Goal: Task Accomplishment & Management: Complete application form

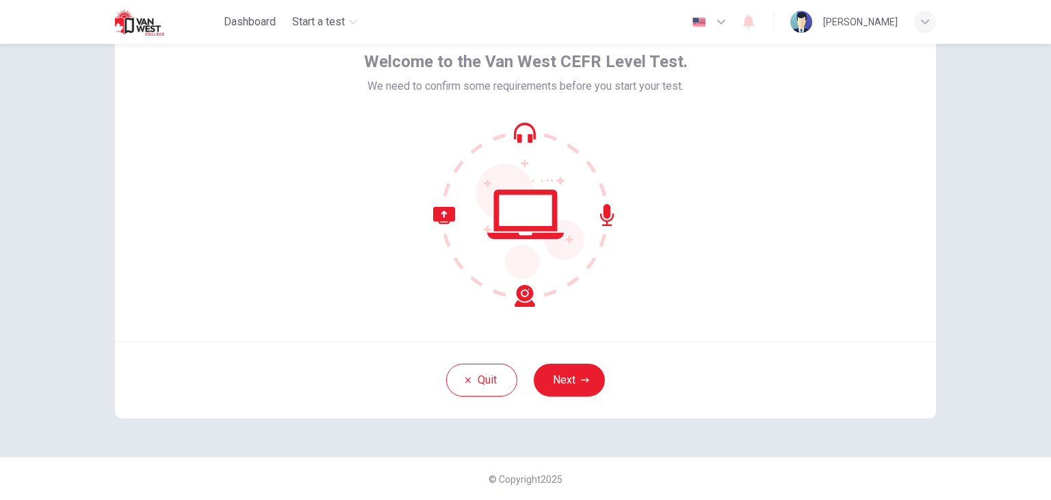
scroll to position [70, 0]
click at [571, 378] on button "Next" at bounding box center [569, 379] width 71 height 33
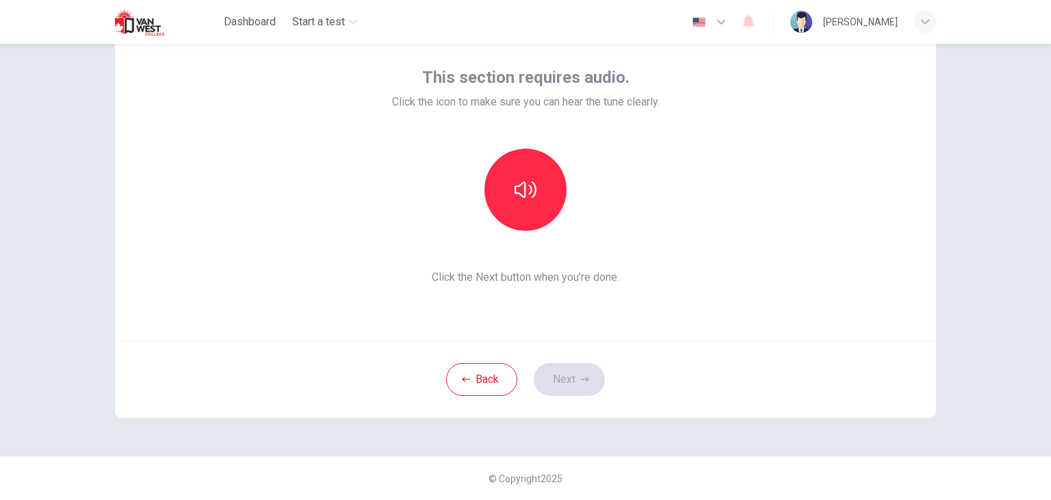
scroll to position [2, 0]
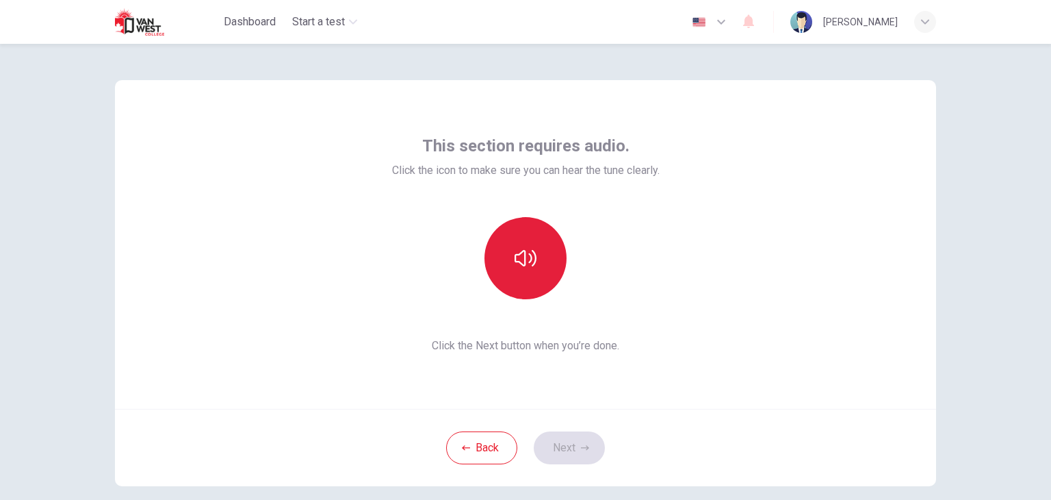
click at [512, 274] on button "button" at bounding box center [526, 258] width 82 height 82
click at [528, 266] on icon "button" at bounding box center [526, 258] width 22 height 22
click at [528, 266] on icon "button" at bounding box center [526, 258] width 22 height 16
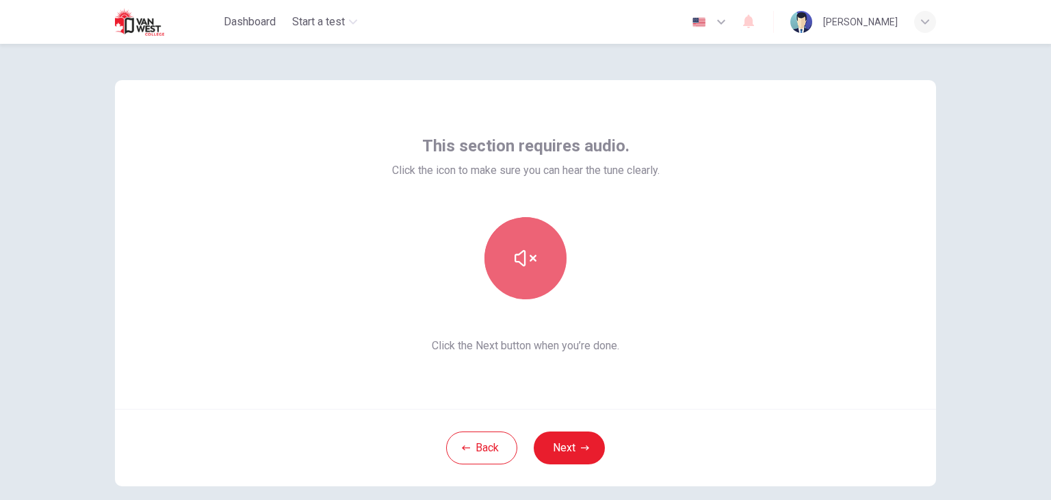
click at [524, 266] on icon "button" at bounding box center [526, 258] width 22 height 22
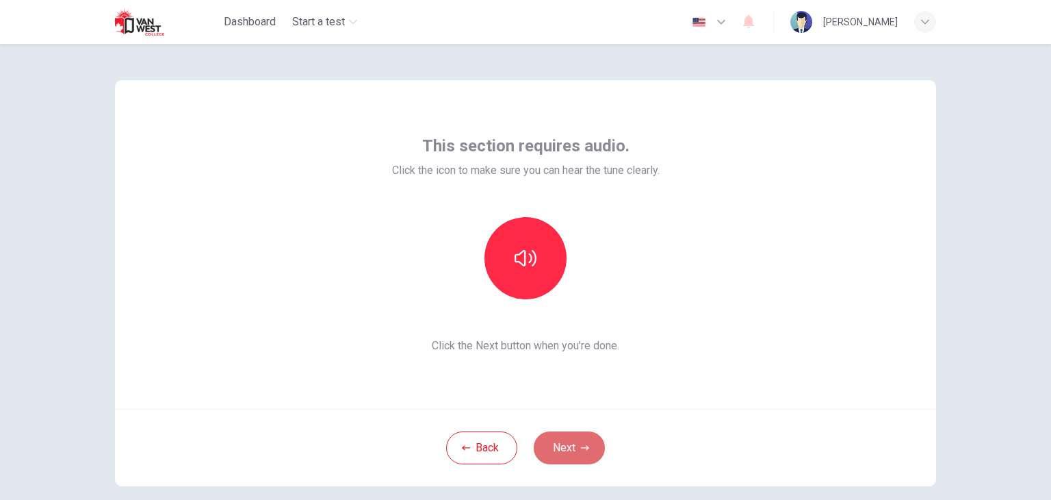
click at [577, 439] on button "Next" at bounding box center [569, 447] width 71 height 33
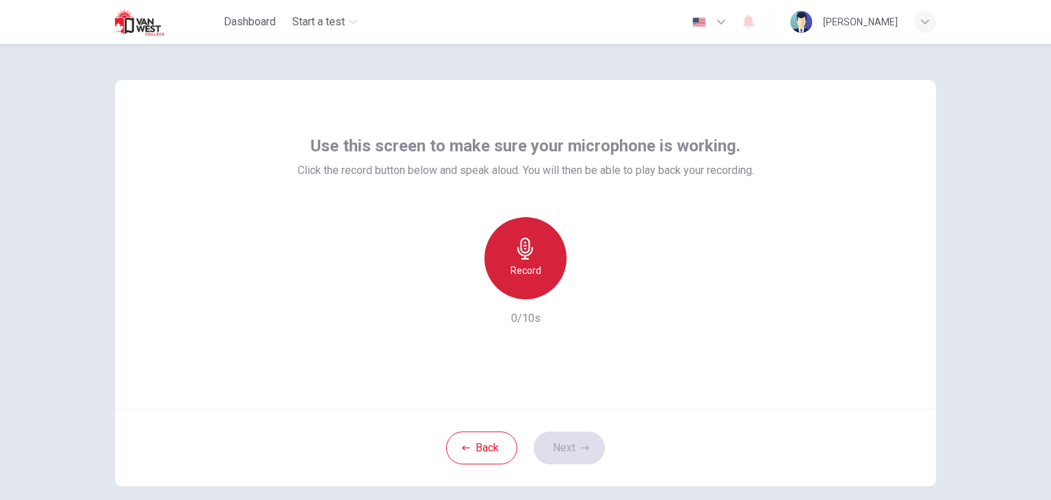
click at [558, 253] on div "Record" at bounding box center [526, 258] width 82 height 82
click at [525, 267] on h6 "Stop" at bounding box center [525, 270] width 21 height 16
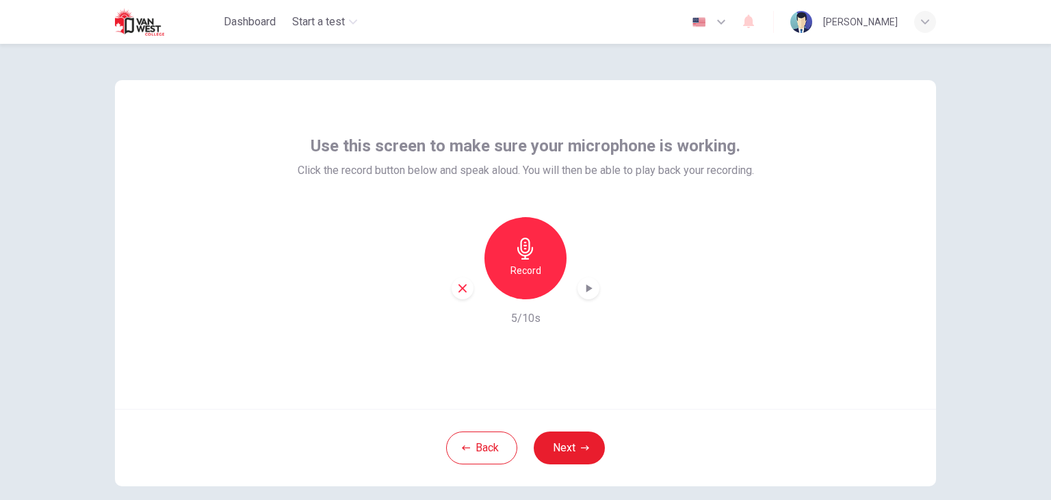
click at [586, 285] on icon "button" at bounding box center [589, 288] width 14 height 14
click at [561, 446] on button "Next" at bounding box center [569, 447] width 71 height 33
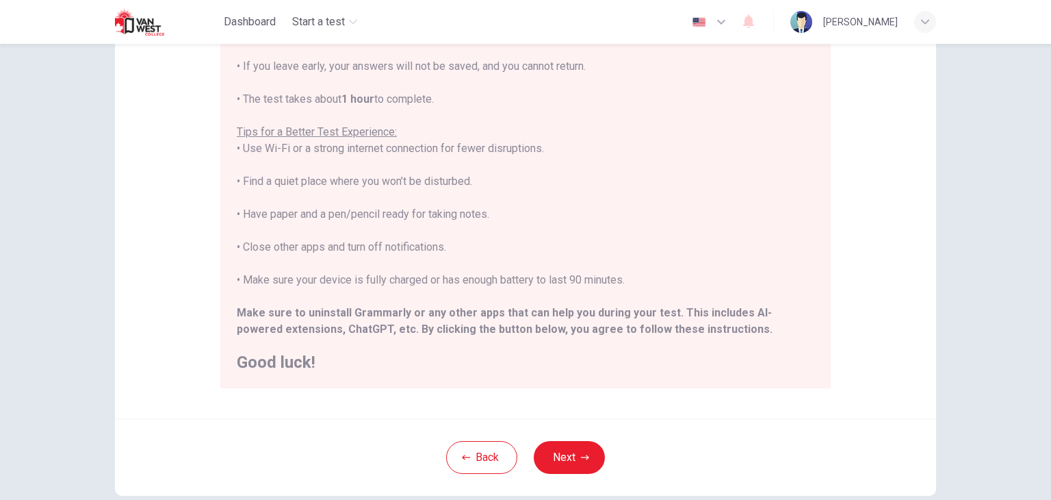
scroll to position [207, 0]
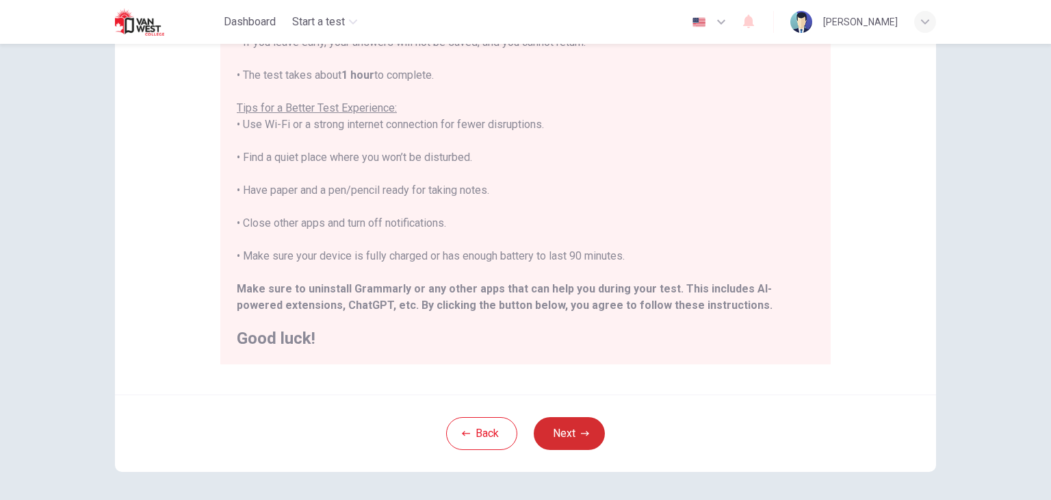
click at [599, 433] on button "Next" at bounding box center [569, 433] width 71 height 33
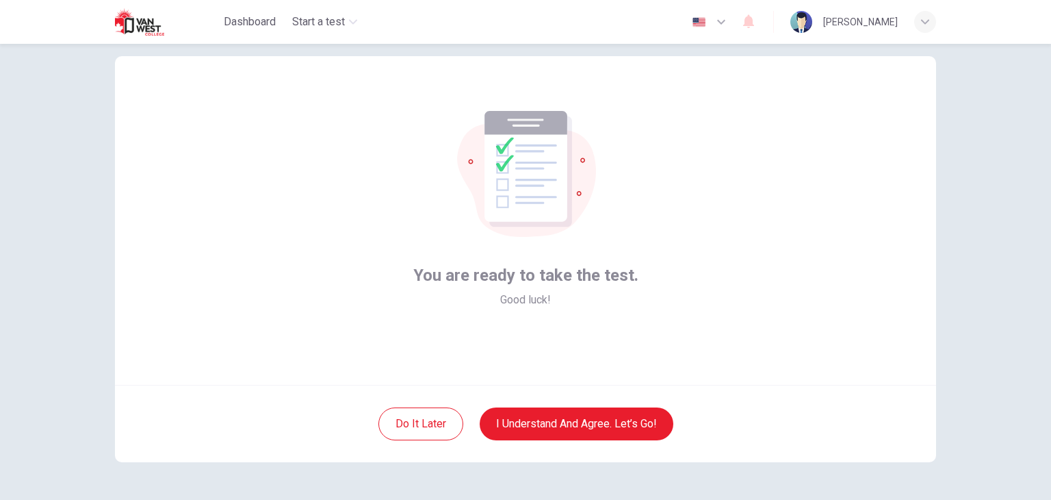
scroll to position [2, 0]
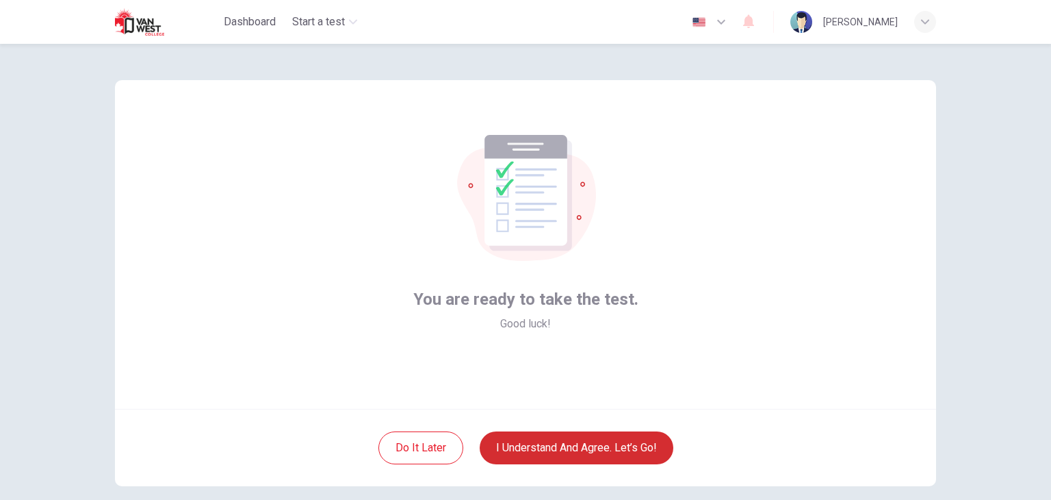
click at [603, 447] on button "I understand and agree. Let’s go!" at bounding box center [577, 447] width 194 height 33
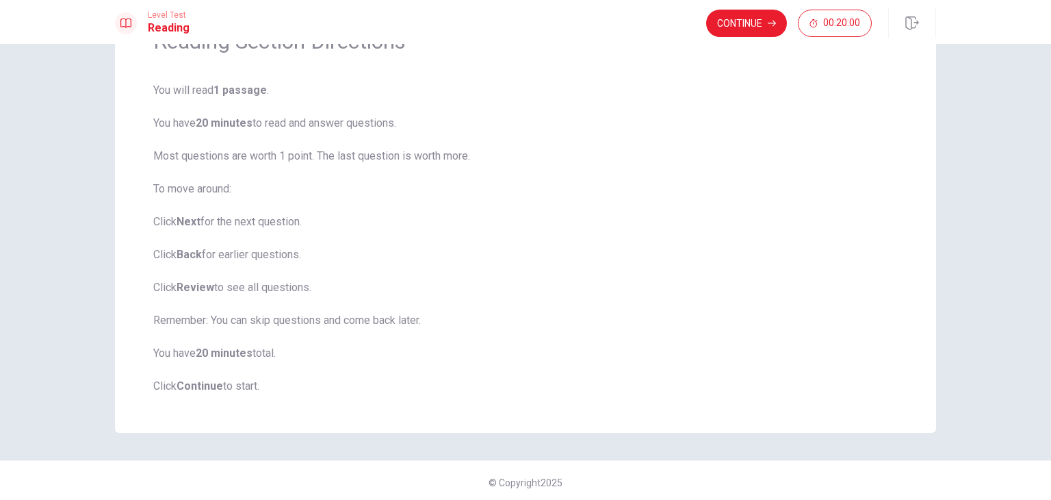
scroll to position [86, 0]
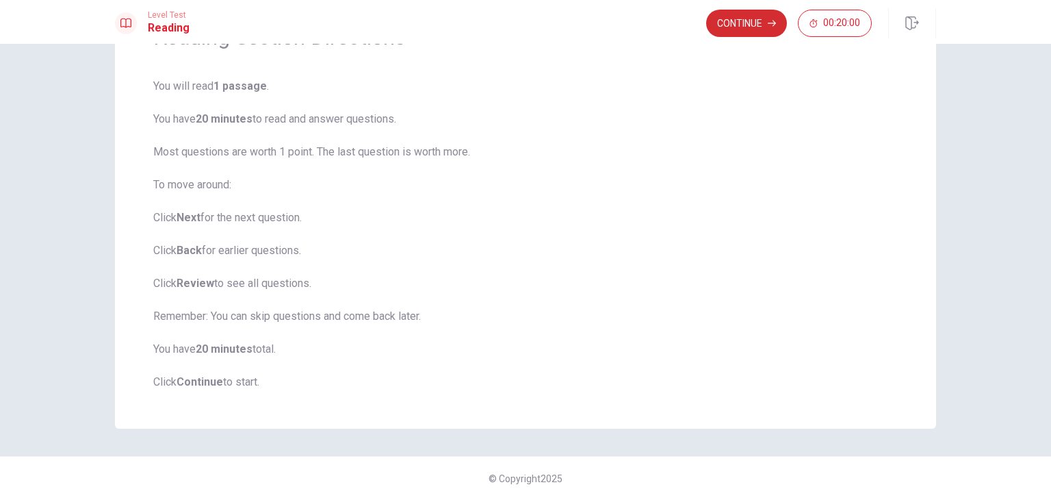
click at [741, 24] on button "Continue" at bounding box center [746, 23] width 81 height 27
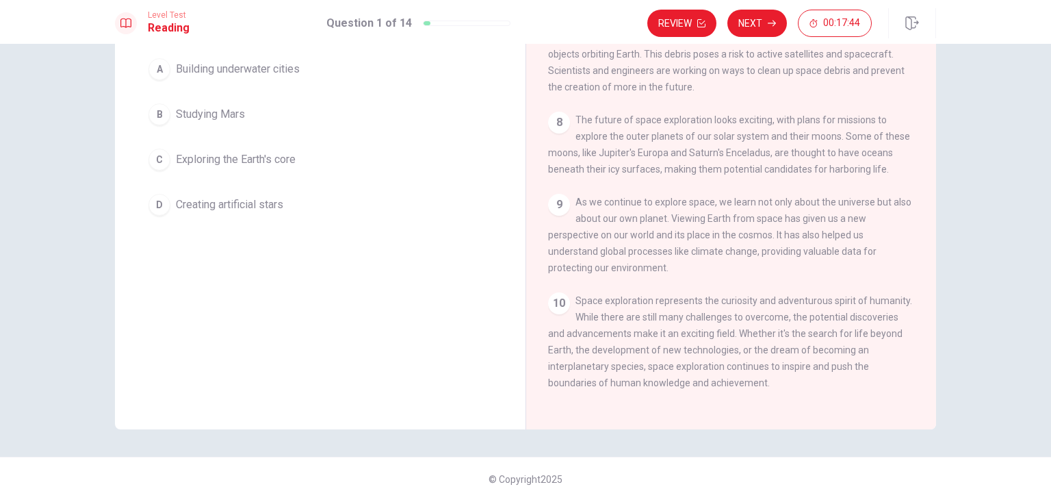
scroll to position [118, 0]
click at [166, 170] on div "C" at bounding box center [160, 159] width 22 height 22
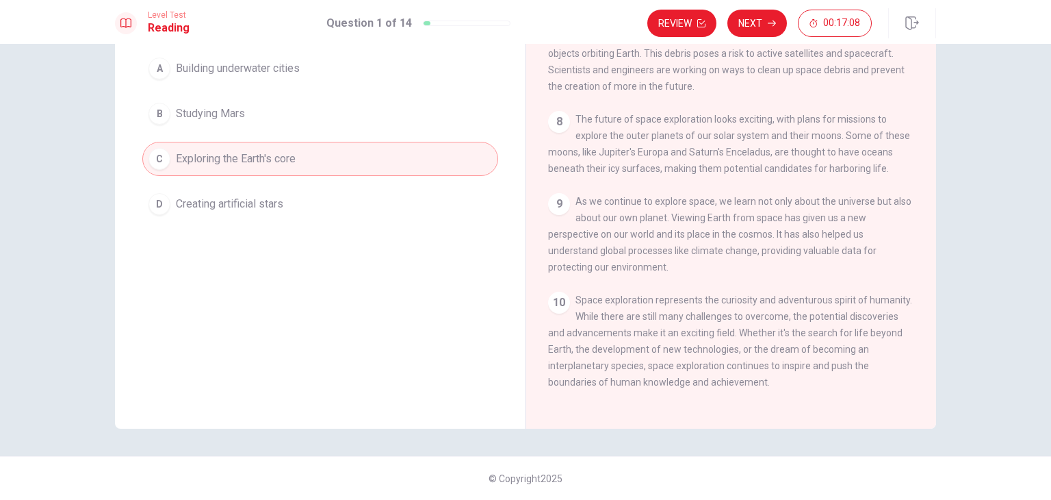
scroll to position [0, 0]
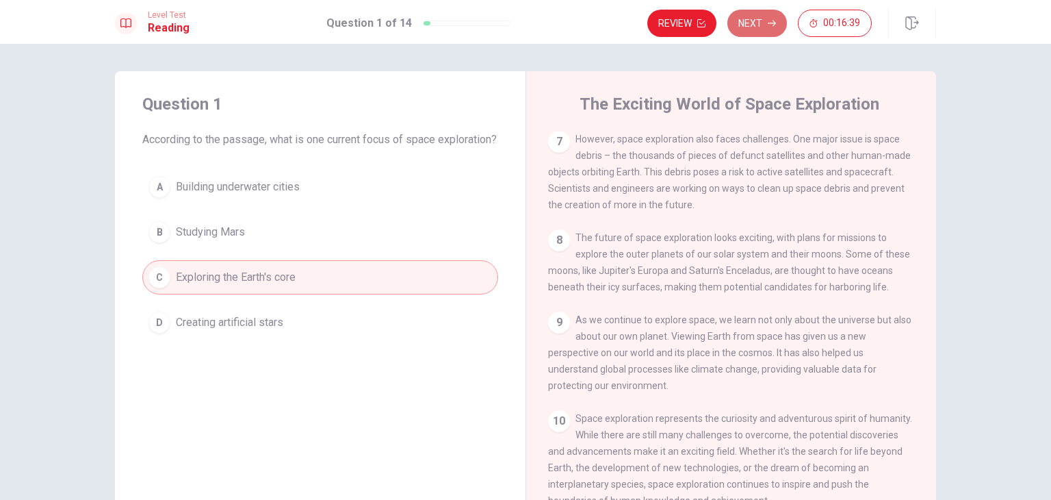
click at [751, 21] on button "Next" at bounding box center [758, 23] width 60 height 27
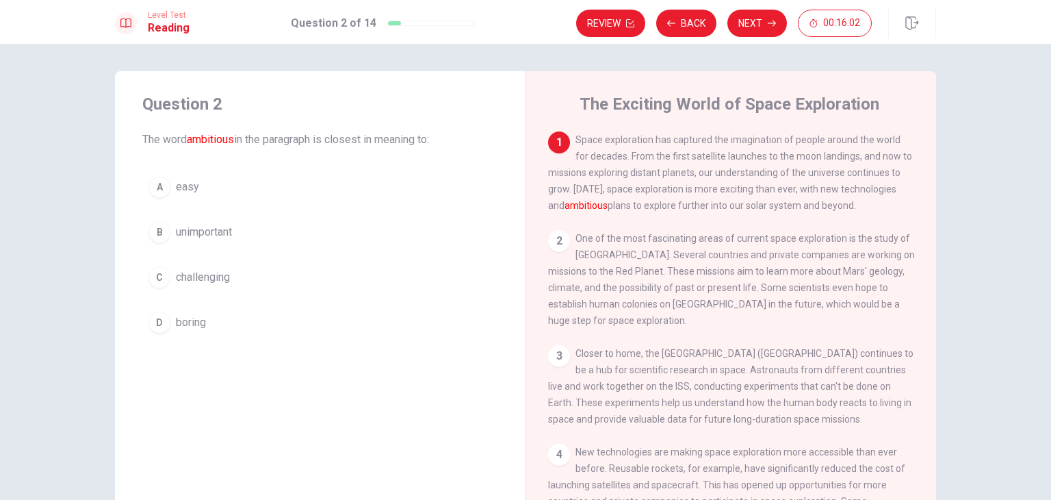
click at [162, 282] on div "C" at bounding box center [160, 277] width 22 height 22
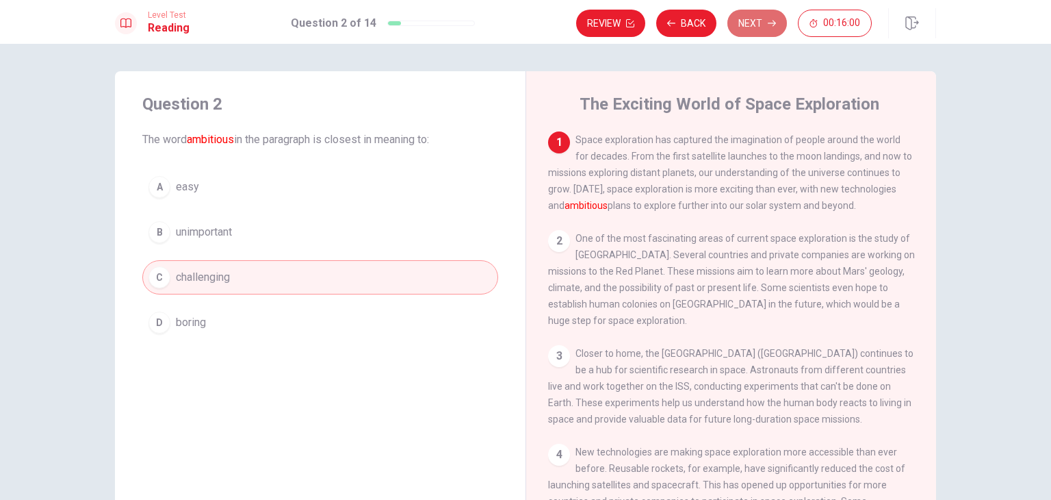
click at [755, 31] on button "Next" at bounding box center [758, 23] width 60 height 27
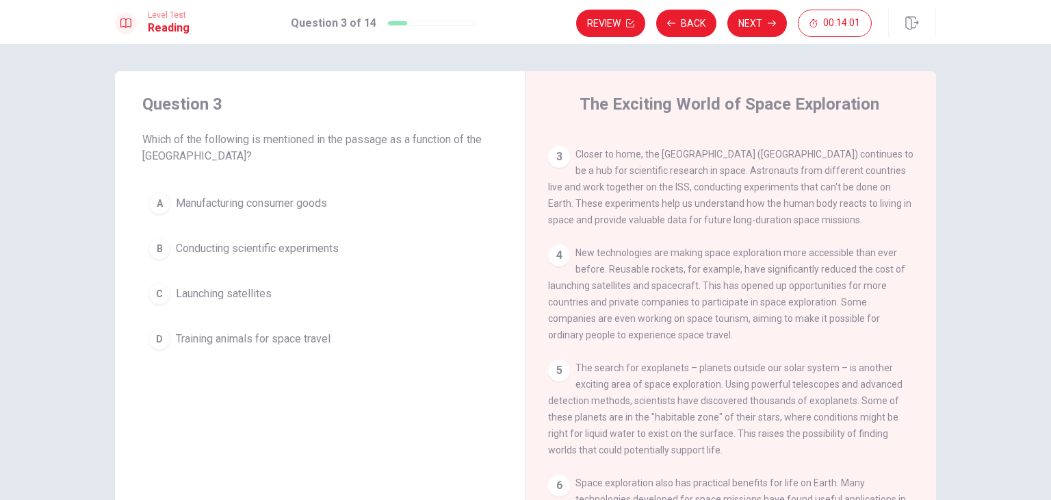
scroll to position [205, 0]
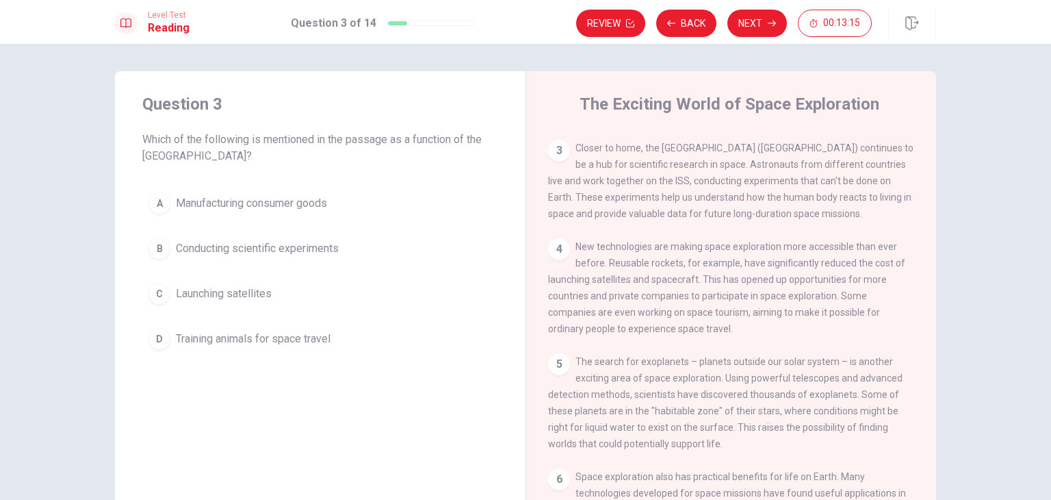
click at [162, 252] on div "B" at bounding box center [160, 248] width 22 height 22
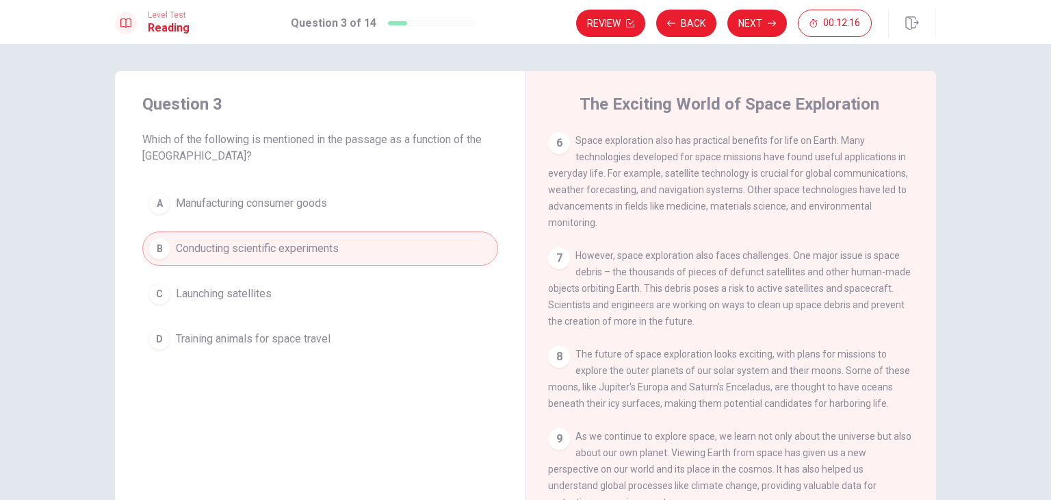
scroll to position [548, 0]
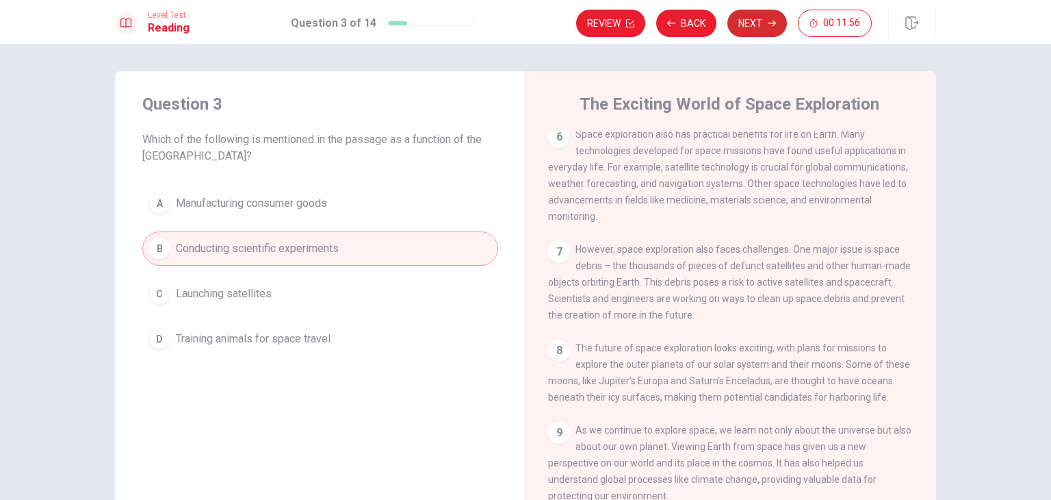
click at [736, 21] on button "Next" at bounding box center [758, 23] width 60 height 27
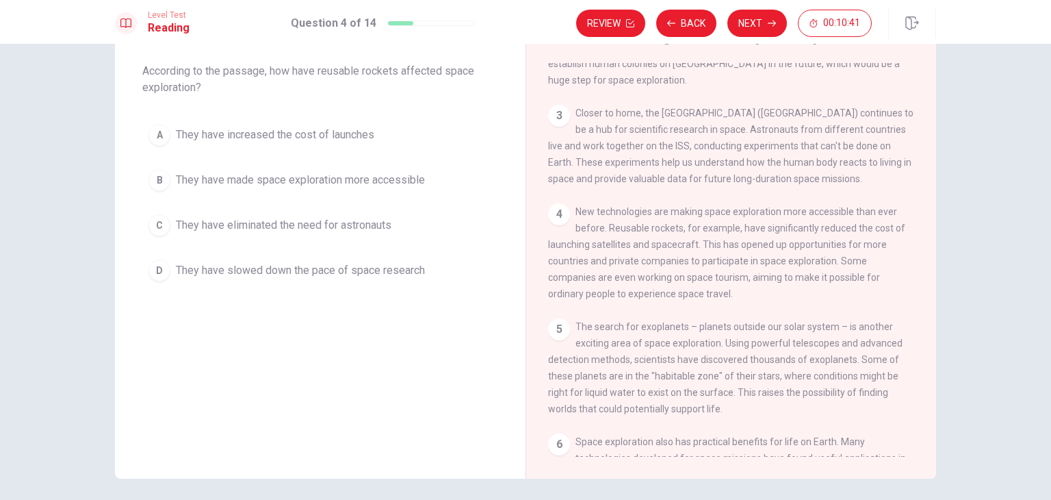
scroll to position [205, 0]
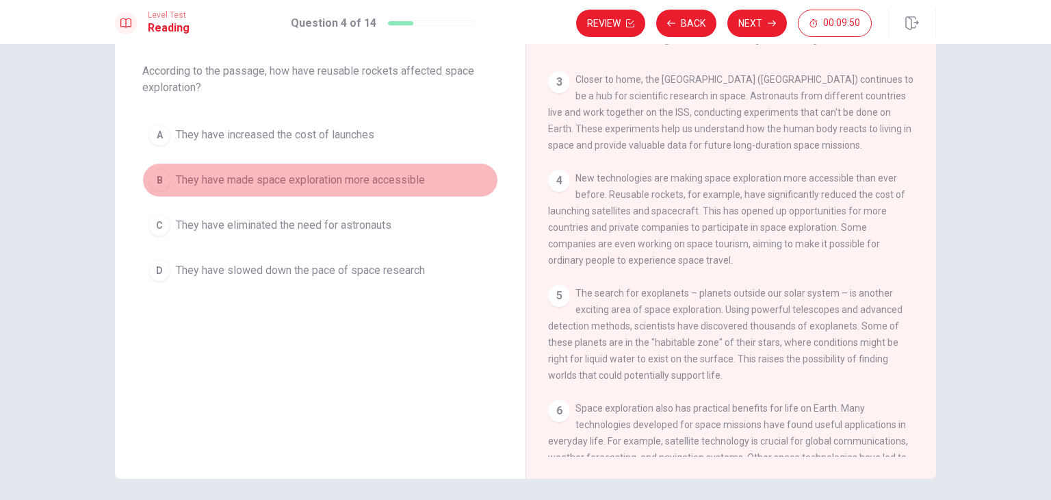
click at [159, 183] on div "B" at bounding box center [160, 180] width 22 height 22
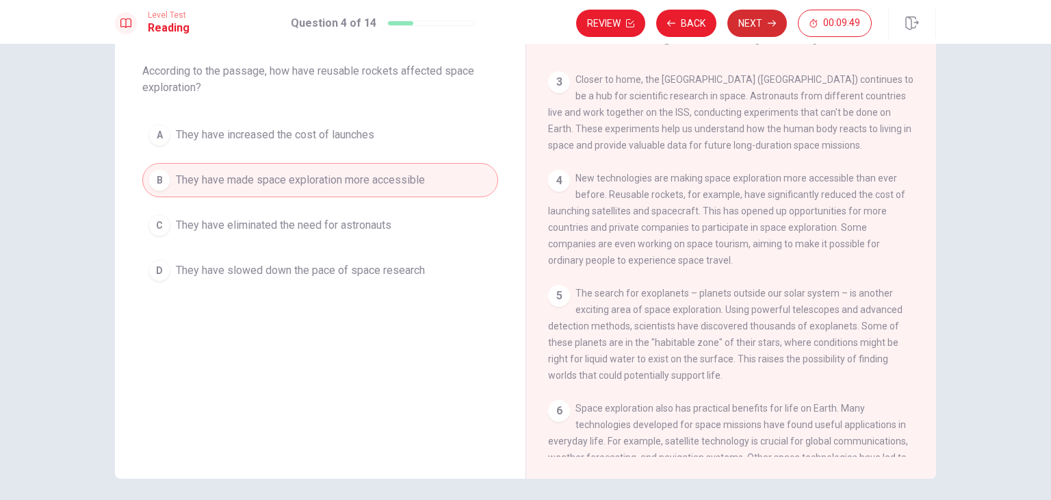
click at [767, 23] on button "Next" at bounding box center [758, 23] width 60 height 27
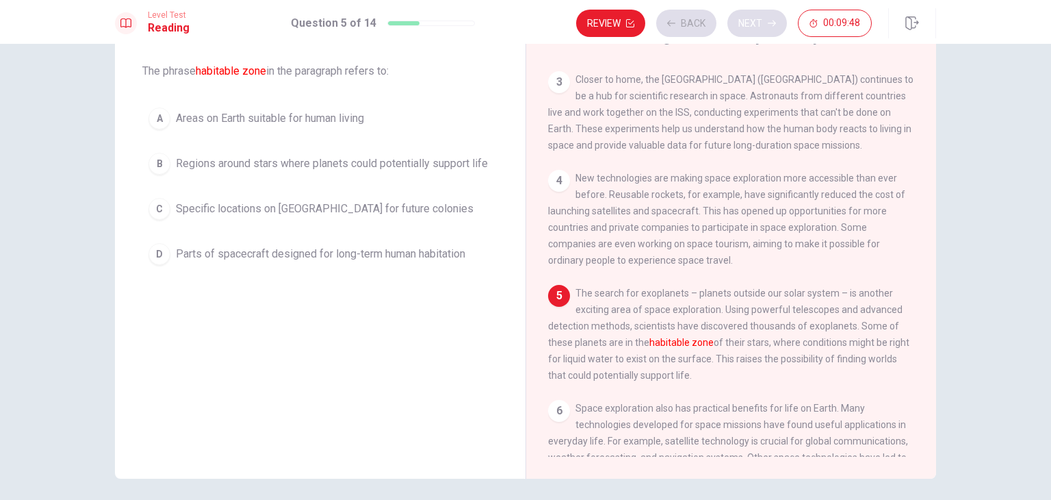
scroll to position [267, 0]
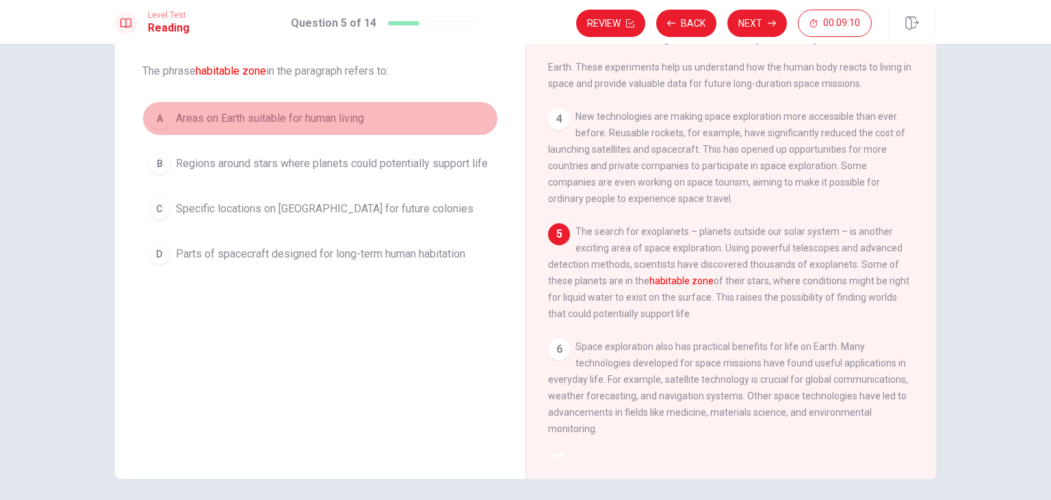
click at [151, 119] on div "A" at bounding box center [160, 118] width 22 height 22
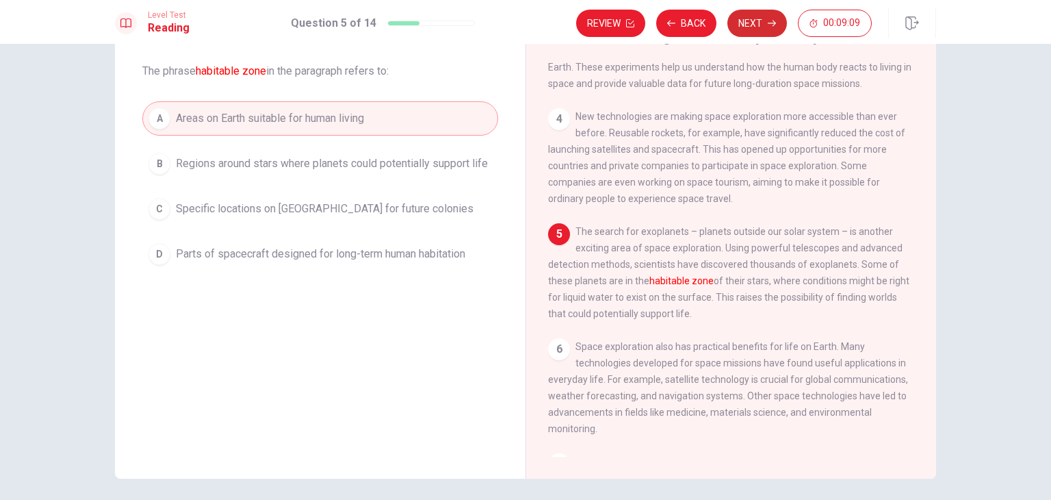
click at [773, 23] on icon "button" at bounding box center [772, 24] width 8 height 6
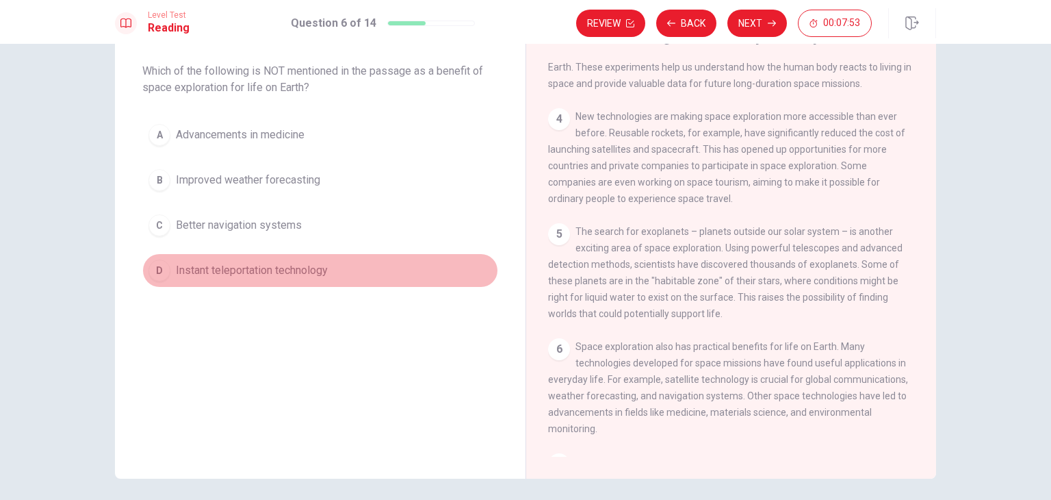
click at [261, 272] on span "Instant teleportation technology" at bounding box center [252, 270] width 152 height 16
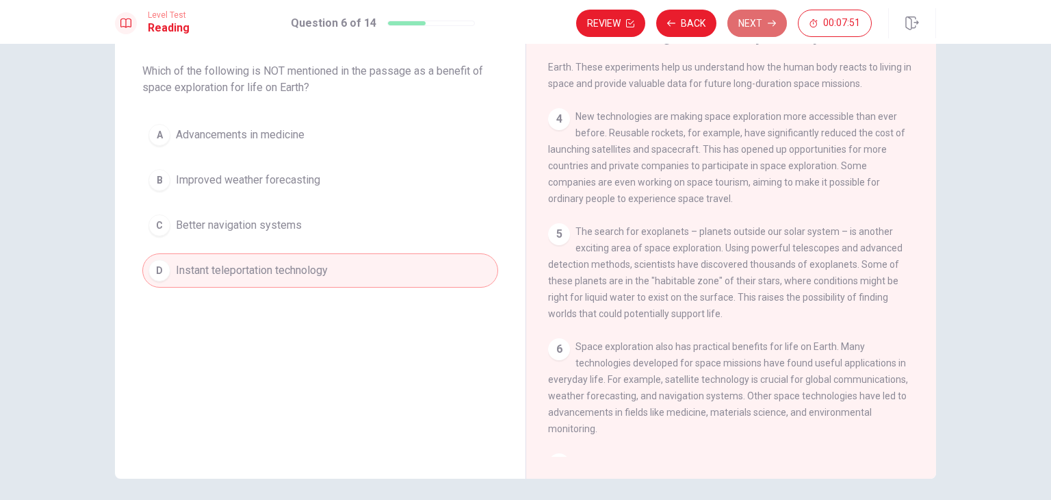
click at [771, 21] on icon "button" at bounding box center [772, 23] width 8 height 8
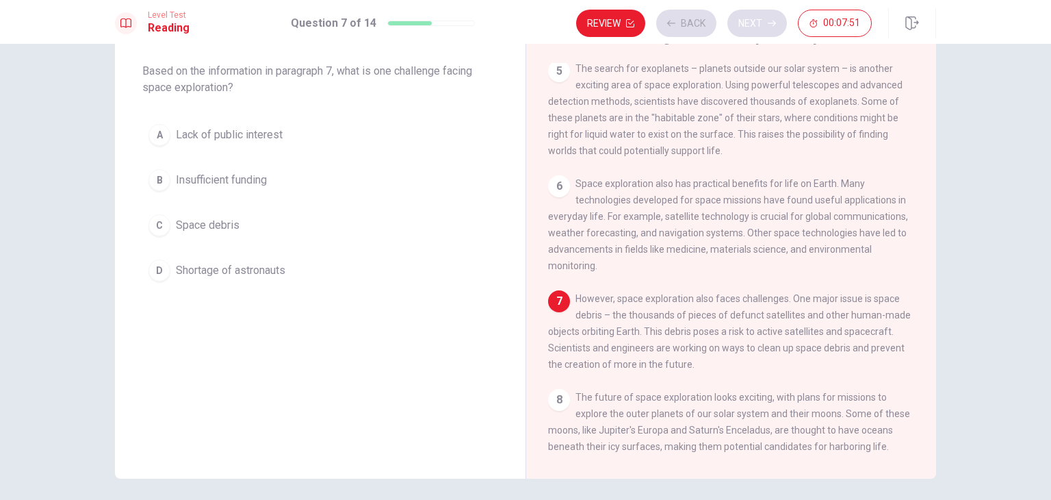
scroll to position [487, 0]
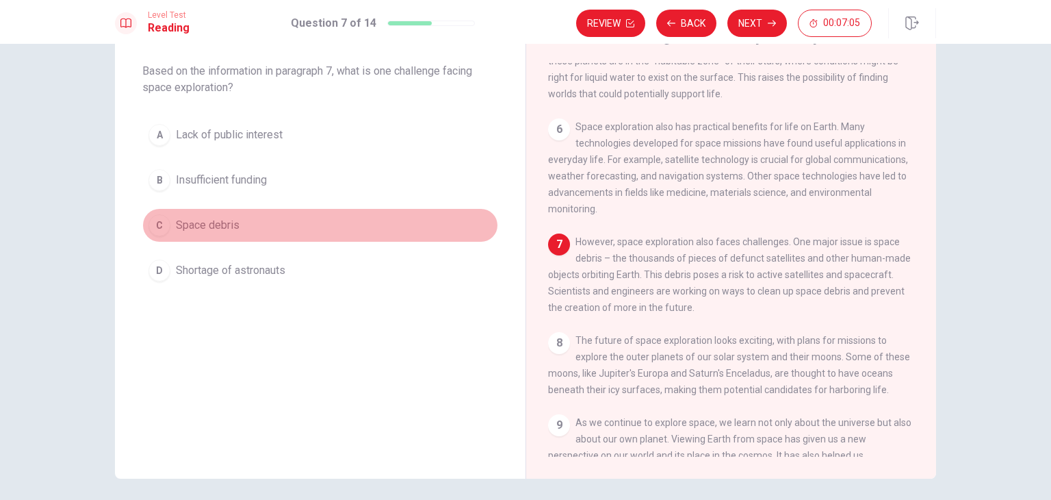
click at [192, 228] on span "Space debris" at bounding box center [208, 225] width 64 height 16
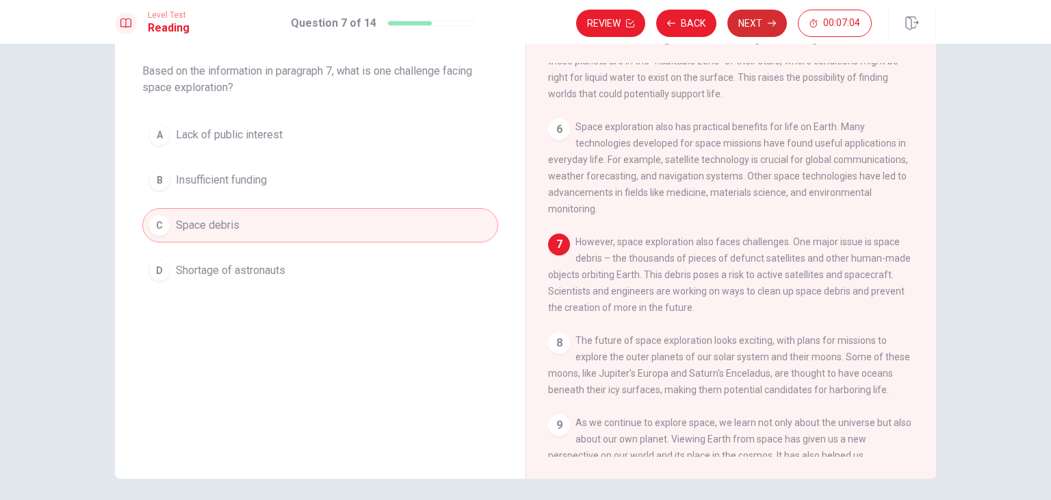
click at [745, 25] on button "Next" at bounding box center [758, 23] width 60 height 27
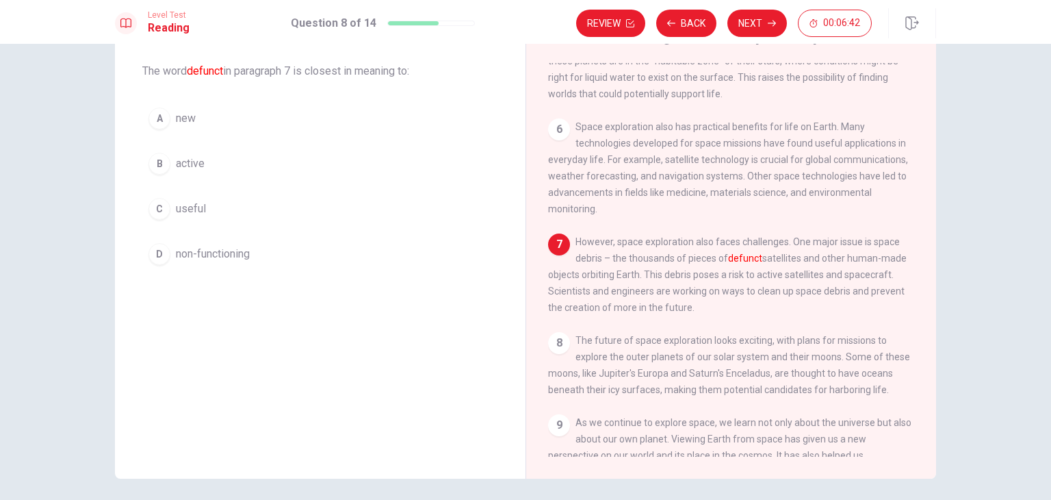
click at [190, 246] on span "non-functioning" at bounding box center [213, 254] width 74 height 16
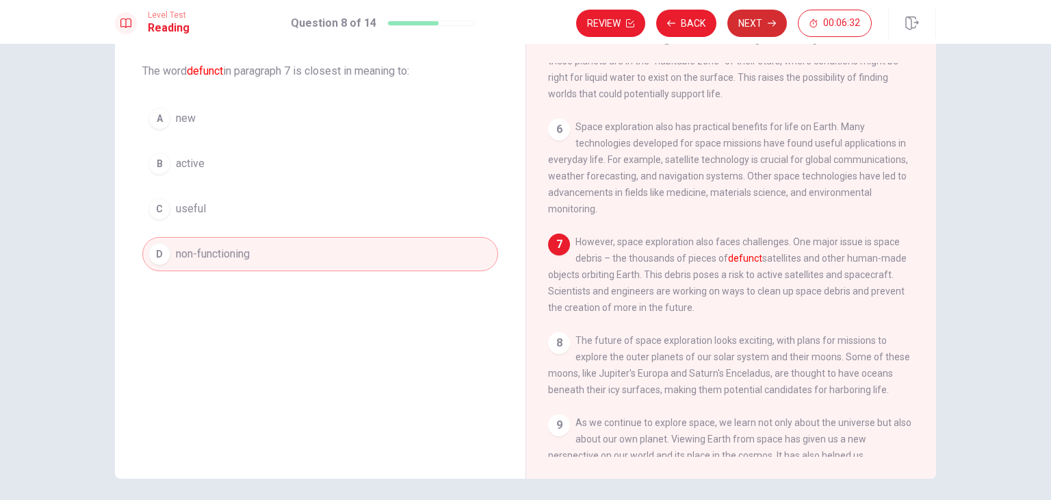
click at [769, 30] on button "Next" at bounding box center [758, 23] width 60 height 27
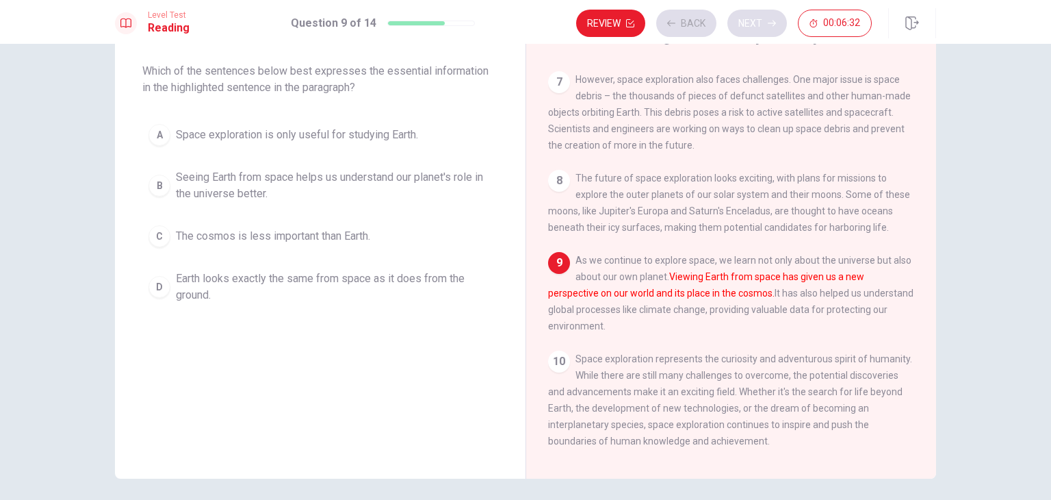
scroll to position [670, 0]
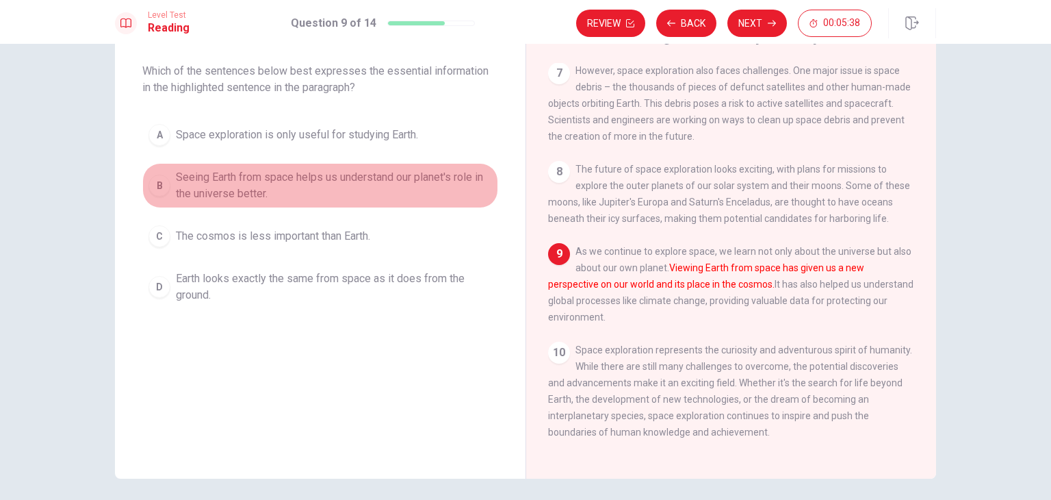
click at [222, 191] on span "Seeing Earth from space helps us understand our planet's role in the universe b…" at bounding box center [334, 185] width 316 height 33
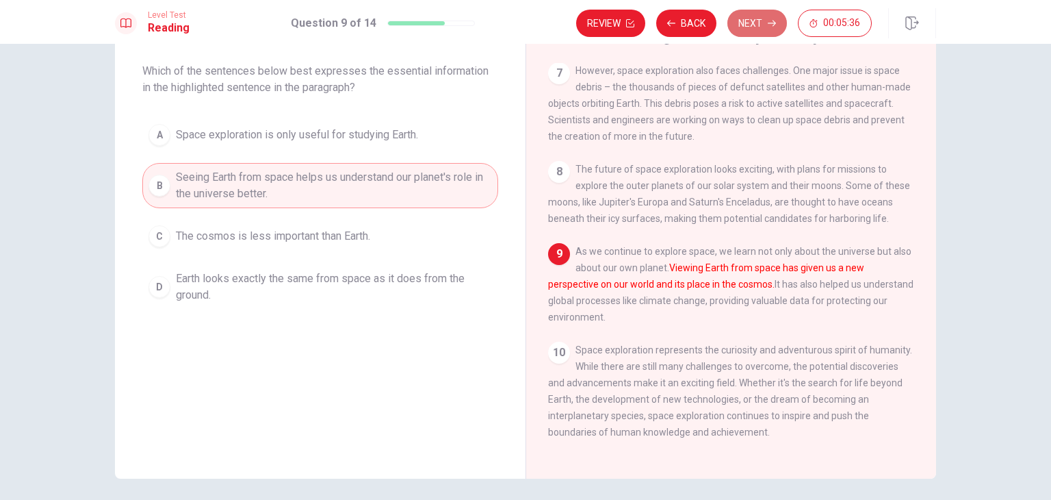
click at [761, 25] on button "Next" at bounding box center [758, 23] width 60 height 27
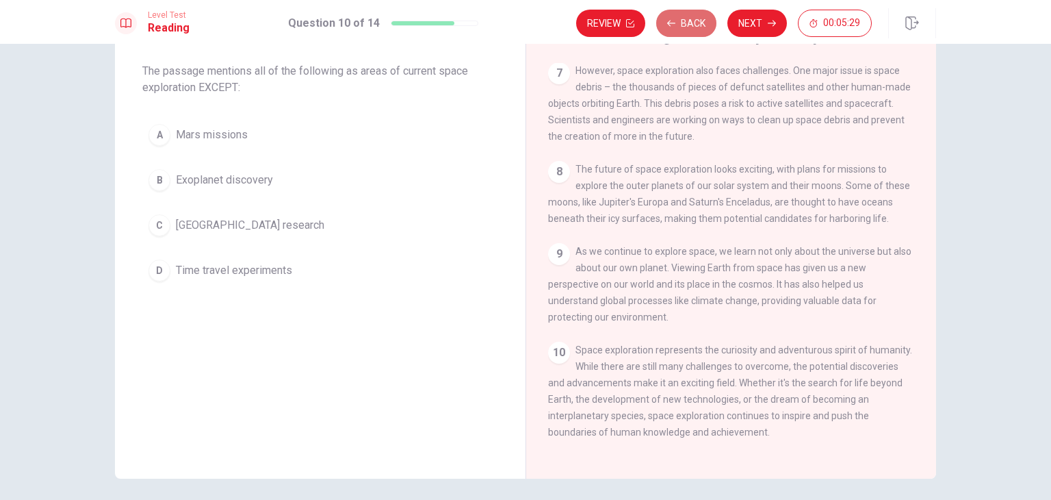
click at [695, 27] on button "Back" at bounding box center [686, 23] width 60 height 27
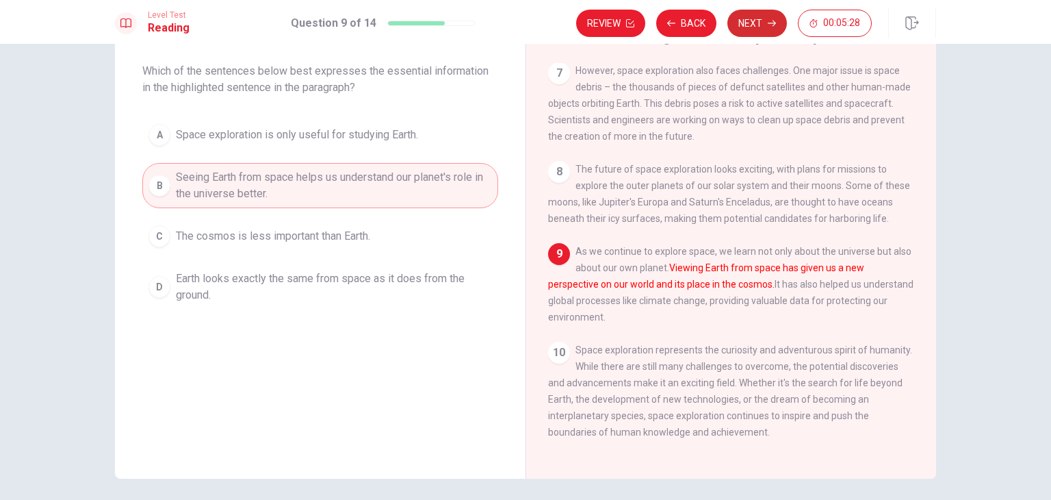
click at [758, 25] on button "Next" at bounding box center [758, 23] width 60 height 27
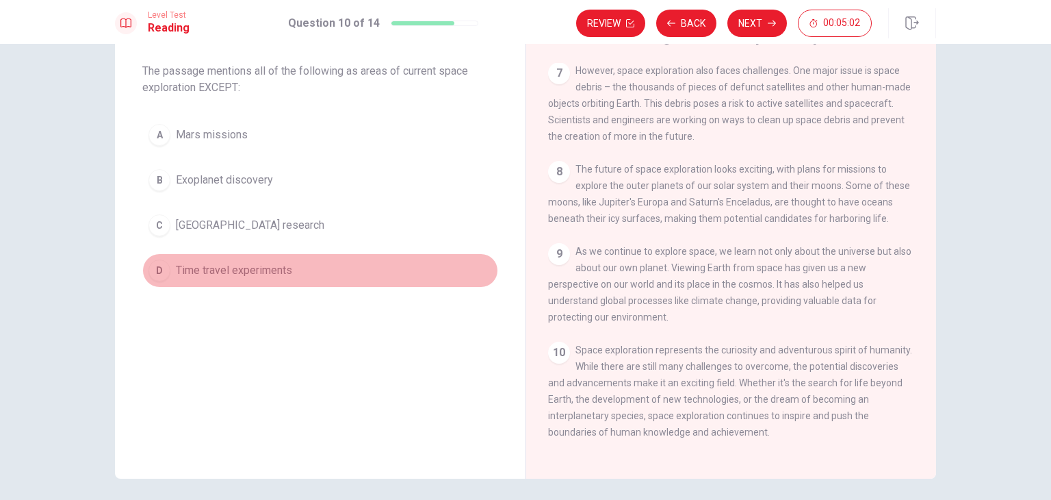
click at [170, 269] on button "D Time travel experiments" at bounding box center [320, 270] width 356 height 34
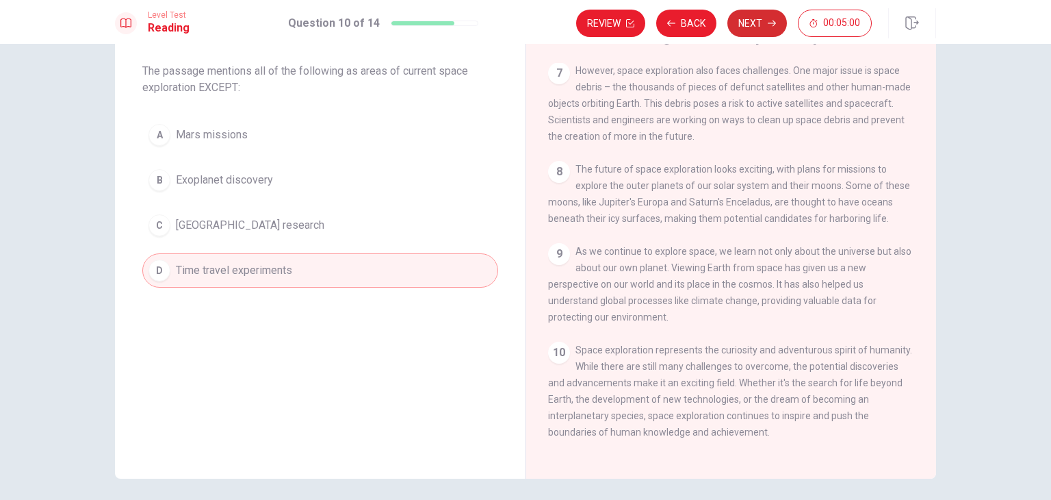
click at [771, 25] on icon "button" at bounding box center [772, 23] width 8 height 8
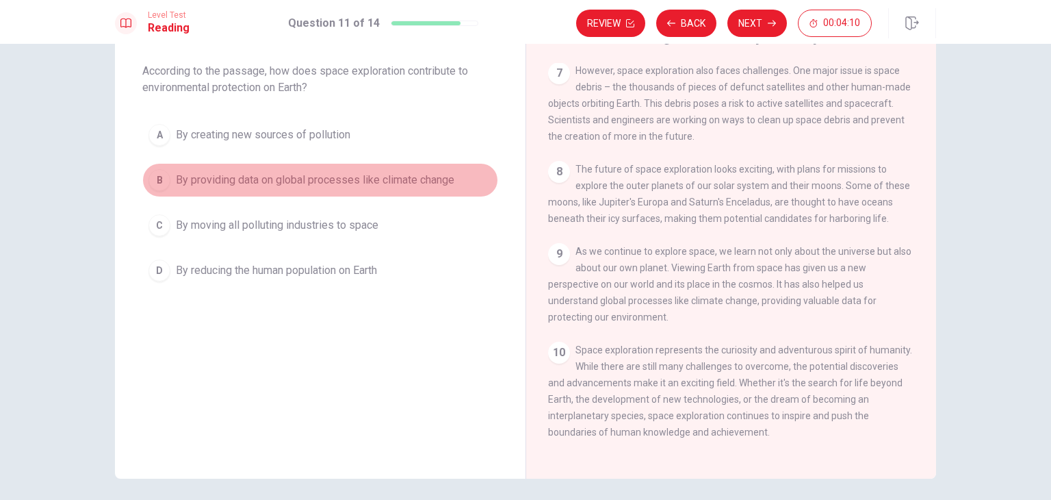
click at [320, 179] on span "By providing data on global processes like climate change" at bounding box center [315, 180] width 279 height 16
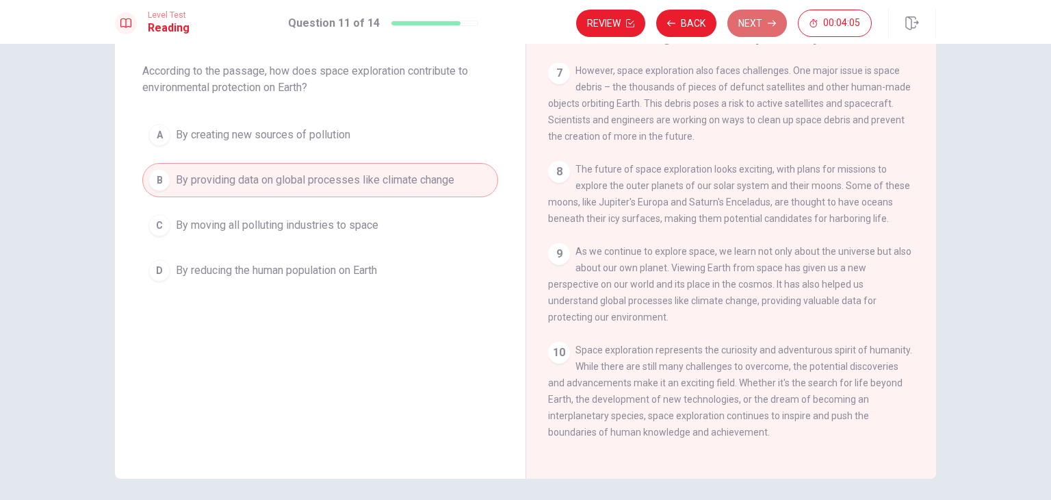
click at [764, 22] on button "Next" at bounding box center [758, 23] width 60 height 27
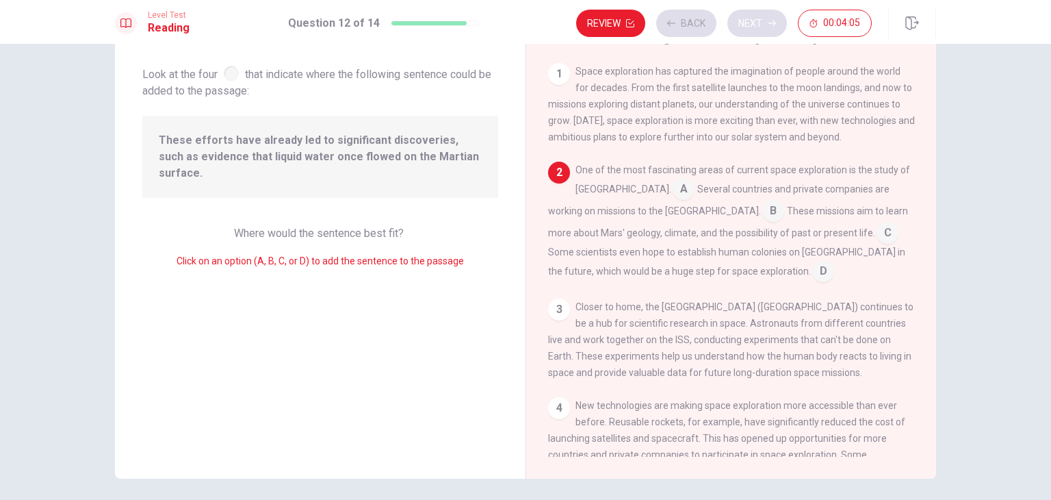
scroll to position [101, 0]
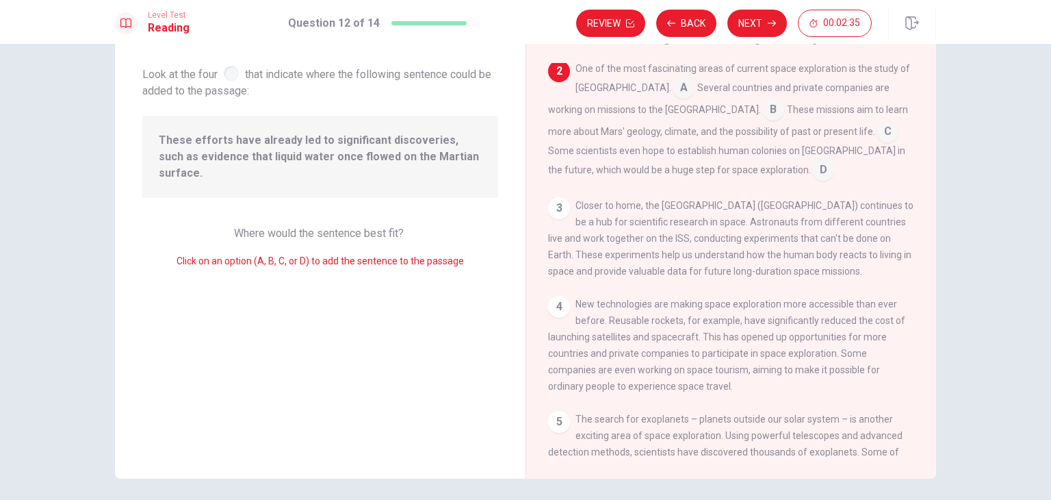
click at [877, 133] on input at bounding box center [888, 133] width 22 height 22
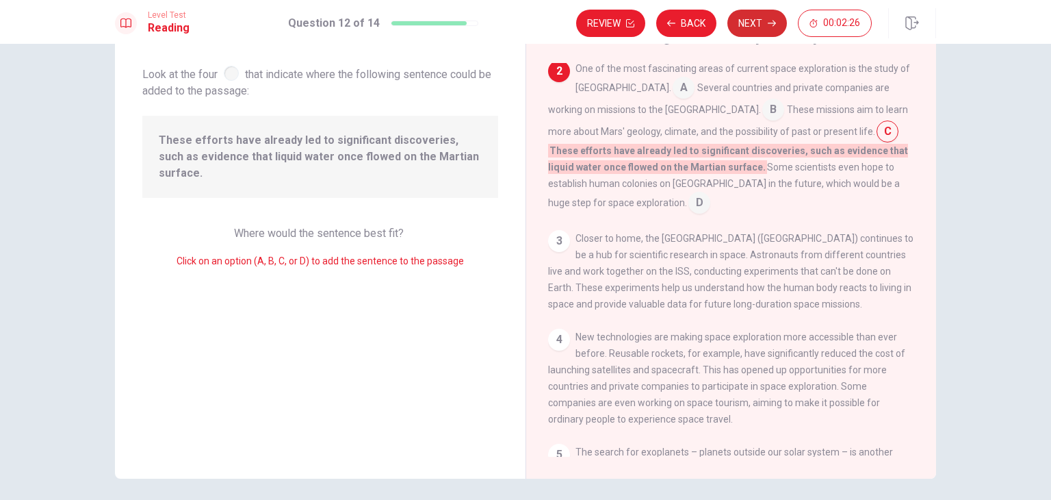
click at [750, 25] on button "Next" at bounding box center [758, 23] width 60 height 27
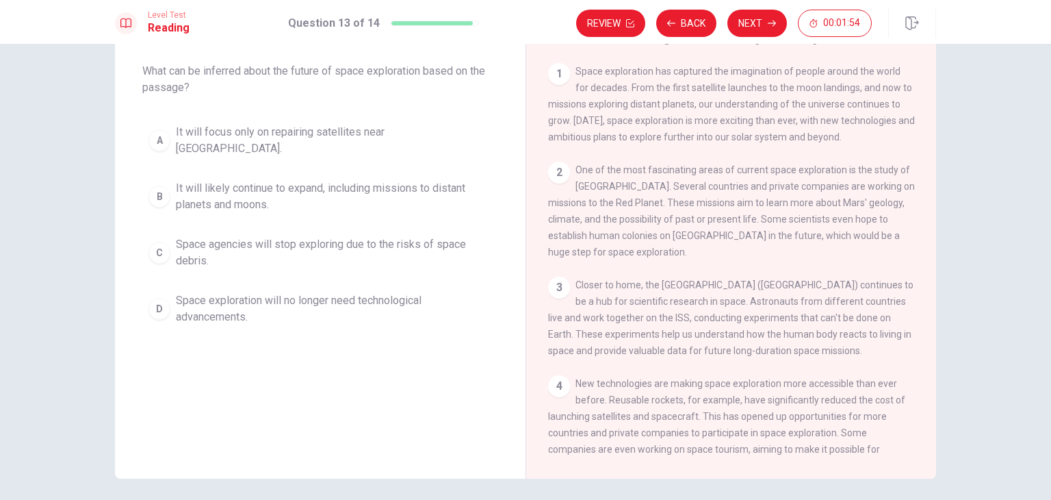
click at [264, 180] on span "It will likely continue to expand, including missions to distant planets and mo…" at bounding box center [334, 196] width 316 height 33
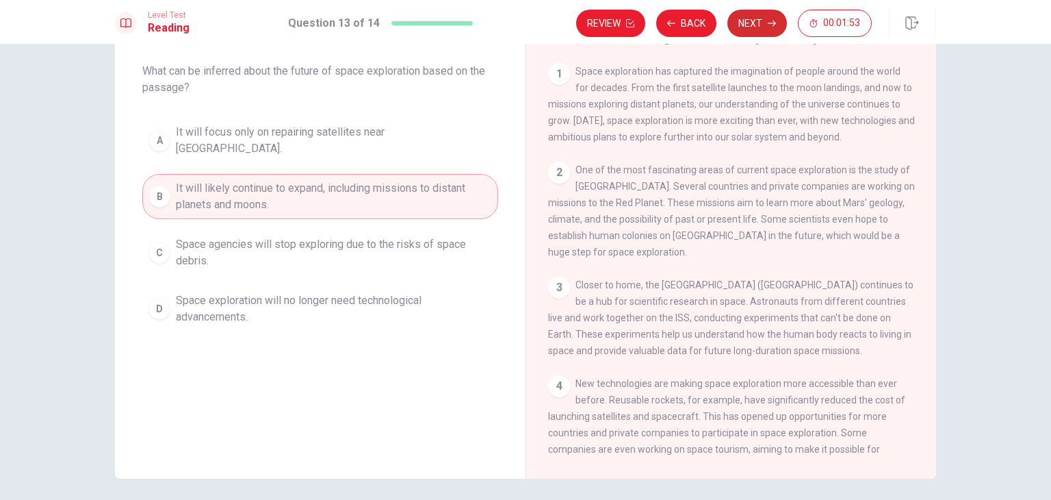
click at [747, 22] on button "Next" at bounding box center [758, 23] width 60 height 27
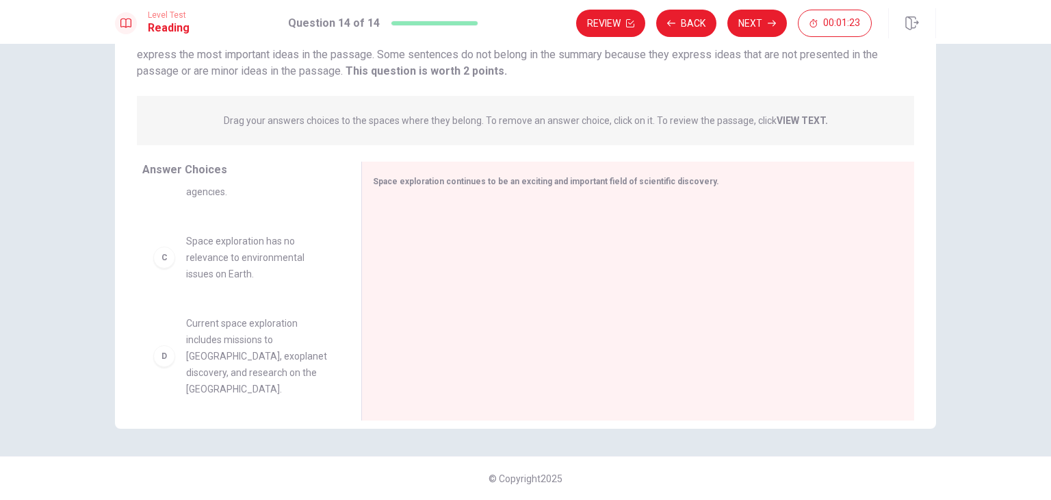
scroll to position [0, 0]
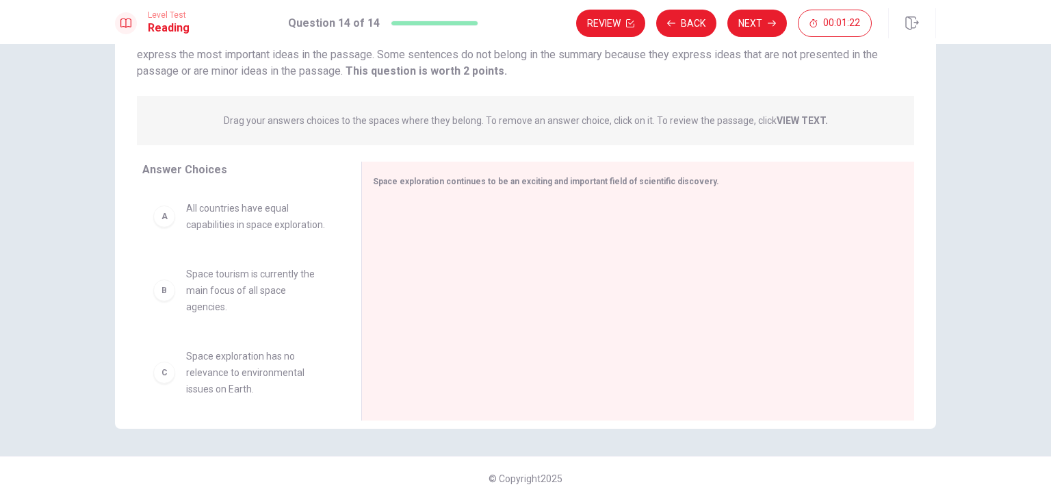
click at [164, 222] on div "A" at bounding box center [164, 216] width 22 height 22
click at [158, 326] on div "B Space tourism is currently the main focus of all space agencies." at bounding box center [240, 290] width 197 height 71
drag, startPoint x: 170, startPoint y: 301, endPoint x: 474, endPoint y: 250, distance: 308.2
click at [172, 301] on div "B Space tourism is currently the main focus of all space agencies." at bounding box center [240, 290] width 175 height 49
drag, startPoint x: 436, startPoint y: 172, endPoint x: 430, endPoint y: 193, distance: 21.4
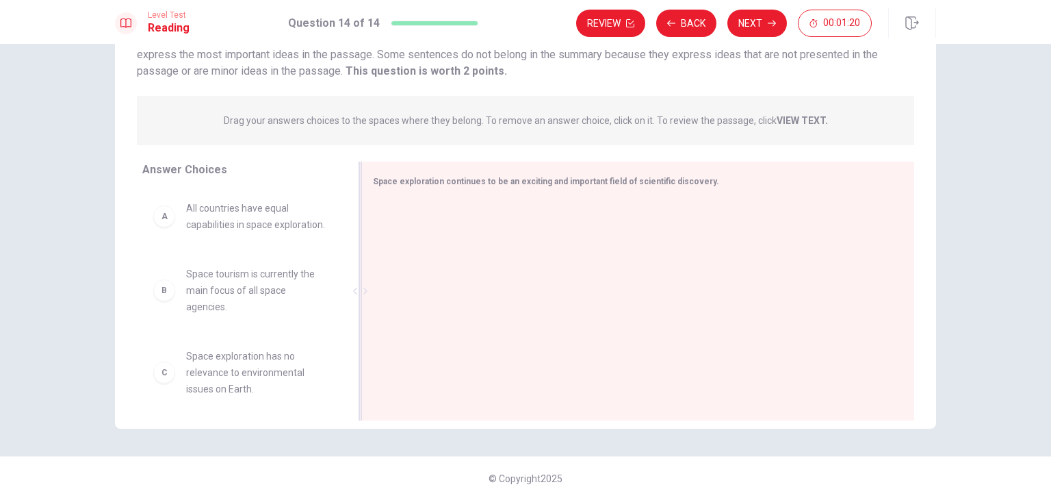
click at [430, 193] on div "Space exploration continues to be an exciting and important field of scientific…" at bounding box center [637, 291] width 553 height 259
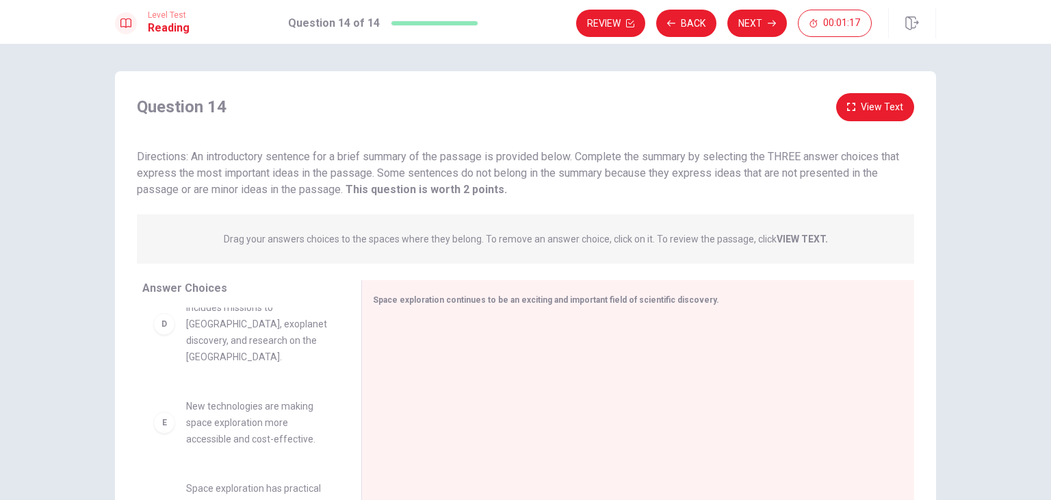
scroll to position [270, 0]
click at [162, 330] on div "D" at bounding box center [164, 319] width 22 height 22
click at [198, 335] on span "Current space exploration includes missions to [GEOGRAPHIC_DATA], exoplanet dis…" at bounding box center [257, 319] width 142 height 82
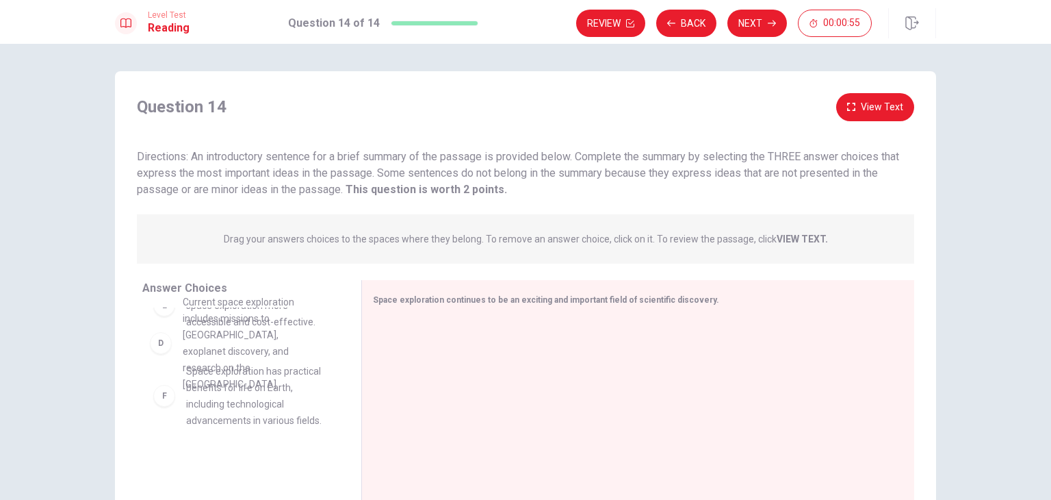
drag, startPoint x: 205, startPoint y: 323, endPoint x: 246, endPoint y: 326, distance: 41.2
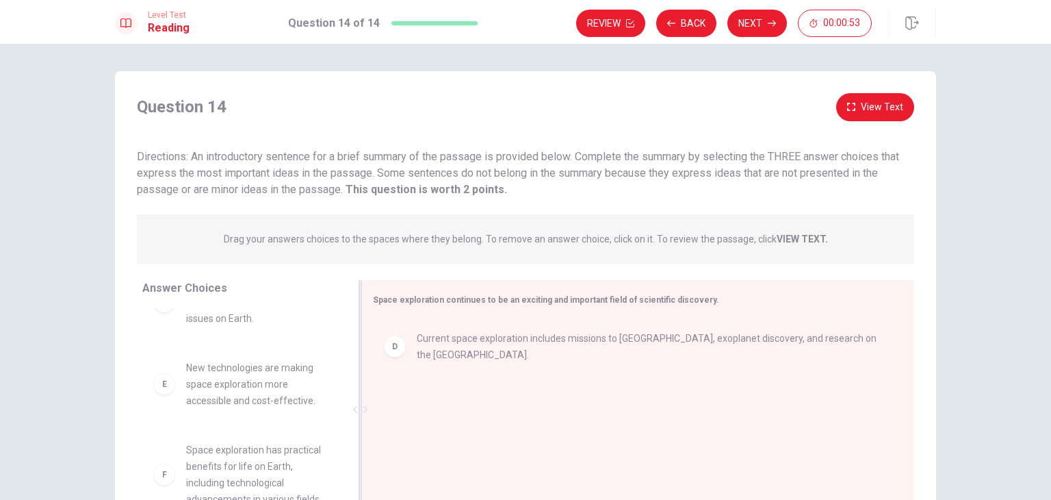
scroll to position [205, 0]
drag, startPoint x: 464, startPoint y: 352, endPoint x: 463, endPoint y: 377, distance: 24.7
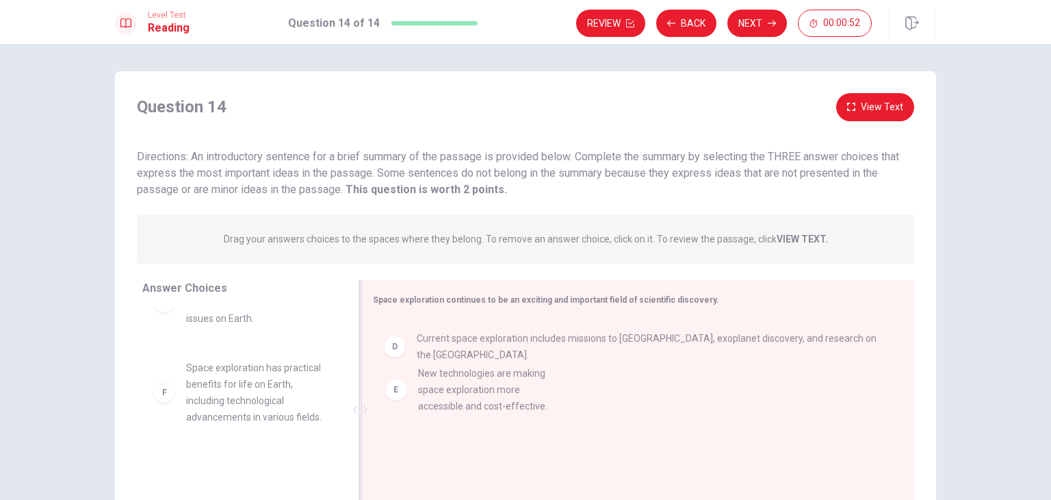
drag, startPoint x: 229, startPoint y: 373, endPoint x: 474, endPoint y: 381, distance: 245.1
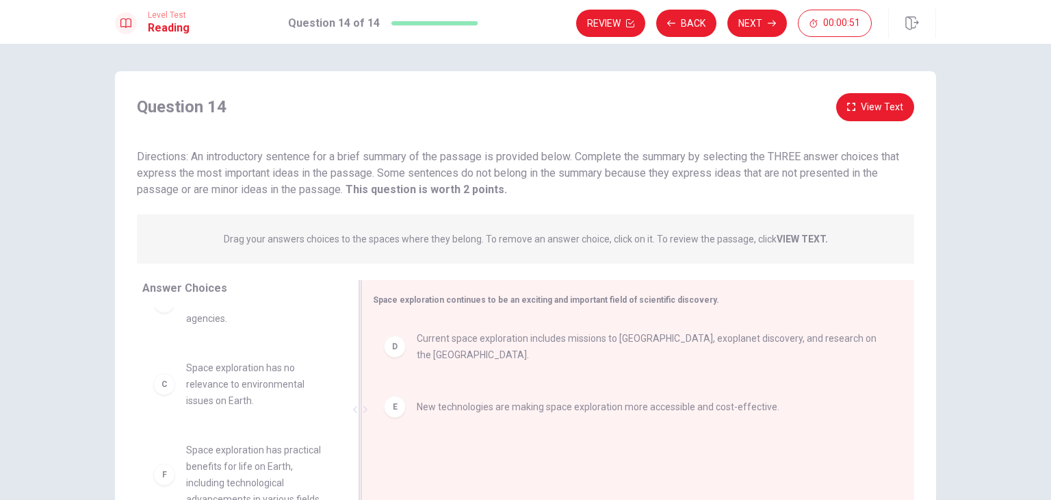
scroll to position [123, 0]
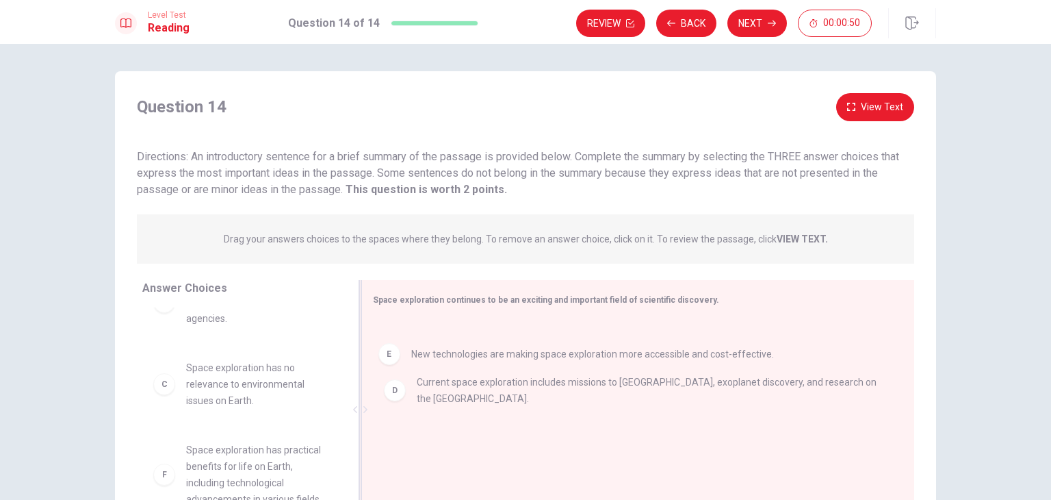
drag, startPoint x: 453, startPoint y: 420, endPoint x: 450, endPoint y: 361, distance: 59.6
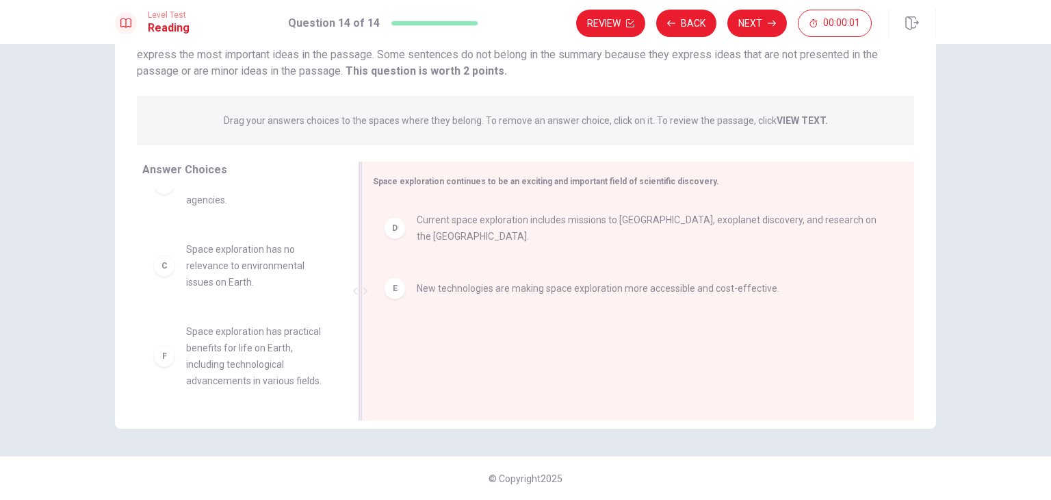
scroll to position [3, 0]
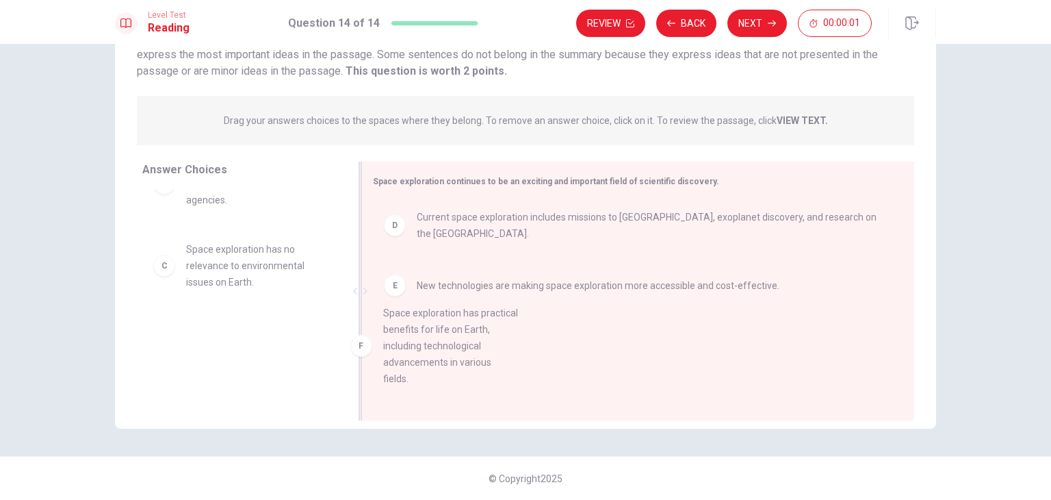
drag, startPoint x: 258, startPoint y: 368, endPoint x: 463, endPoint y: 350, distance: 206.1
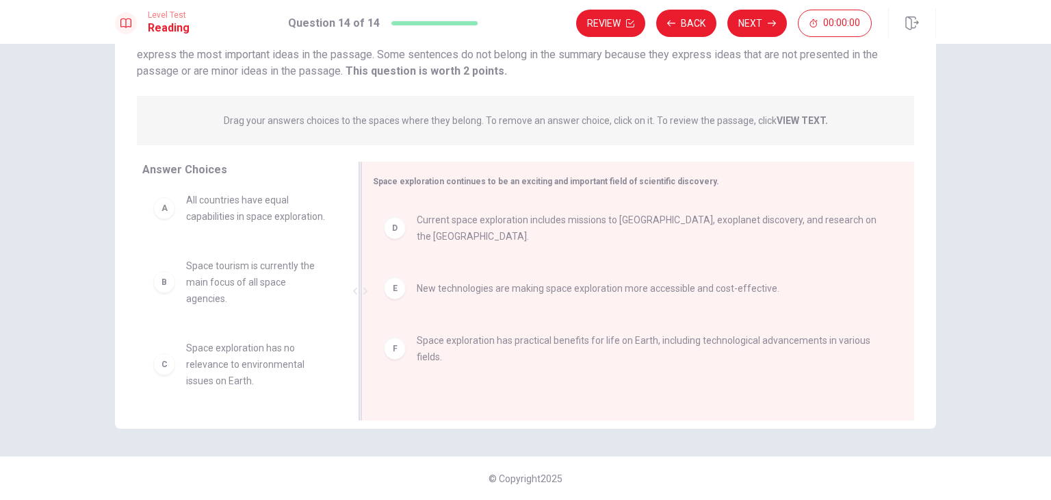
scroll to position [25, 0]
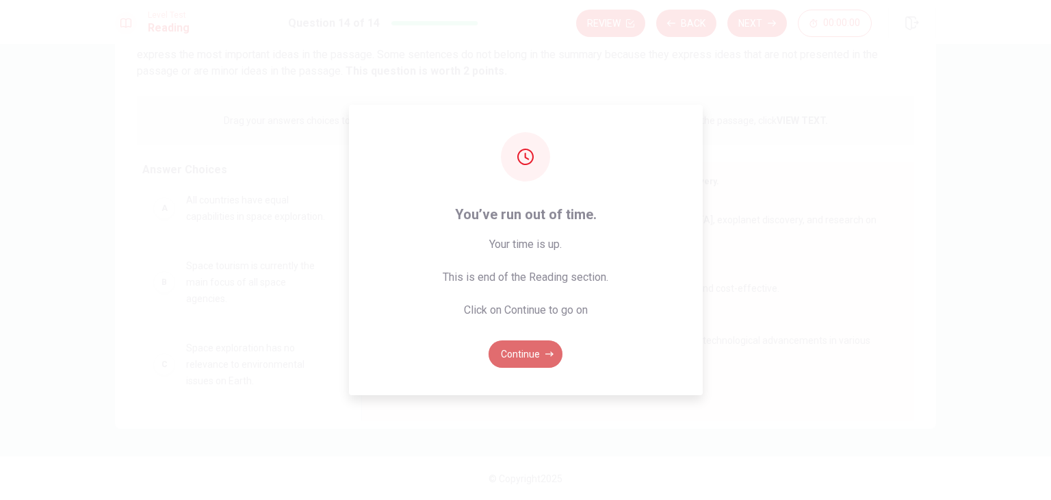
click at [550, 351] on icon "button" at bounding box center [549, 354] width 8 height 8
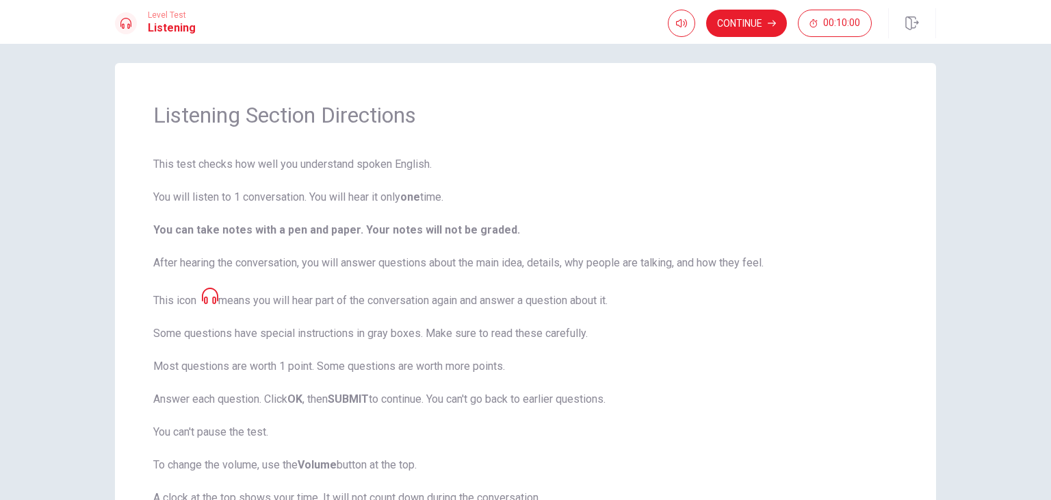
scroll to position [0, 0]
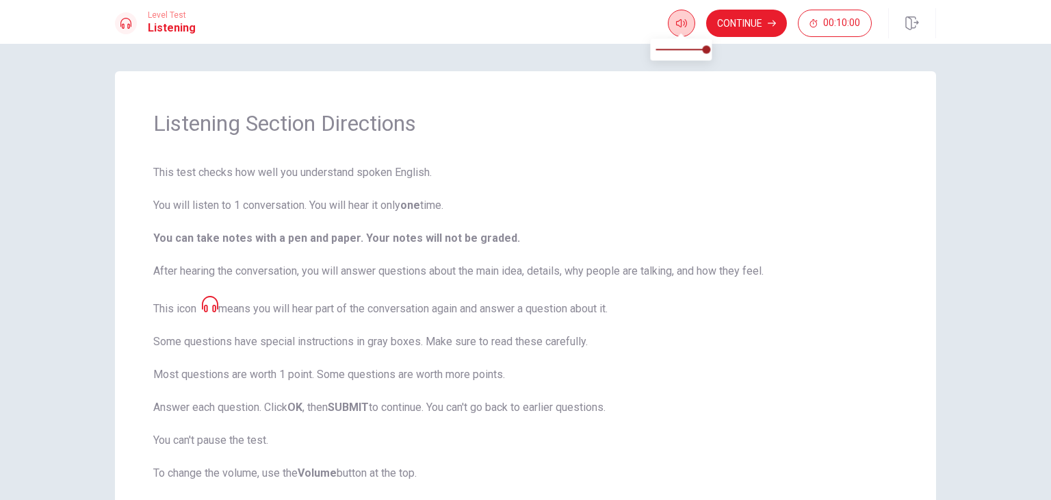
click at [682, 31] on span at bounding box center [680, 35] width 11 height 8
click at [758, 29] on button "Continue" at bounding box center [746, 23] width 81 height 27
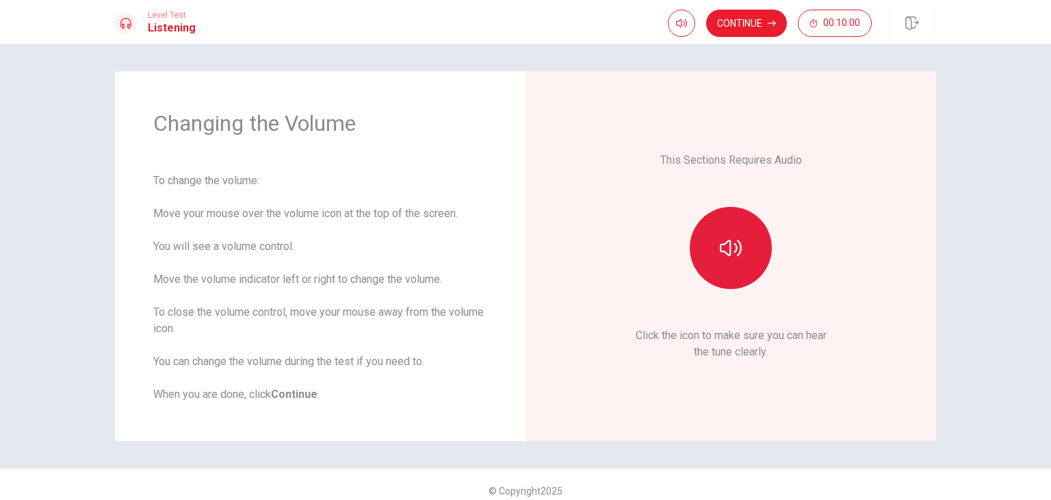
click at [734, 257] on icon "button" at bounding box center [731, 248] width 22 height 22
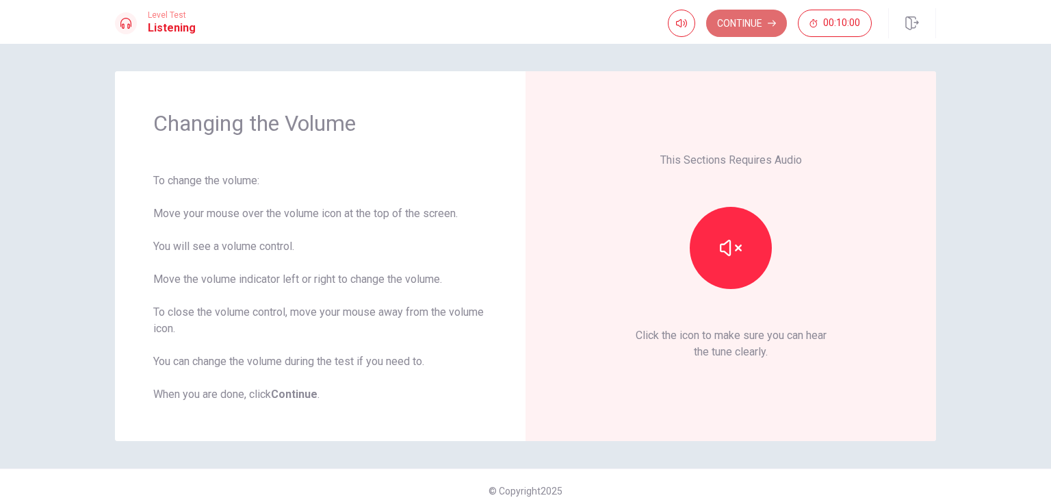
click at [731, 26] on button "Continue" at bounding box center [746, 23] width 81 height 27
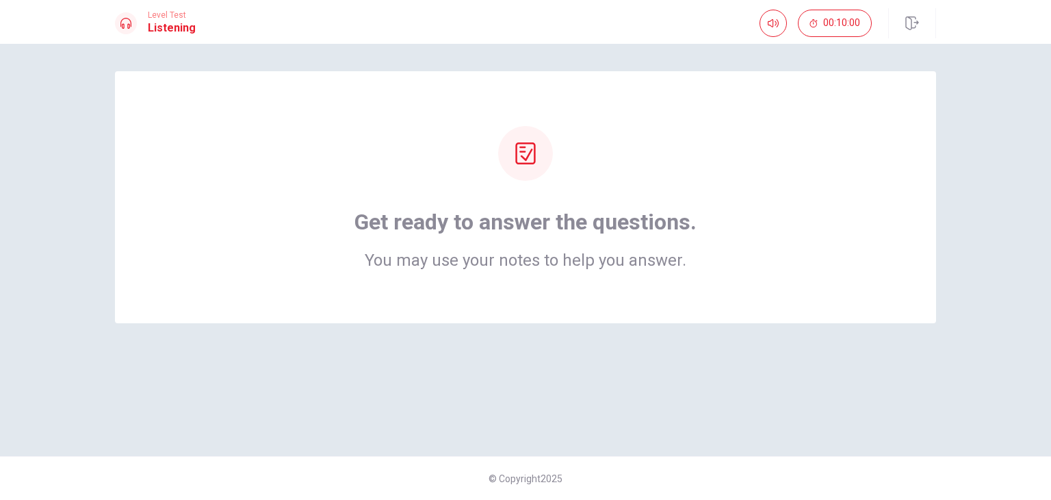
click at [535, 157] on icon at bounding box center [525, 153] width 20 height 22
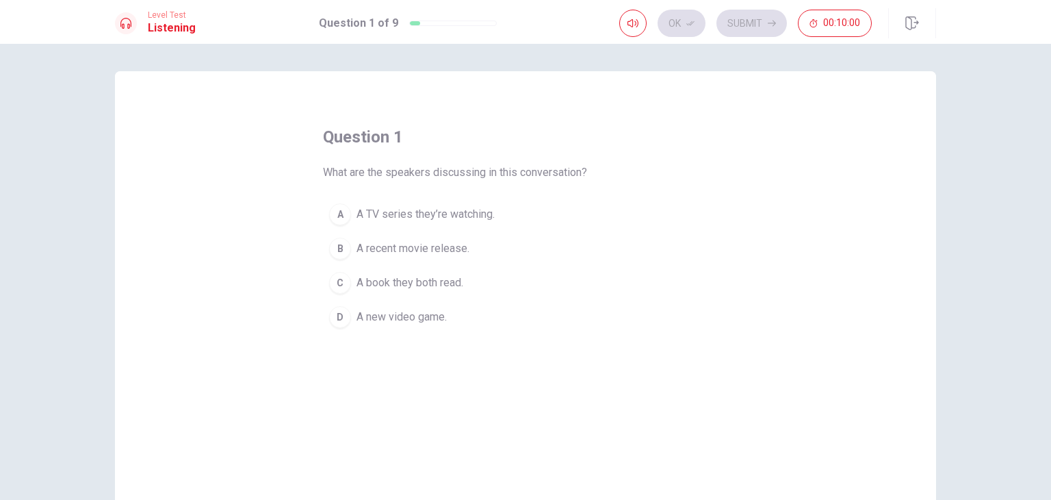
click at [526, 150] on div "question 1 What are the speakers discussing in this conversation? A A TV series…" at bounding box center [525, 230] width 405 height 208
click at [402, 218] on span "A TV series they’re watching." at bounding box center [426, 214] width 138 height 16
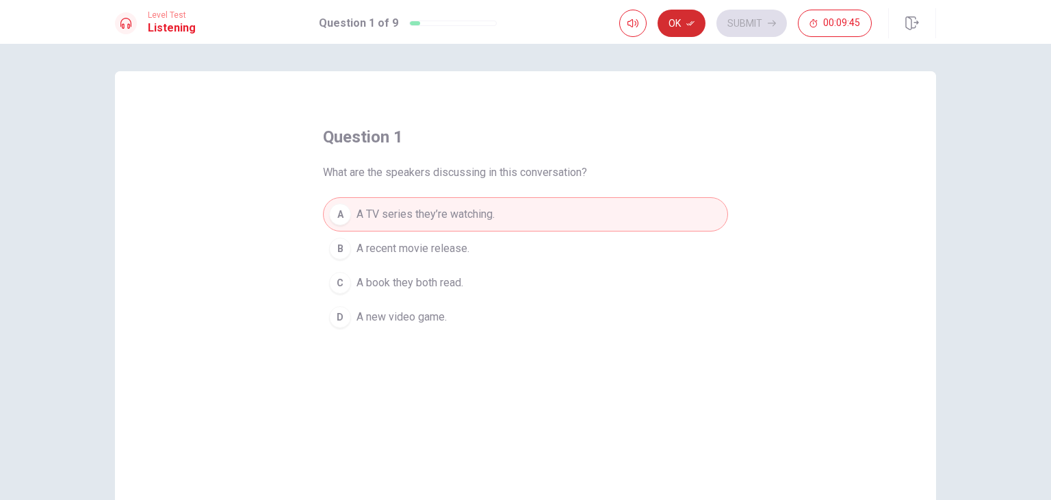
click at [682, 19] on button "Ok" at bounding box center [682, 23] width 48 height 27
click at [748, 28] on button "Submit" at bounding box center [752, 23] width 70 height 27
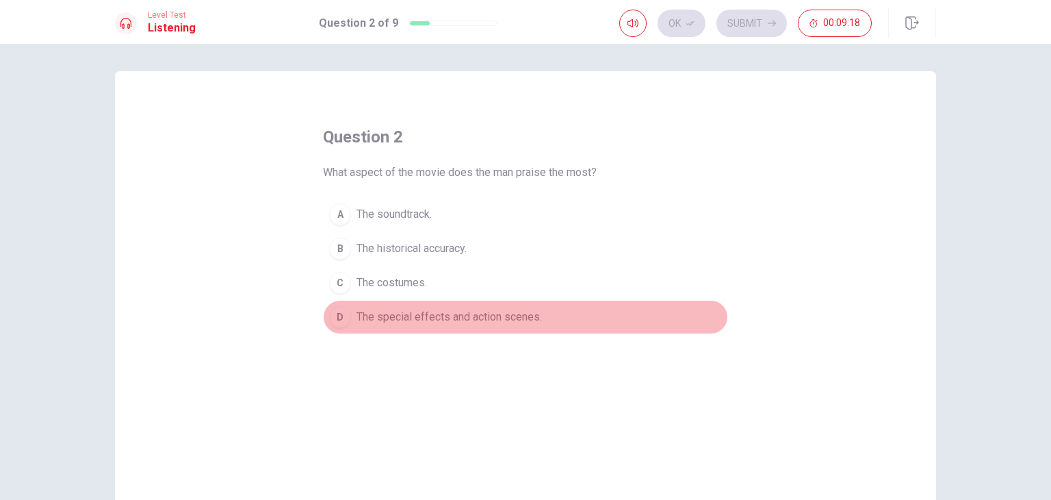
click at [437, 322] on span "The special effects and action scenes." at bounding box center [449, 317] width 185 height 16
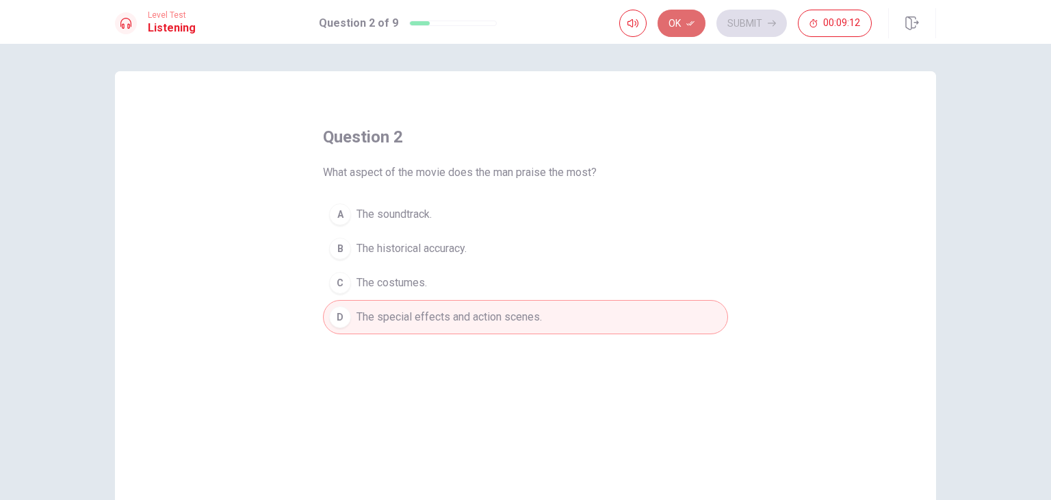
click at [680, 12] on button "Ok" at bounding box center [682, 23] width 48 height 27
click at [750, 31] on button "Submit" at bounding box center [752, 23] width 70 height 27
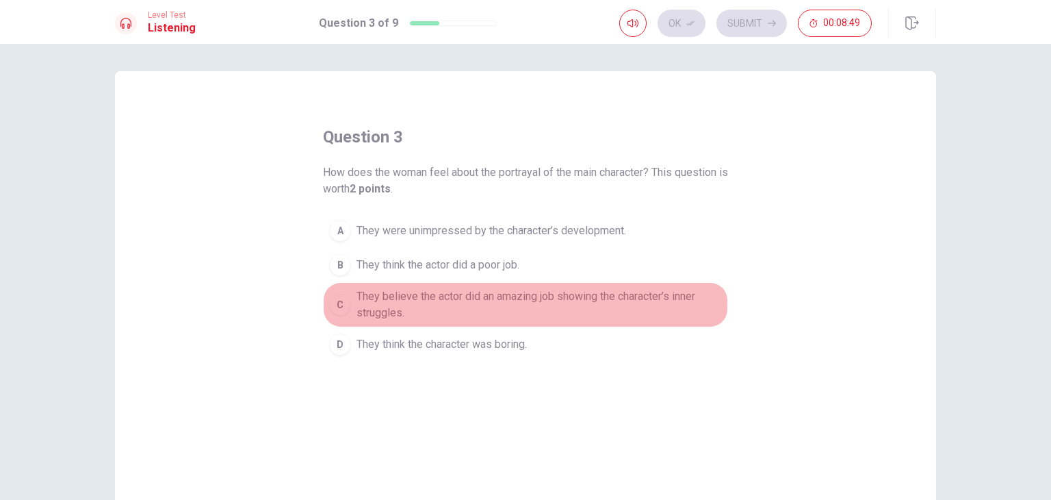
click at [340, 307] on div "C" at bounding box center [340, 305] width 22 height 22
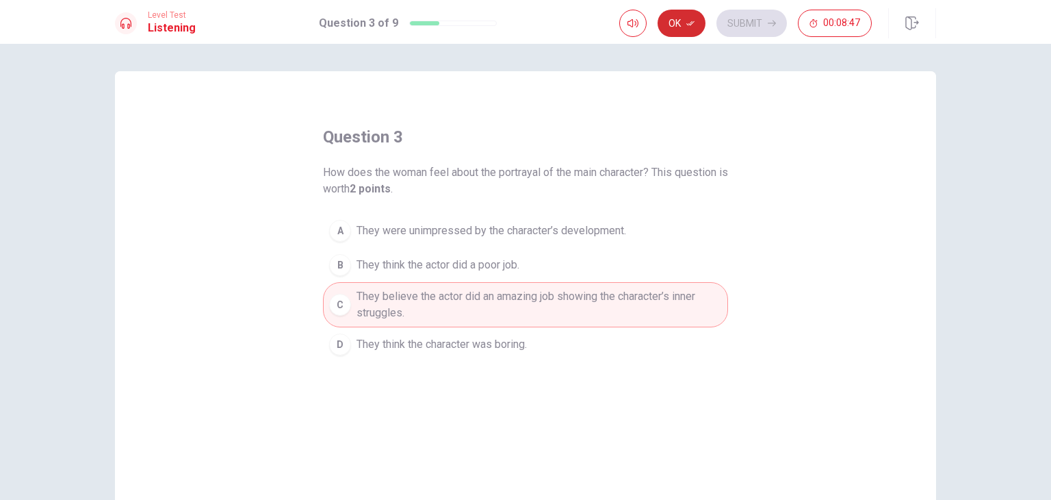
click at [684, 20] on button "Ok" at bounding box center [682, 23] width 48 height 27
click at [744, 23] on button "Submit" at bounding box center [752, 23] width 70 height 27
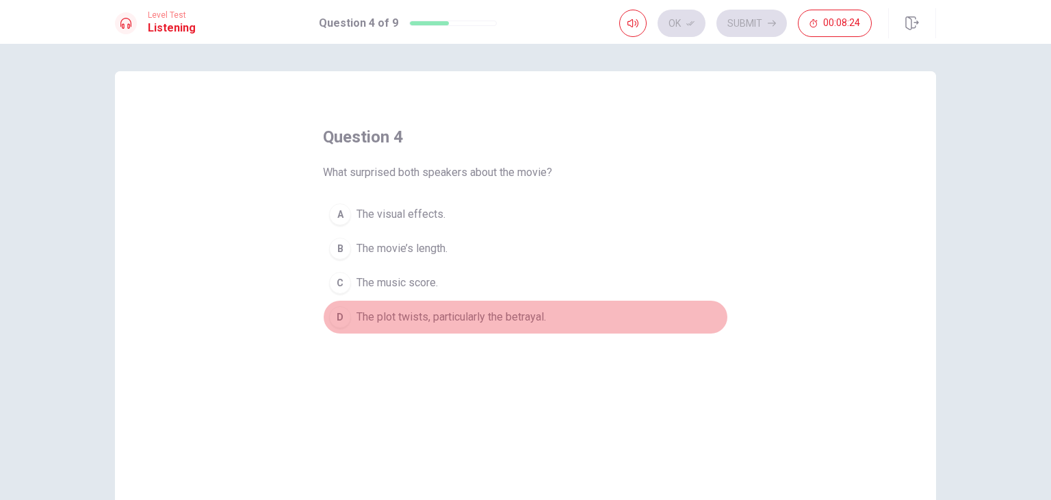
click at [499, 316] on span "The plot twists, particularly the betrayal." at bounding box center [452, 317] width 190 height 16
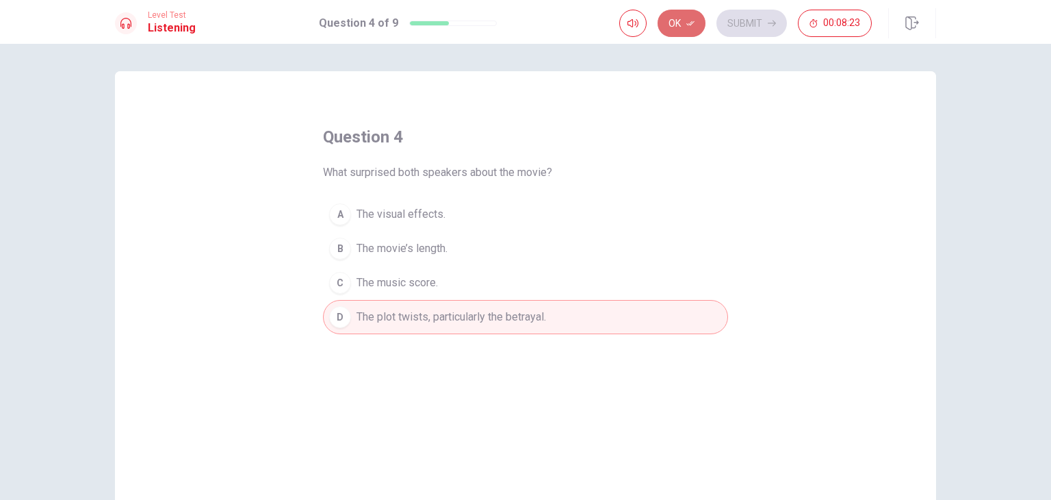
click at [693, 34] on button "Ok" at bounding box center [682, 23] width 48 height 27
click at [778, 19] on button "Submit" at bounding box center [752, 23] width 70 height 27
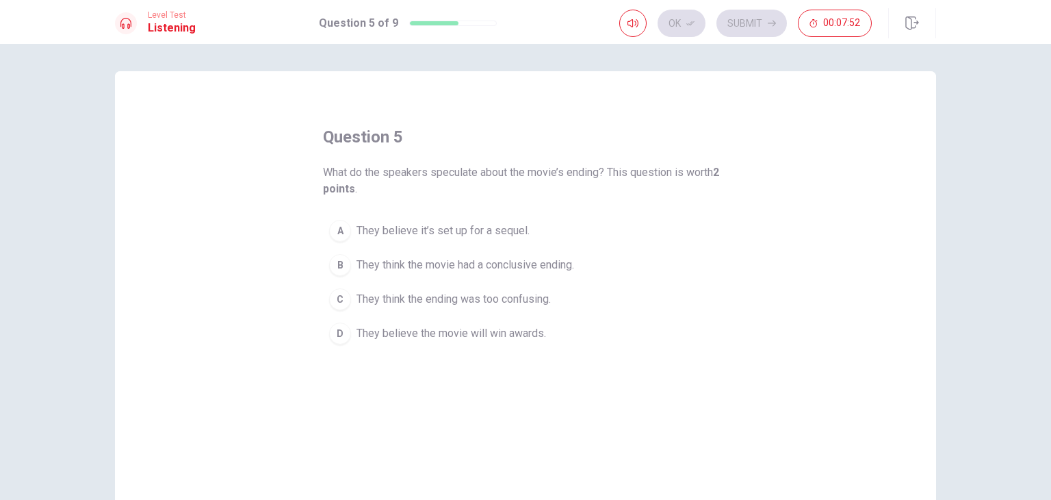
click at [515, 233] on span "They believe it’s set up for a sequel." at bounding box center [443, 230] width 173 height 16
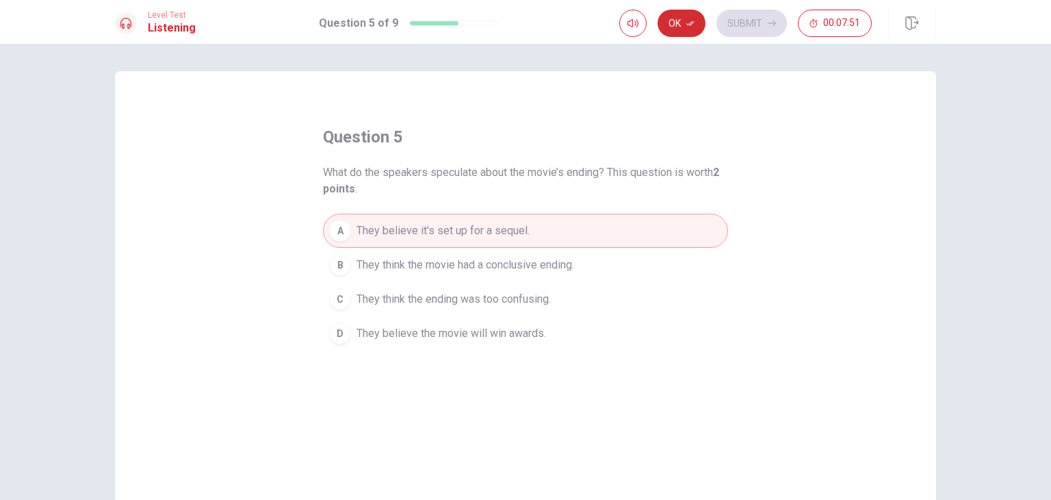
click at [699, 20] on button "Ok" at bounding box center [682, 23] width 48 height 27
click at [756, 25] on button "Submit" at bounding box center [752, 23] width 70 height 27
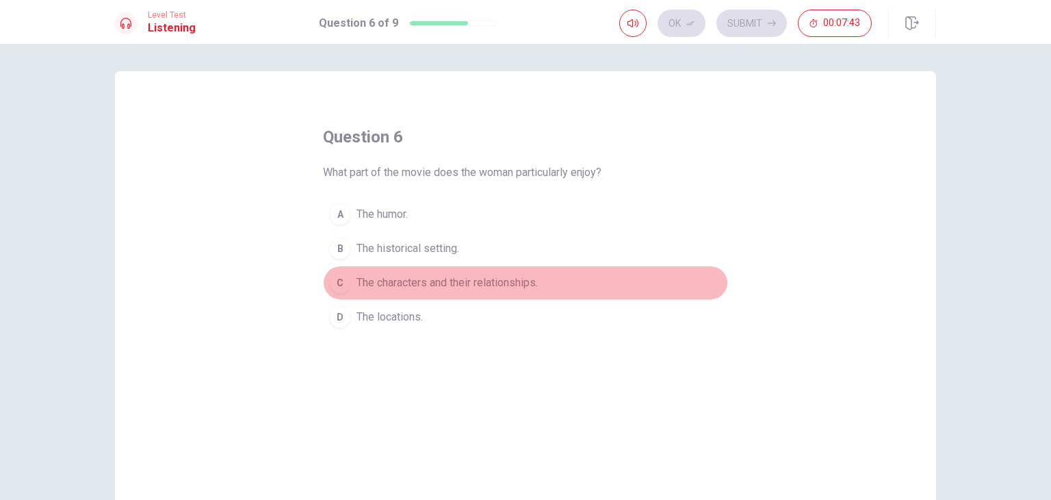
click at [534, 283] on span "The characters and their relationships." at bounding box center [447, 282] width 181 height 16
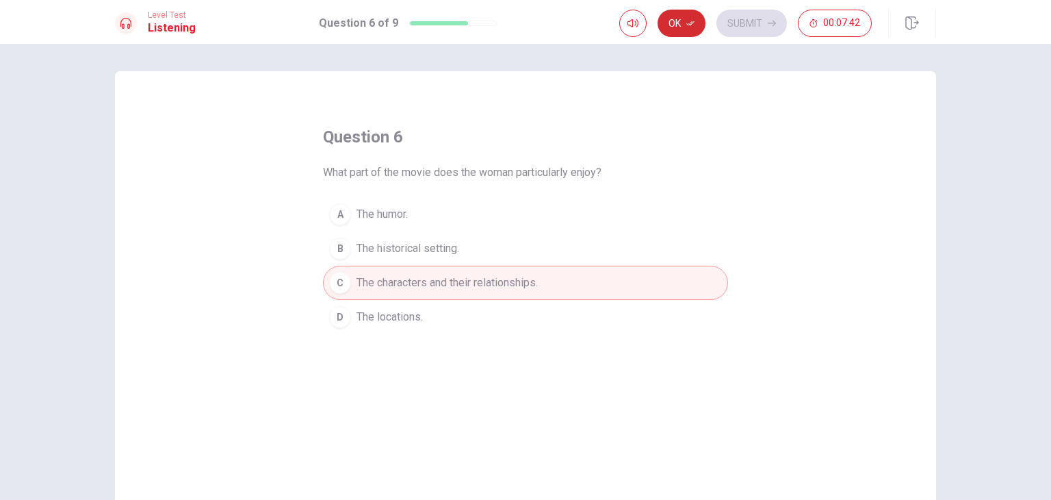
click at [683, 29] on button "Ok" at bounding box center [682, 23] width 48 height 27
click at [743, 29] on button "Submit" at bounding box center [752, 23] width 70 height 27
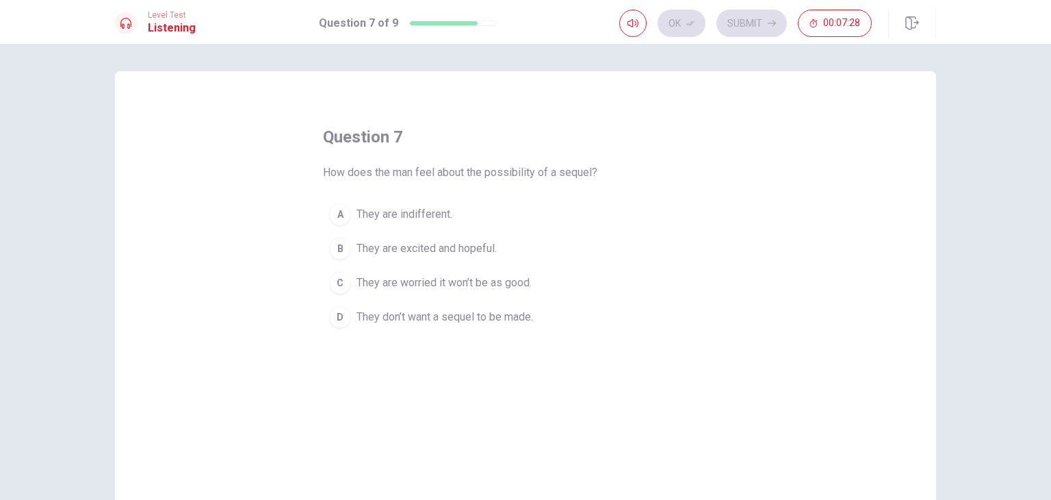
click at [463, 248] on span "They are excited and hopeful." at bounding box center [427, 248] width 140 height 16
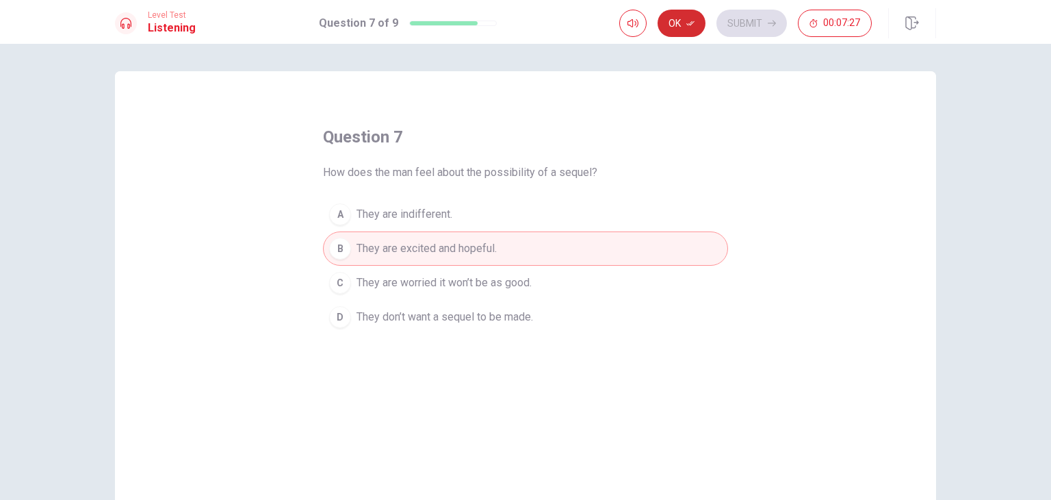
click at [679, 29] on button "Ok" at bounding box center [682, 23] width 48 height 27
click at [742, 25] on button "Submit" at bounding box center [752, 23] width 70 height 27
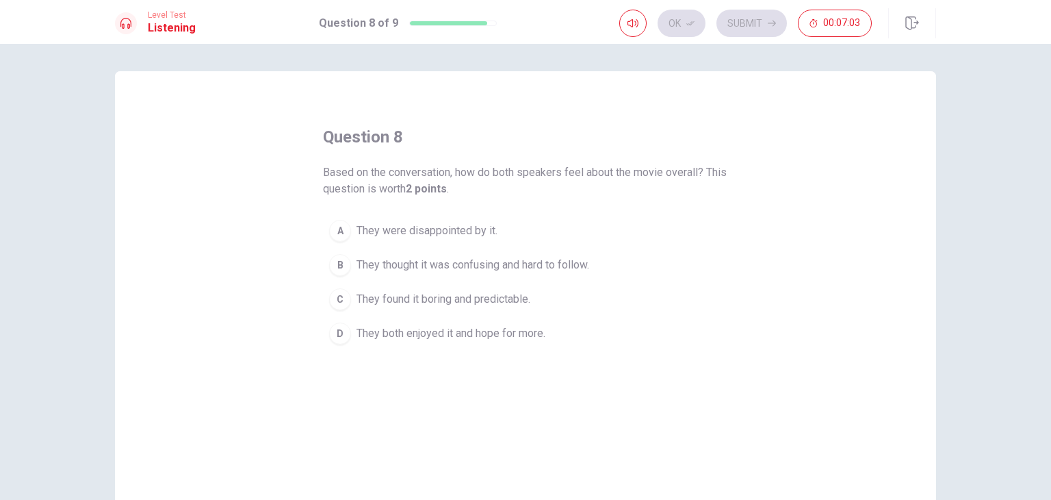
click at [528, 331] on span "They both enjoyed it and hope for more." at bounding box center [451, 333] width 189 height 16
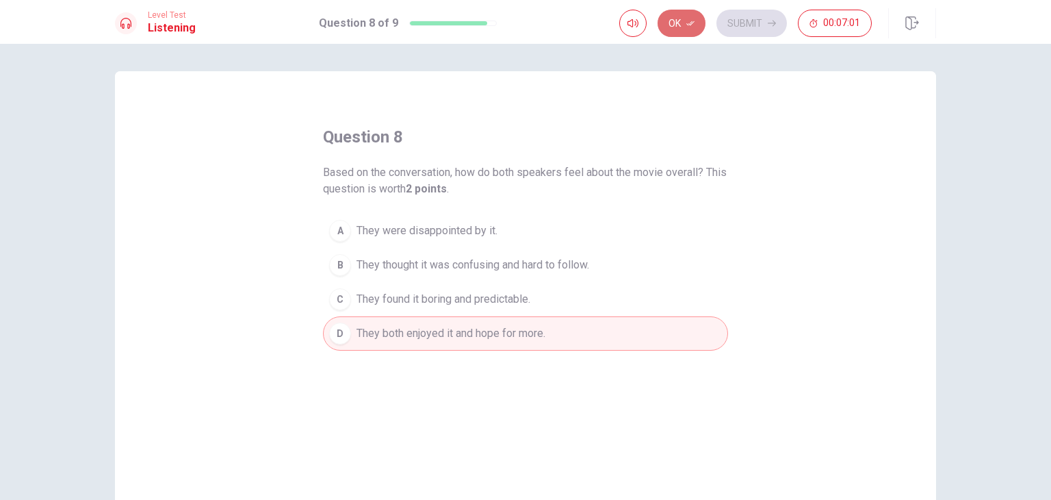
click at [673, 31] on button "Ok" at bounding box center [682, 23] width 48 height 27
click at [736, 23] on button "Submit" at bounding box center [752, 23] width 70 height 27
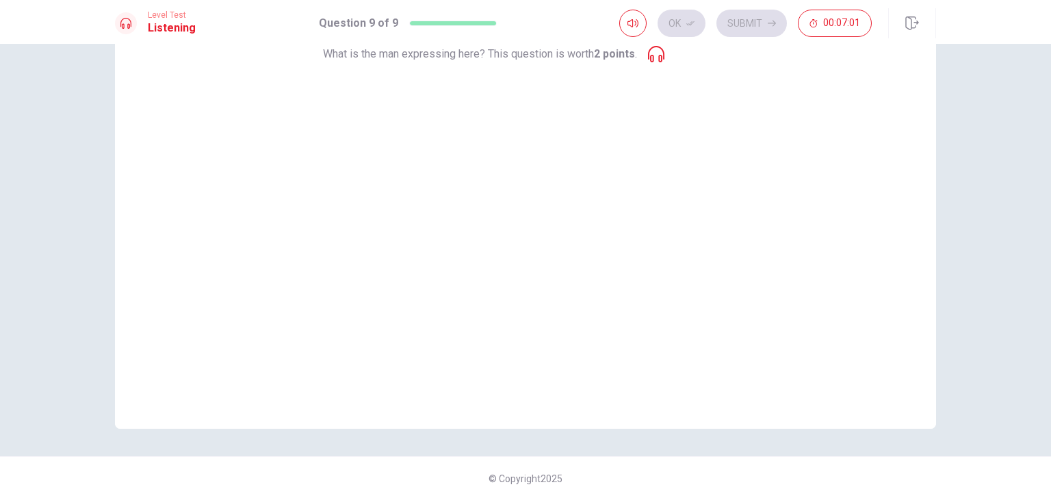
scroll to position [50, 0]
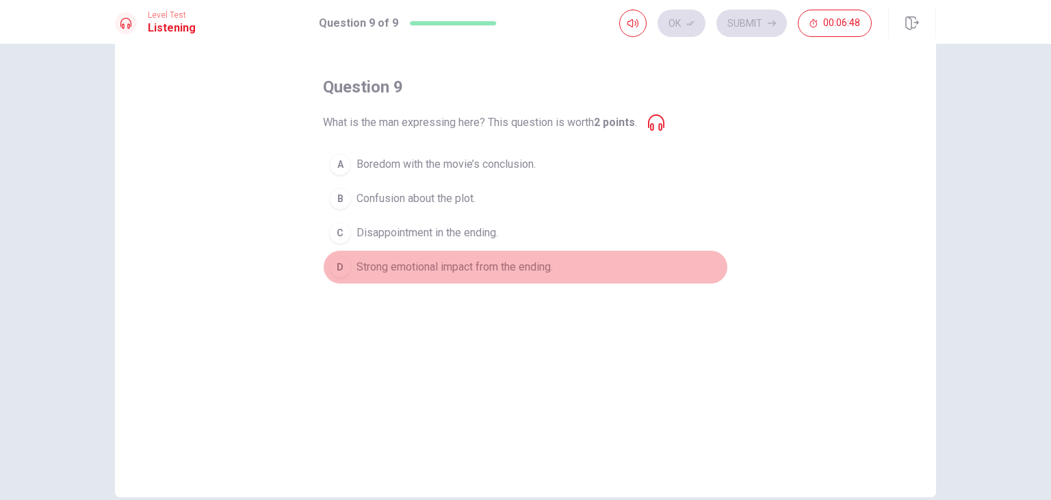
click at [335, 266] on div "D" at bounding box center [340, 267] width 22 height 22
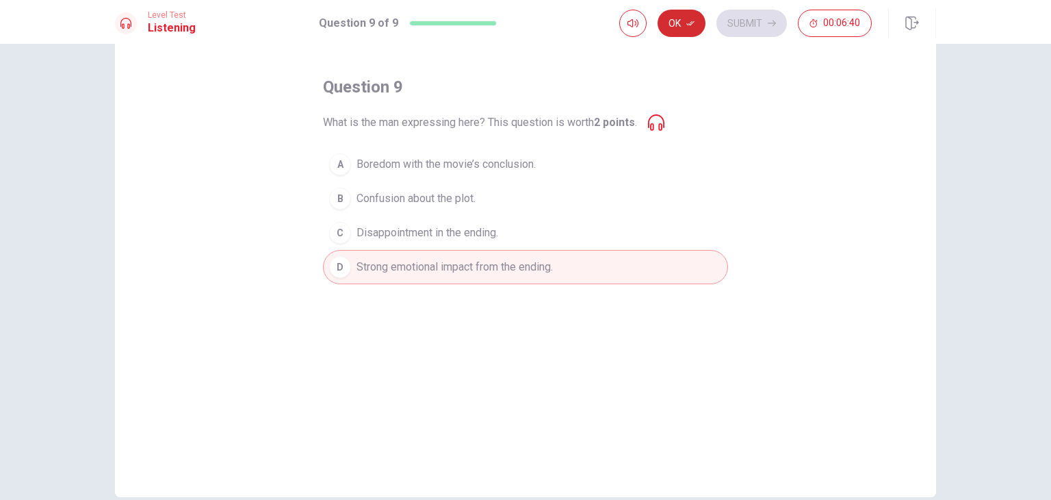
click at [690, 35] on button "Ok" at bounding box center [682, 23] width 48 height 27
click at [749, 26] on button "Submit" at bounding box center [752, 23] width 70 height 27
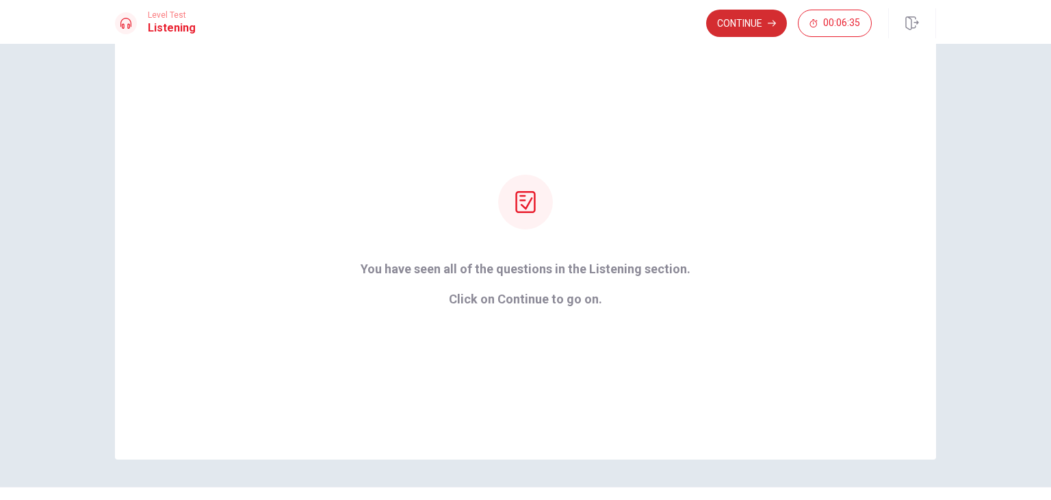
click at [731, 23] on button "Continue" at bounding box center [746, 23] width 81 height 27
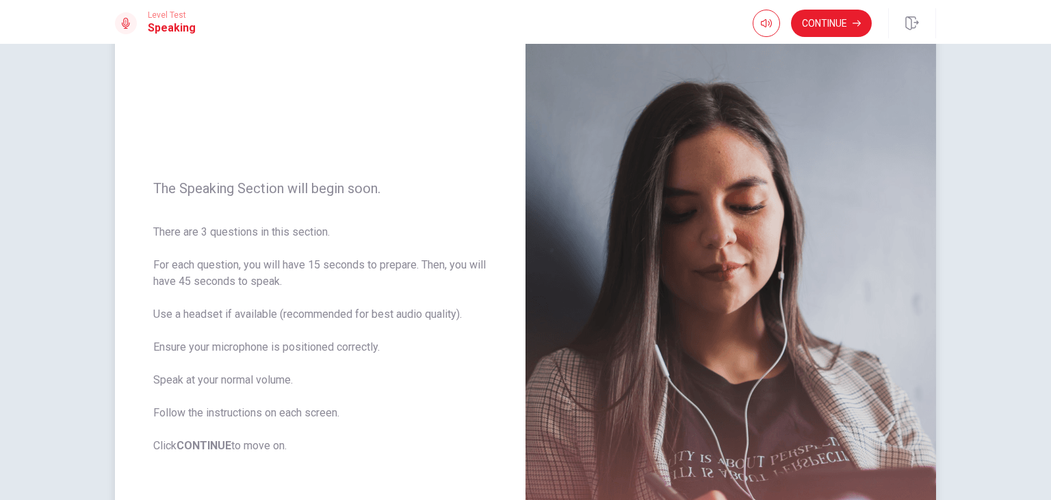
scroll to position [137, 0]
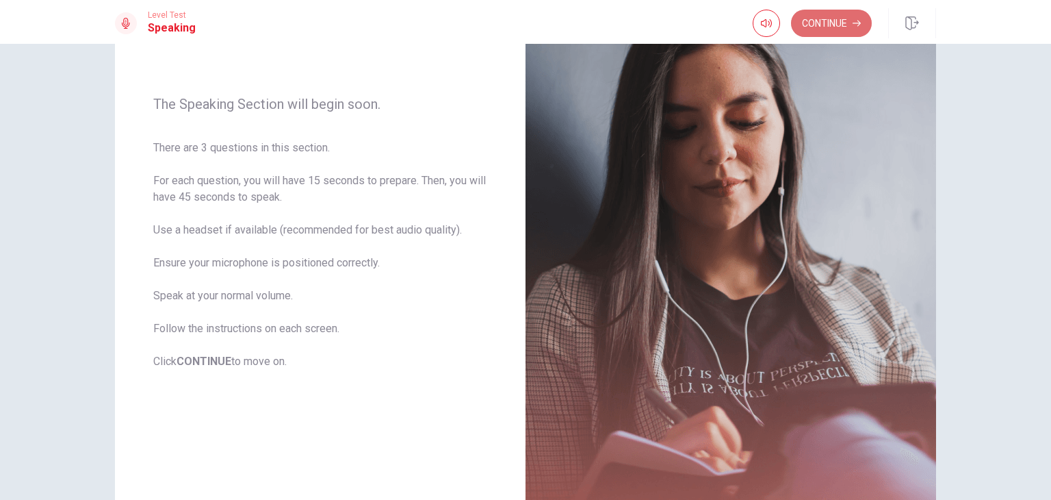
click at [842, 28] on button "Continue" at bounding box center [831, 23] width 81 height 27
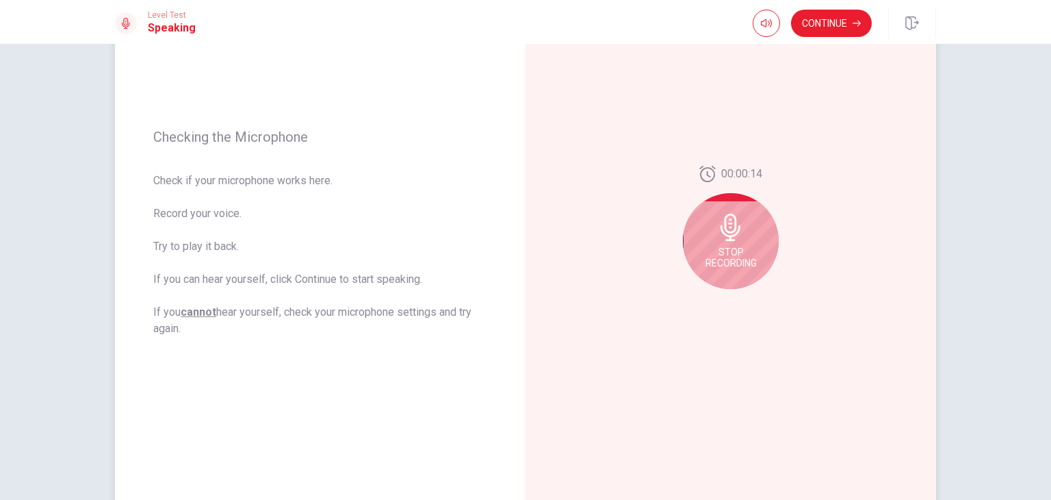
click at [706, 242] on div "Stop Recording" at bounding box center [731, 241] width 96 height 96
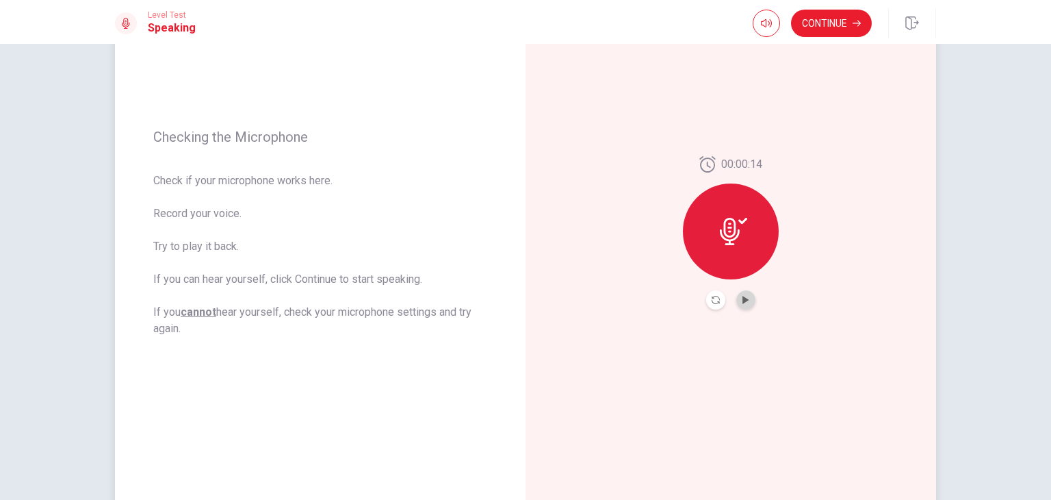
click at [747, 300] on button "Play Audio" at bounding box center [745, 299] width 19 height 19
click at [731, 222] on icon at bounding box center [730, 231] width 20 height 27
click at [749, 298] on button "Play Audio" at bounding box center [745, 299] width 19 height 19
click at [825, 20] on button "Continue" at bounding box center [831, 23] width 81 height 27
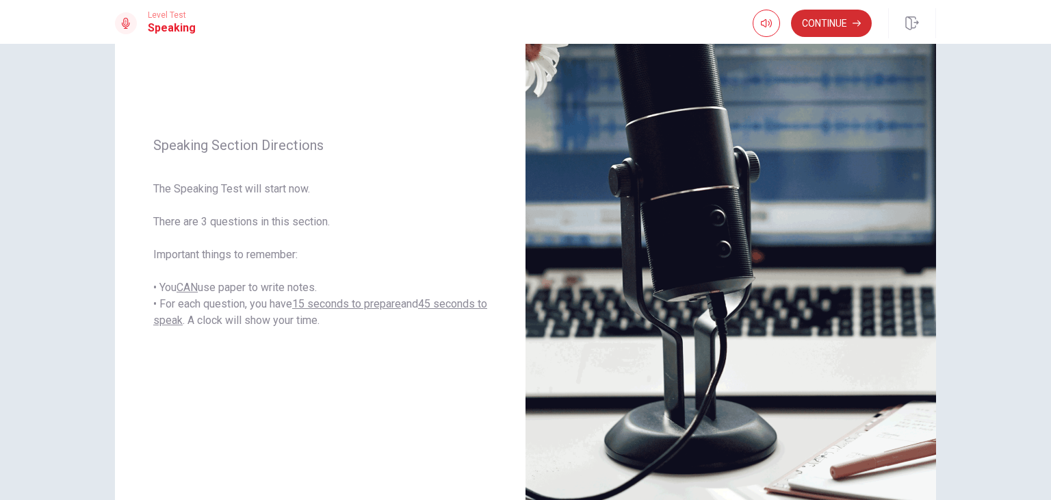
click at [799, 23] on button "Continue" at bounding box center [831, 23] width 81 height 27
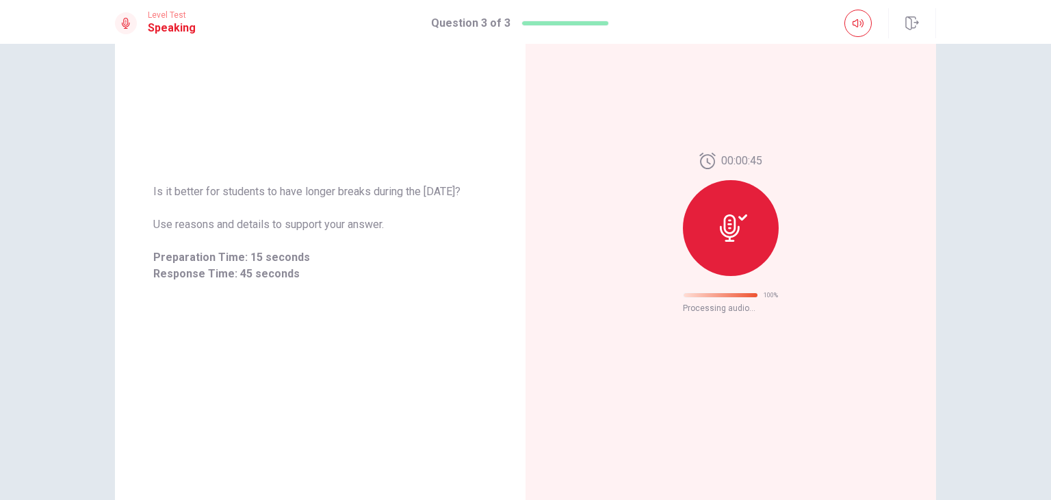
scroll to position [0, 0]
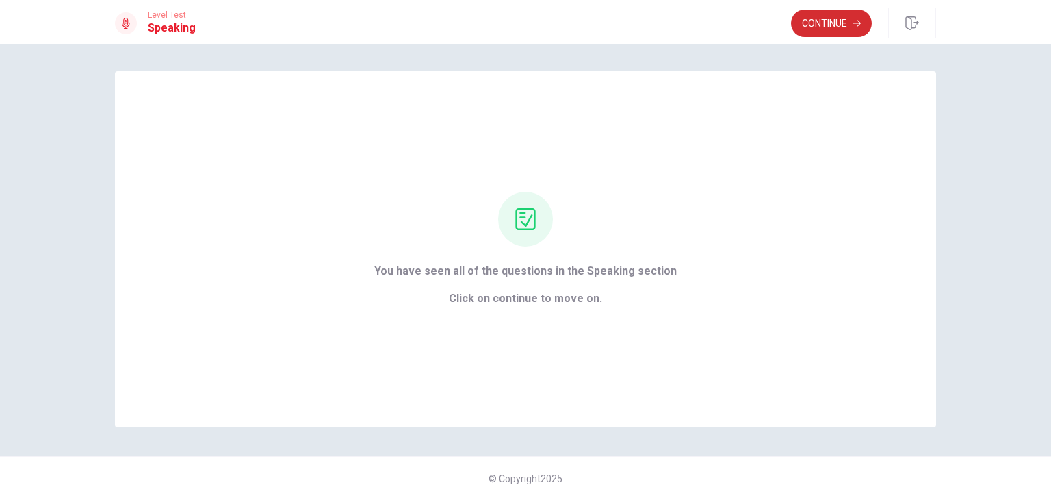
click at [827, 23] on button "Continue" at bounding box center [831, 23] width 81 height 27
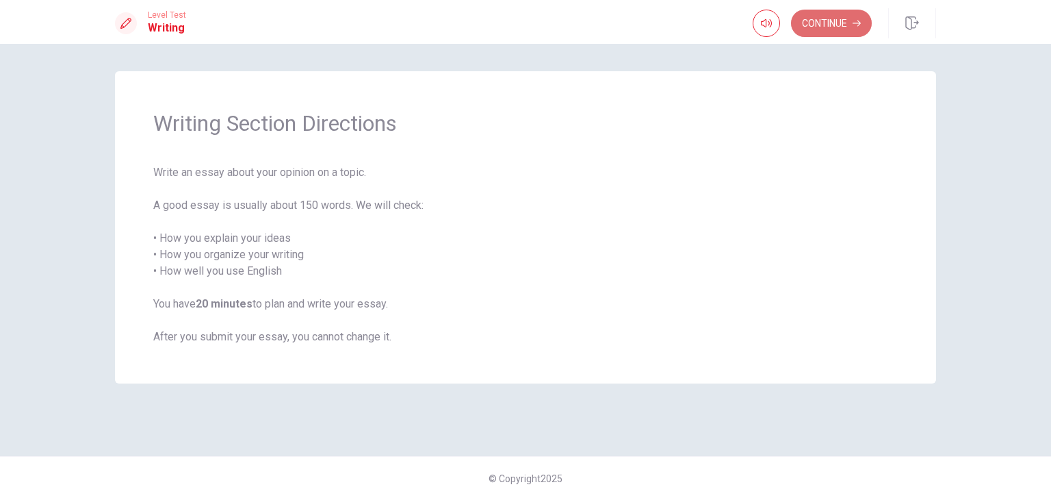
click at [835, 23] on button "Continue" at bounding box center [831, 23] width 81 height 27
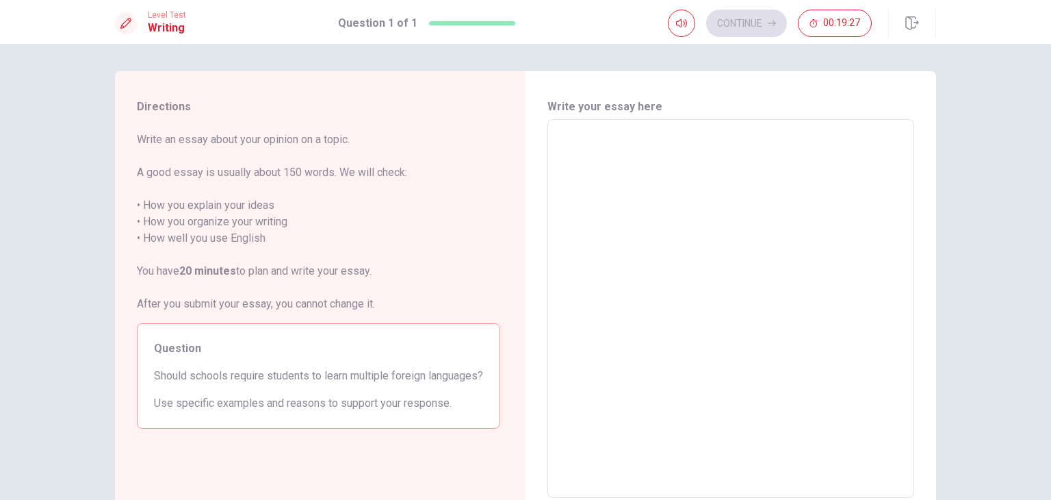
click at [592, 158] on textarea at bounding box center [731, 309] width 348 height 356
type textarea "x"
type textarea "W"
type textarea "x"
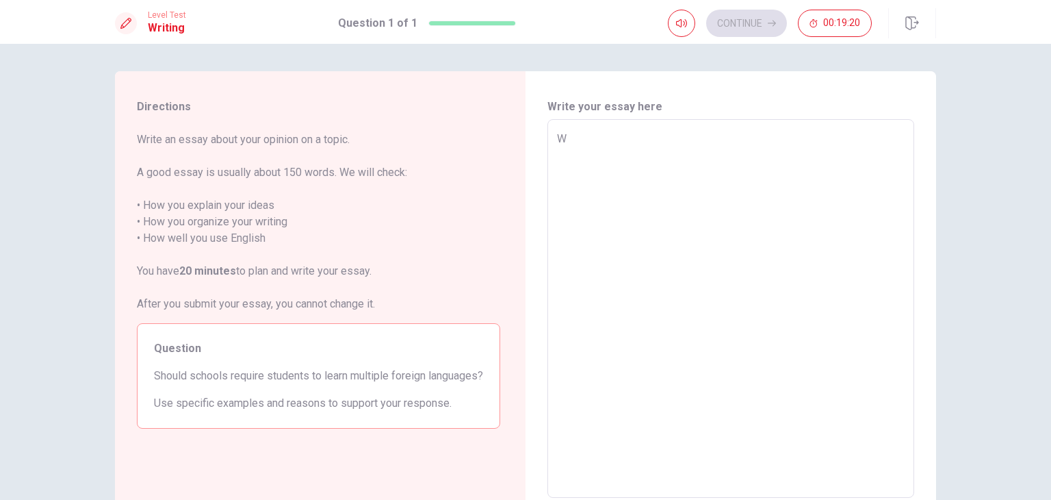
type textarea "Wh"
type textarea "x"
type textarea "Whe"
type textarea "x"
type textarea "When"
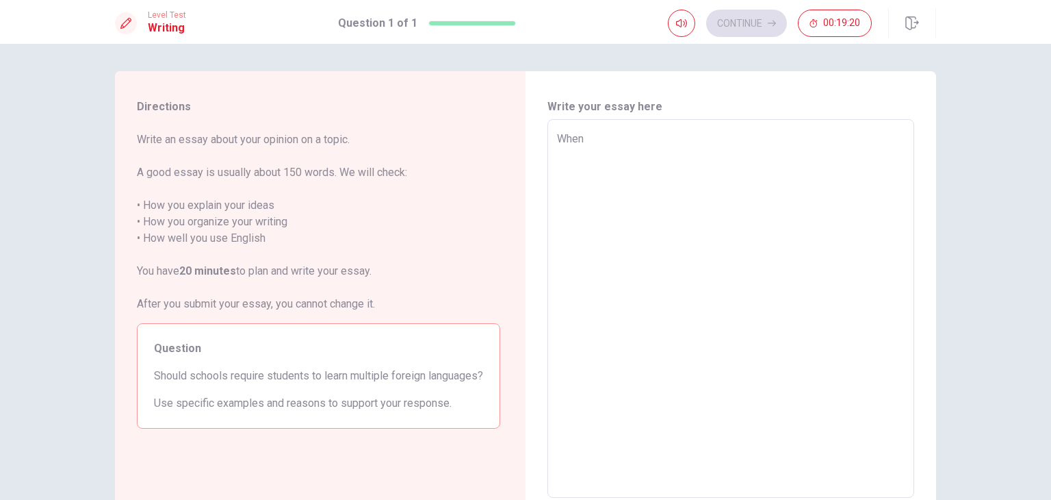
type textarea "x"
type textarea "When"
type textarea "x"
type textarea "When i"
type textarea "x"
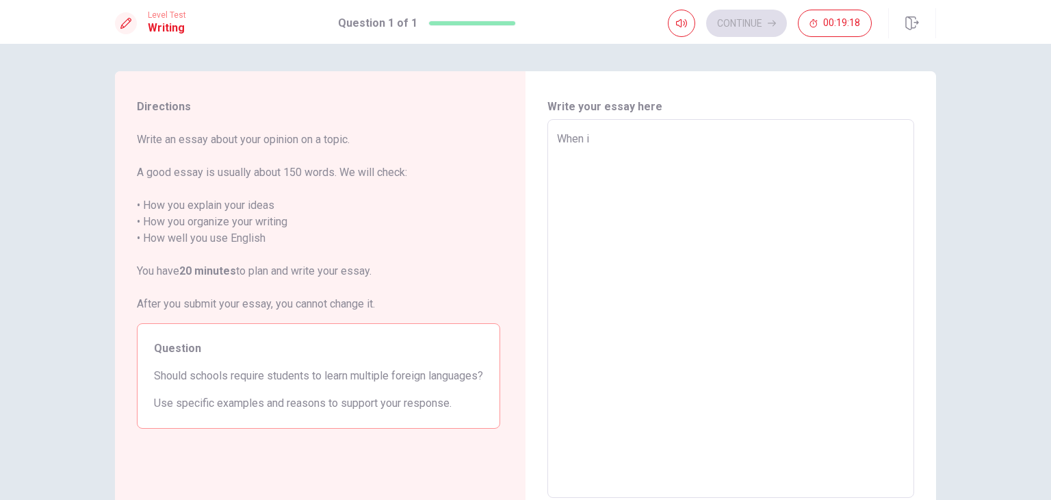
type textarea "When"
type textarea "x"
type textarea "When U"
type textarea "x"
type textarea "When"
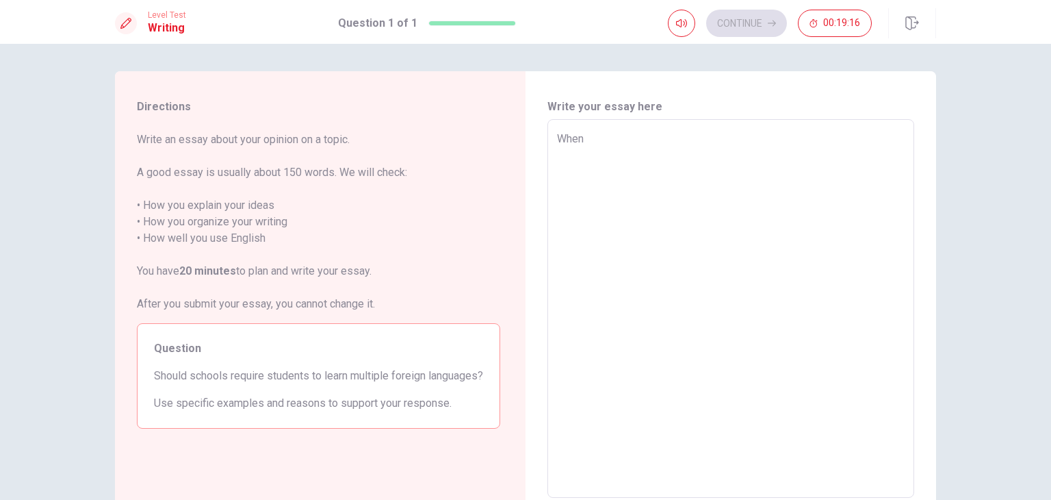
type textarea "x"
type textarea "When I"
type textarea "x"
type textarea "When I"
type textarea "x"
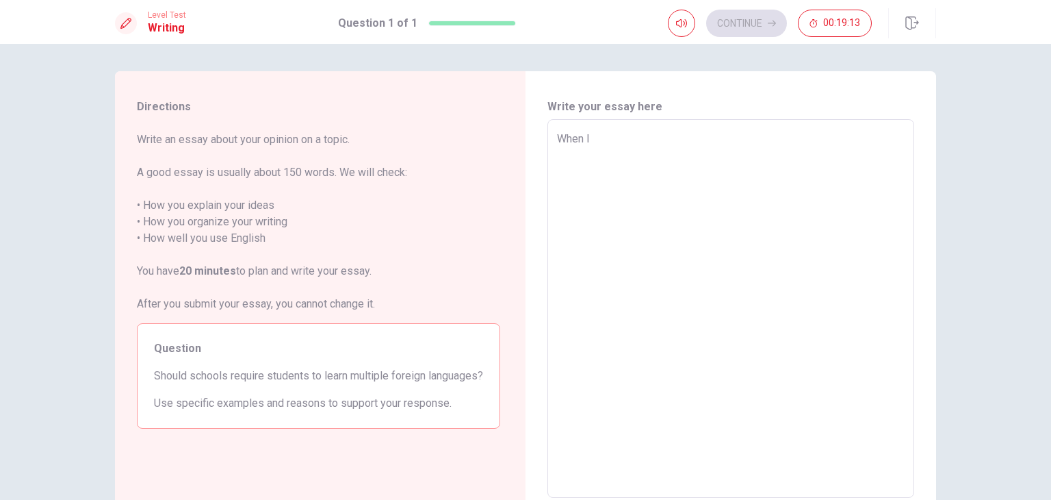
type textarea "When I s"
type textarea "x"
type textarea "When I sa"
type textarea "x"
type textarea "When I s"
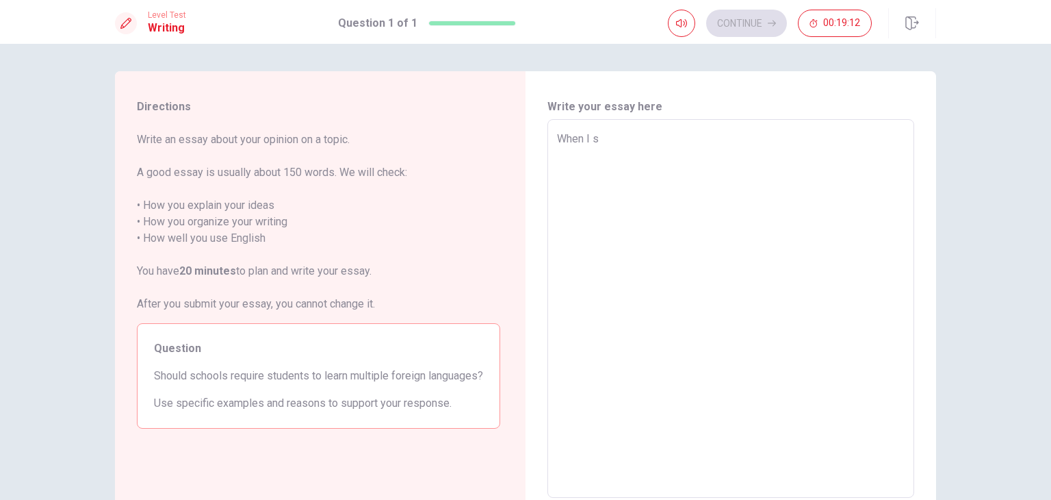
type textarea "x"
type textarea "When I se"
type textarea "x"
type textarea "When I see"
type textarea "x"
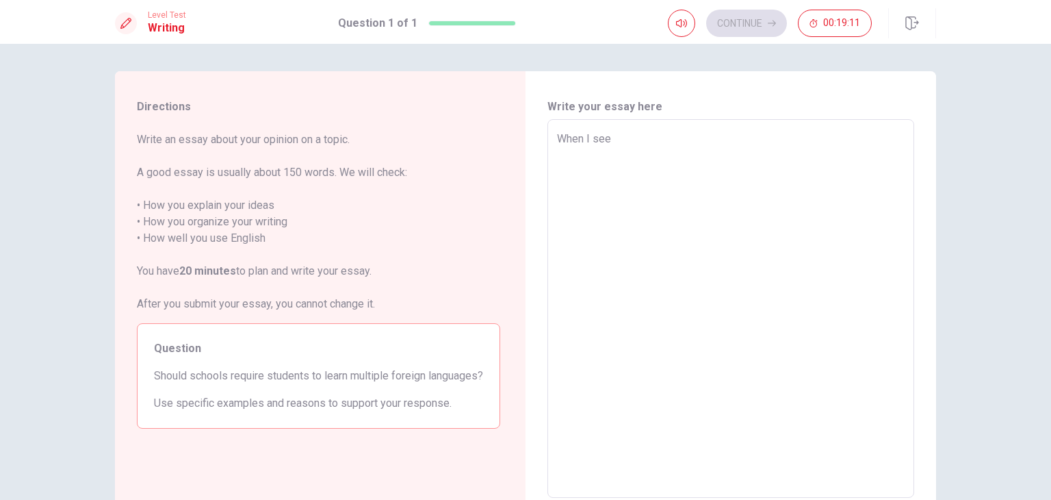
type textarea "When I see"
type textarea "x"
type textarea "When I see t"
type textarea "x"
type textarea "When I see th"
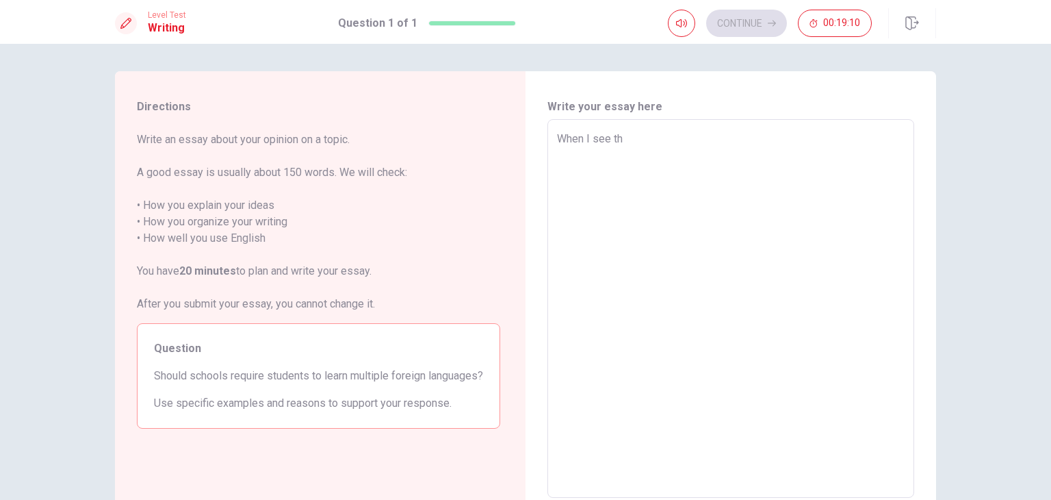
type textarea "x"
type textarea "When I see thi"
type textarea "x"
type textarea "When I see this"
type textarea "x"
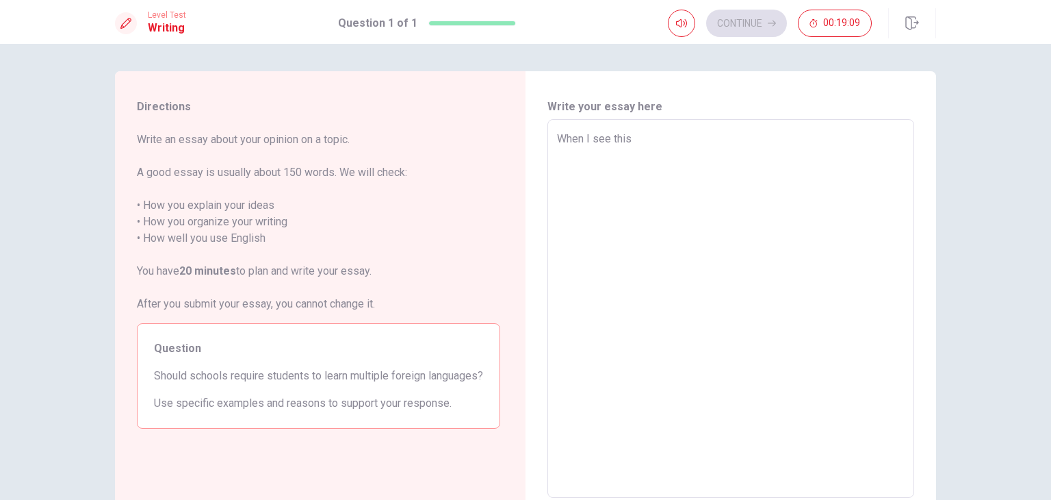
type textarea "When I see this"
type textarea "x"
type textarea "When I see this t"
type textarea "x"
type textarea "When I see this to"
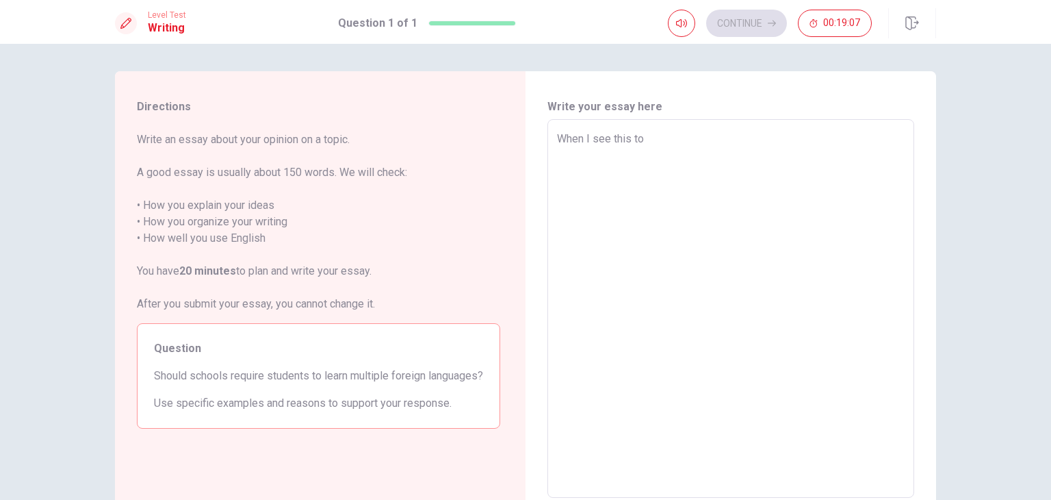
type textarea "x"
type textarea "When I see this top"
type textarea "x"
type textarea "When I see this topi"
type textarea "x"
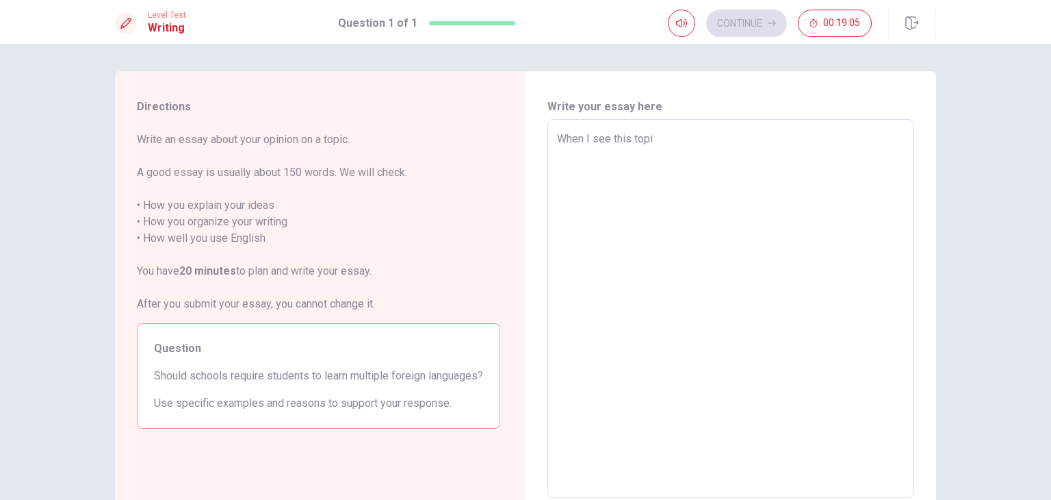
type textarea "When I see this topic"
type textarea "x"
type textarea "When I see this topic"
type textarea "x"
type textarea "When I see this topic ,"
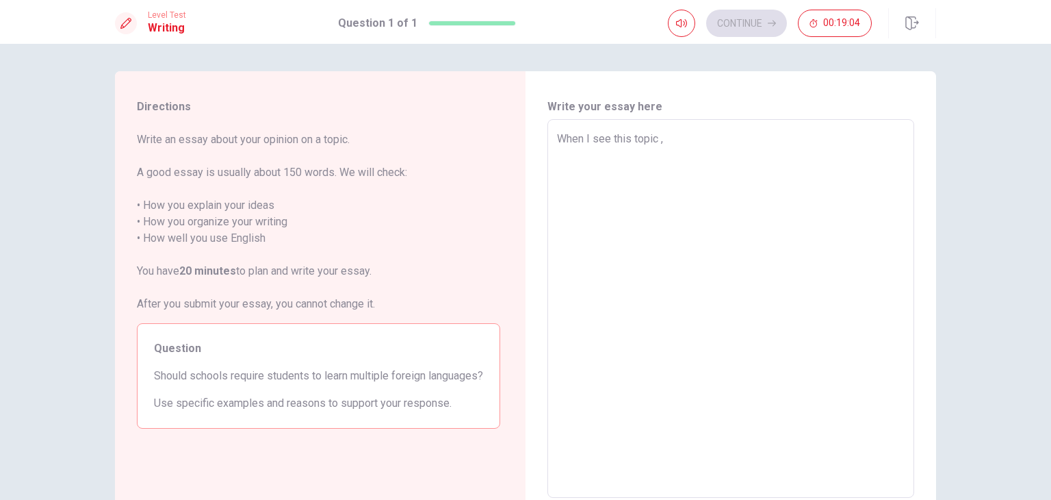
type textarea "x"
type textarea "When I see this topic ,"
type textarea "x"
type textarea "When I see this topic , i"
type textarea "x"
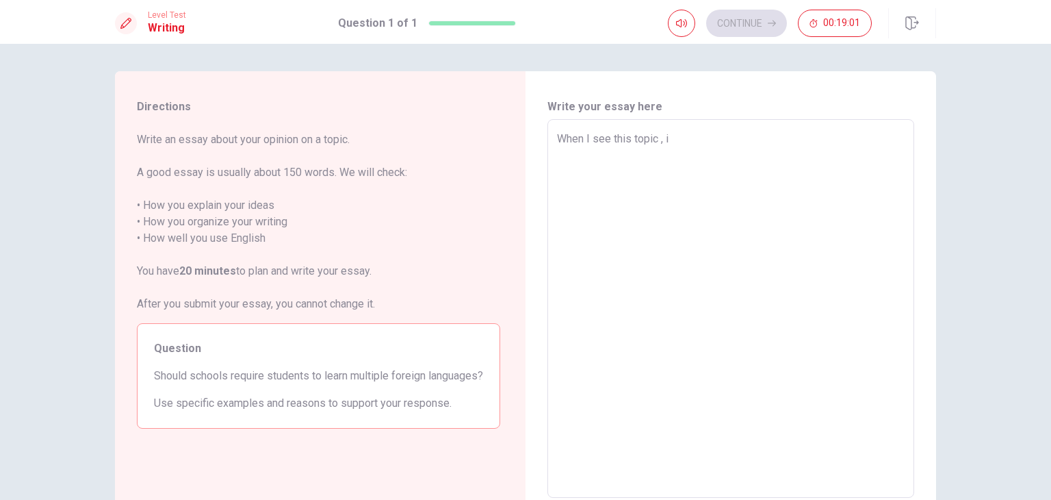
type textarea "When I see this topic ,"
type textarea "x"
type textarea "When I see this topic , ㄛ"
type textarea "x"
type textarea "When I see this topic ,"
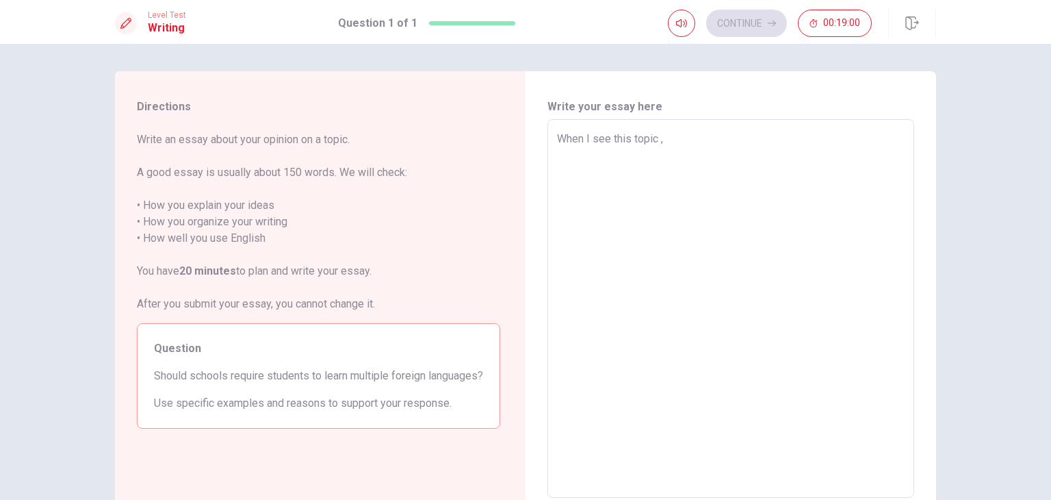
type textarea "x"
type textarea "When I see this topic ,"
type textarea "x"
type textarea "When I see this topic , h"
type textarea "x"
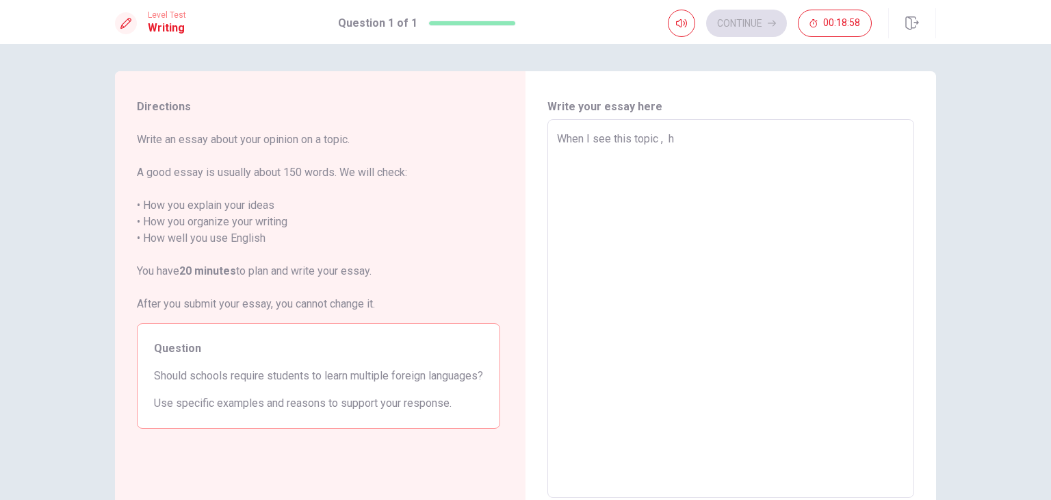
type textarea "When I see this topic , ha"
type textarea "x"
type textarea "When I see this topic , han"
type textarea "x"
type textarea "When I see this topic , [PERSON_NAME]"
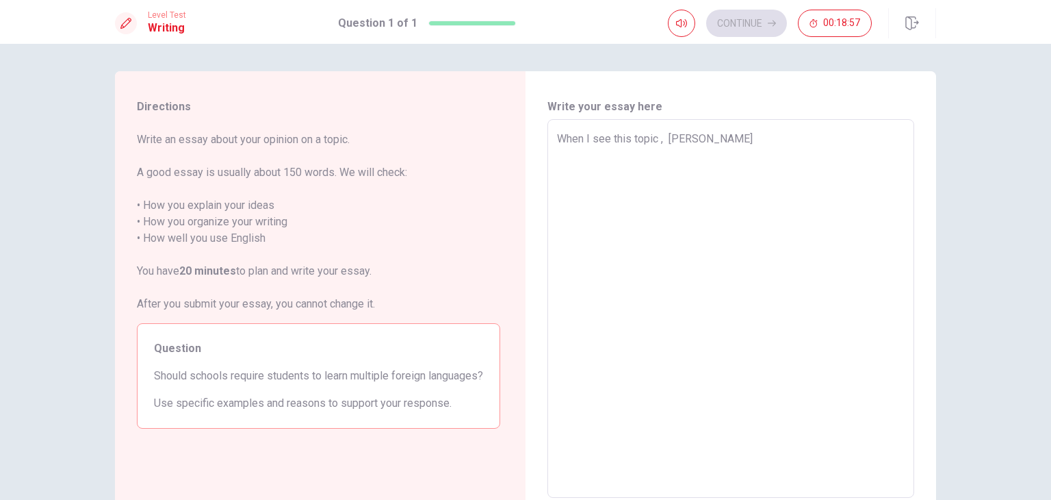
type textarea "x"
type textarea "When I see this topic , han"
type textarea "x"
type textarea "When I see this topic , ha"
type textarea "x"
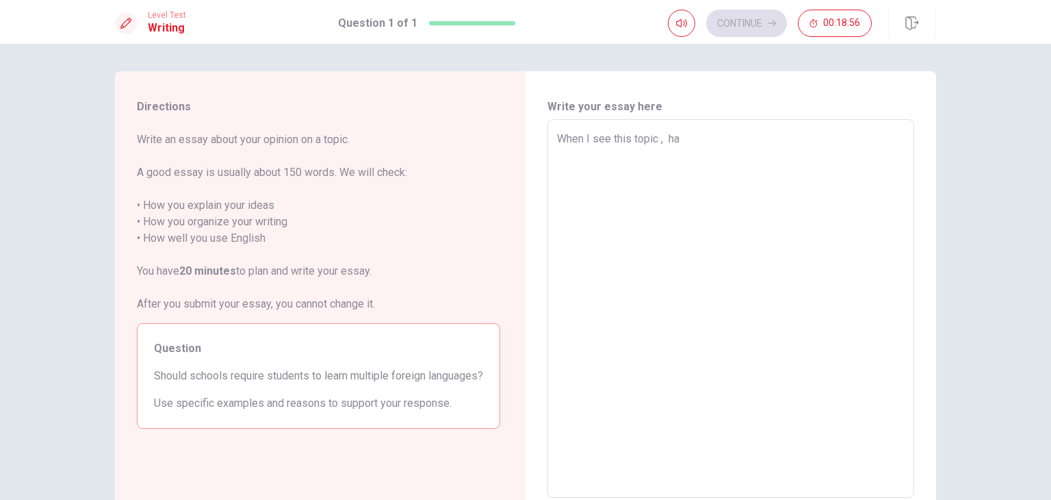
type textarea "When I see this topic , h"
type textarea "x"
type textarea "When I see this topic ,"
type textarea "x"
type textarea "When I see this topic , i"
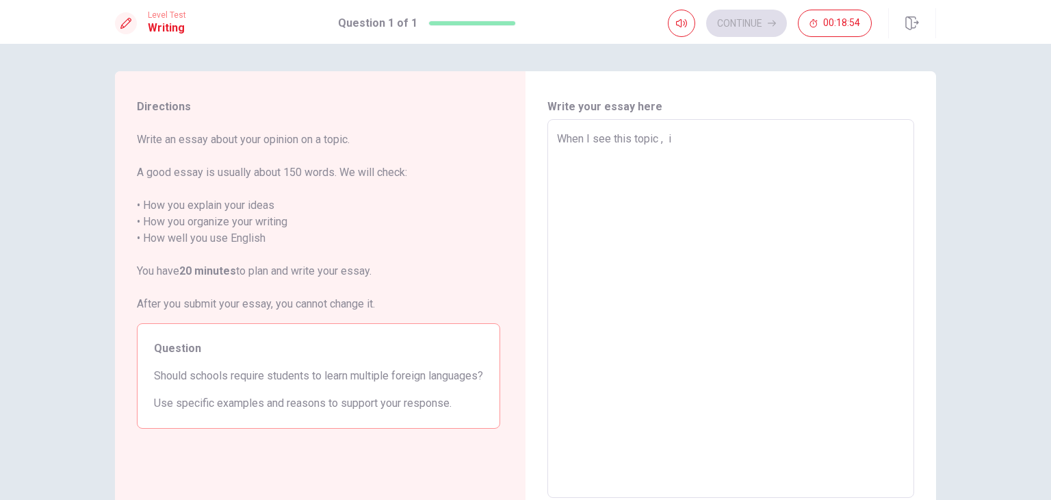
type textarea "x"
type textarea "When I see this topic ,"
type textarea "x"
type textarea "When I see this topic , I"
type textarea "x"
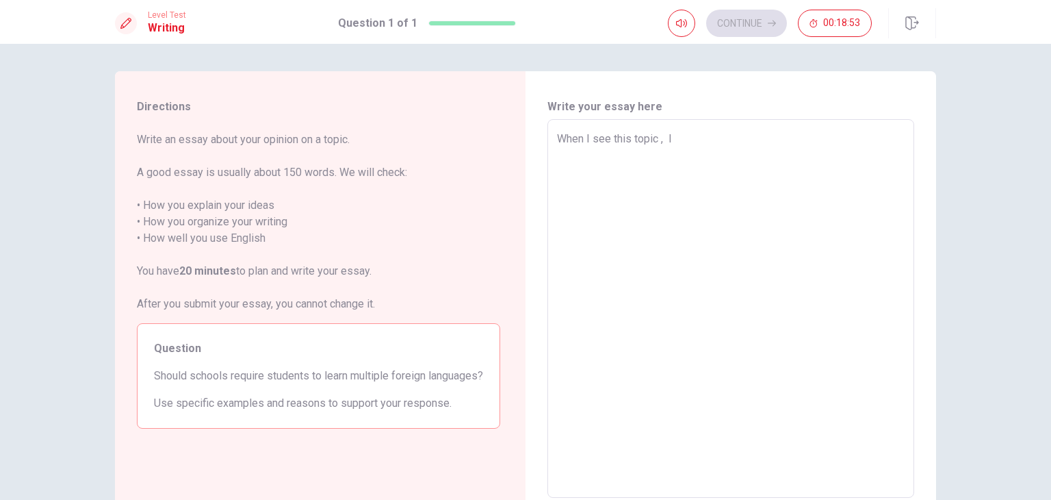
type textarea "When I see this topic , I"
type textarea "x"
type textarea "When I see this topic , I h"
type textarea "x"
type textarea "When I see this topic , I ha"
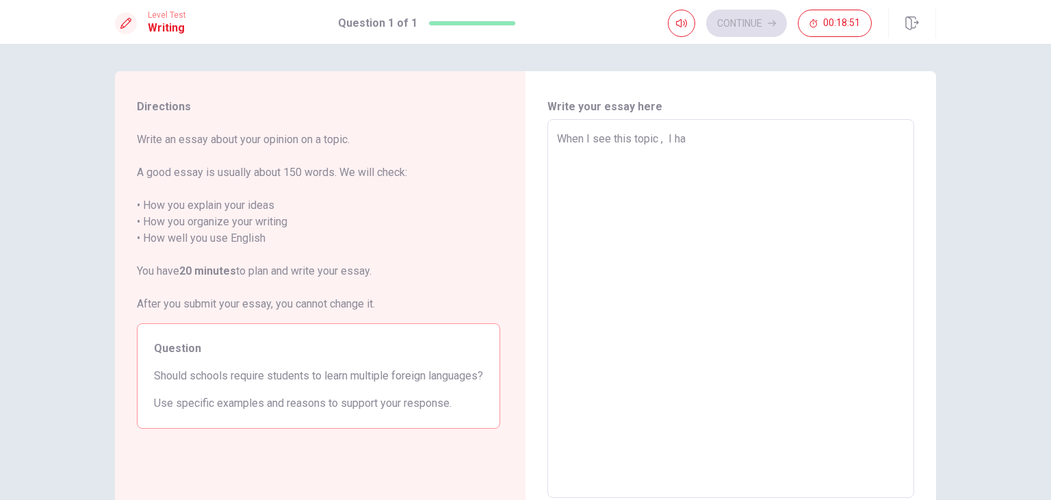
type textarea "x"
type textarea "When I see this topic , I hav"
type textarea "x"
type textarea "When I see this topic , I have"
type textarea "x"
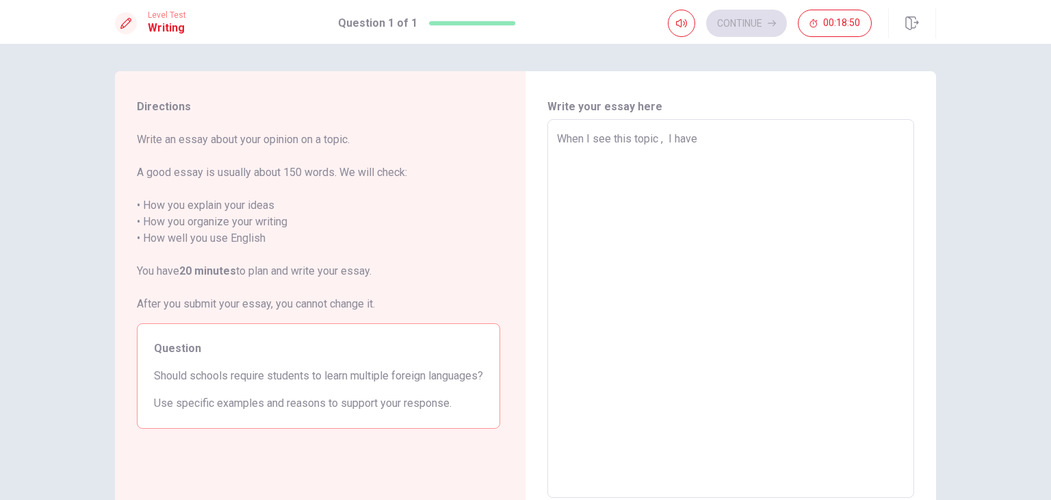
type textarea "When I see this topic , I have"
type textarea "x"
type textarea "When I see this topic , I have s"
type textarea "x"
type textarea "When I see this topic , I have st"
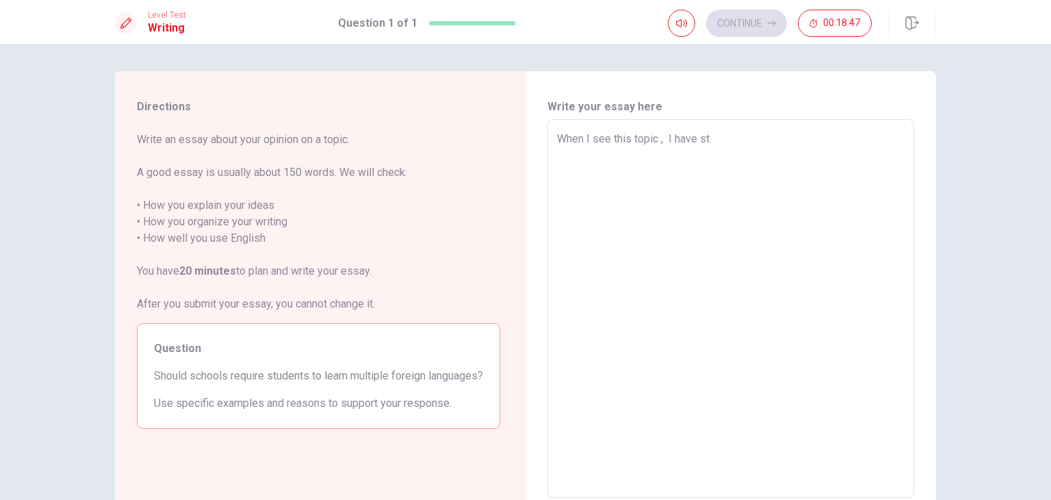
type textarea "x"
type textarea "When I see this topic , I have str"
type textarea "x"
type textarea "When I see this topic , I have stro"
type textarea "x"
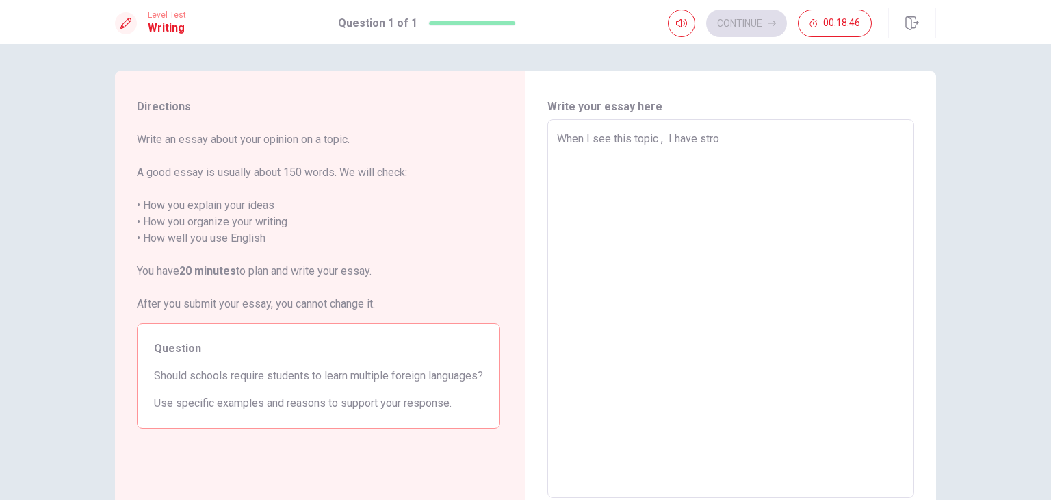
type textarea "When I see this topic , I have stron"
type textarea "x"
type textarea "When I see this topic , I have strong"
type textarea "x"
type textarea "When I see this topic , I have stronge"
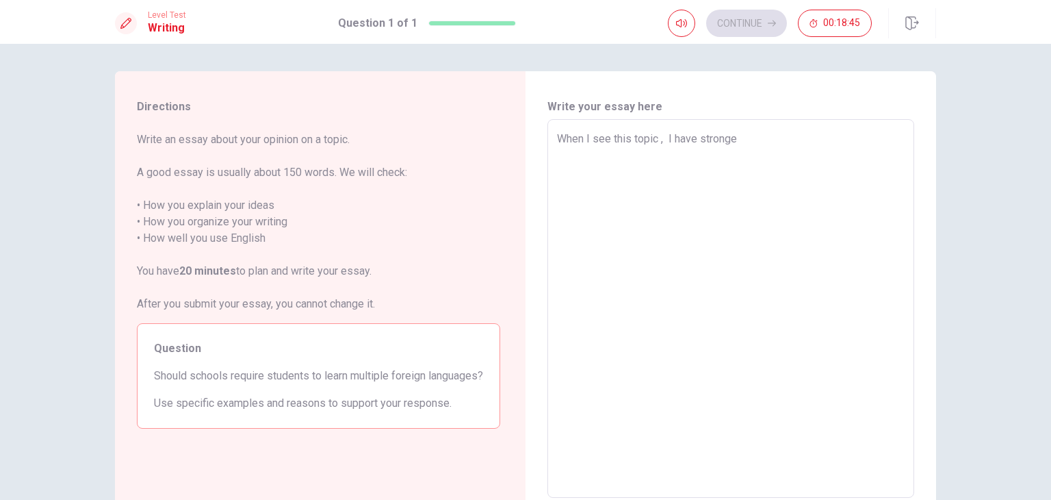
type textarea "x"
type textarea "When I see this topic , I have stronger"
type textarea "x"
type textarea "When I see this topic , I have stronger"
type textarea "x"
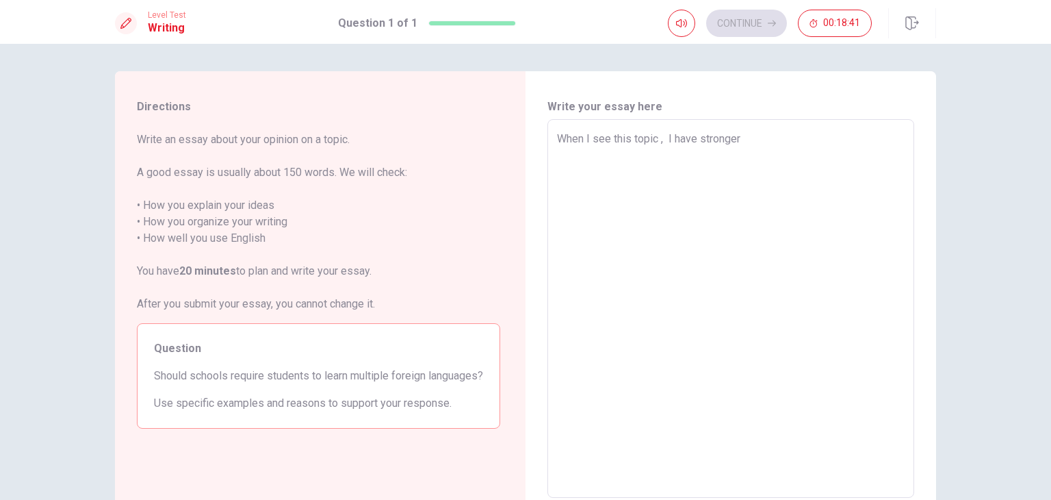
type textarea "When I see this topic , I have stronger f"
type textarea "x"
type textarea "When I see this topic , I have stronger fe"
type textarea "x"
type textarea "When I see this topic , I have stronger fel"
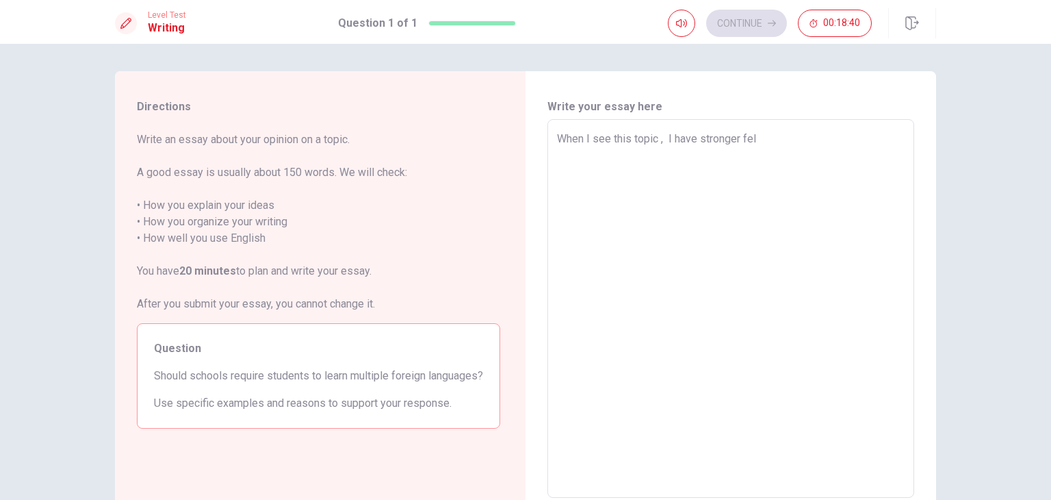
type textarea "x"
type textarea "When I see this topic , I have stronger fell"
type textarea "x"
type textarea "When I see this topic , I have stronger felli"
type textarea "x"
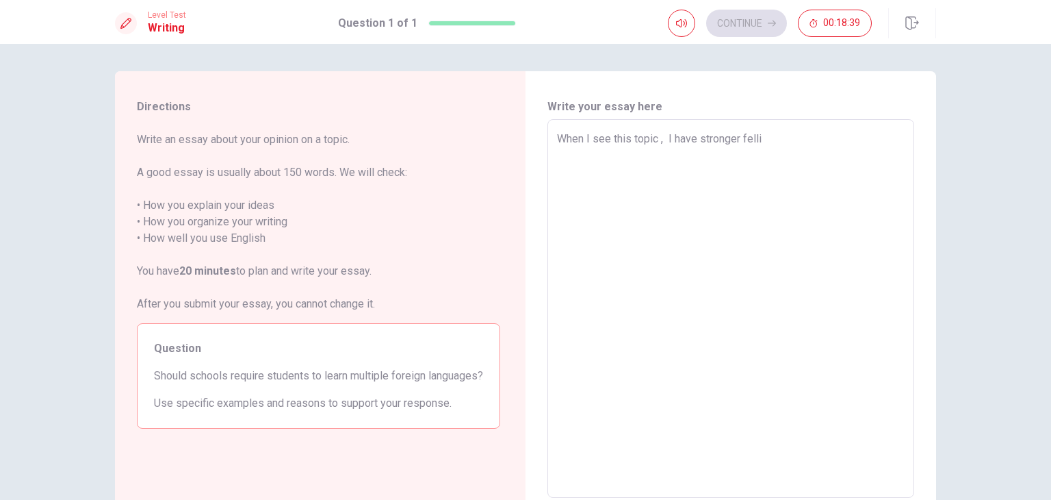
type textarea "When I see this topic , I have stronger [PERSON_NAME]"
type textarea "x"
type textarea "When I see this topic , I have stronger felling"
type textarea "x"
type textarea "When I see this topic , I have stronger felling"
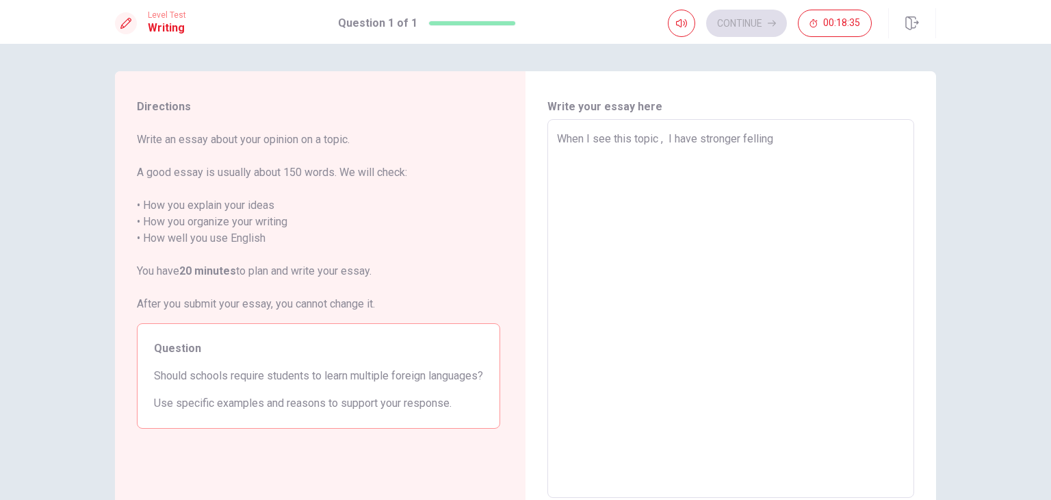
type textarea "x"
type textarea "When I see this topic , I have stronger felling ,"
type textarea "x"
type textarea "When I see this topic , I have stronger felling ,"
type textarea "x"
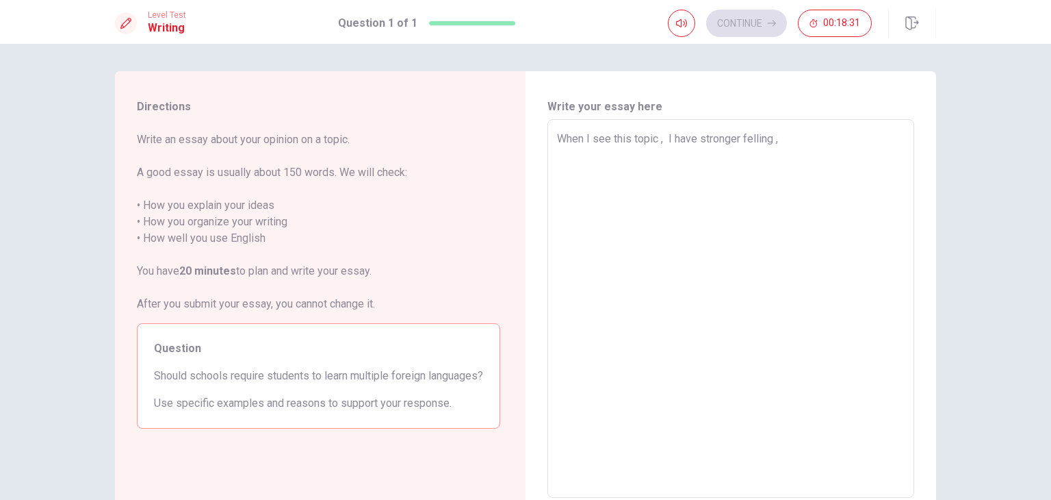
type textarea "When I see this topic , I have stronger felling , b"
type textarea "x"
type textarea "When I see this topic , I have stronger felling , be"
type textarea "x"
type textarea "When I see this topic , I have stronger felling , bec"
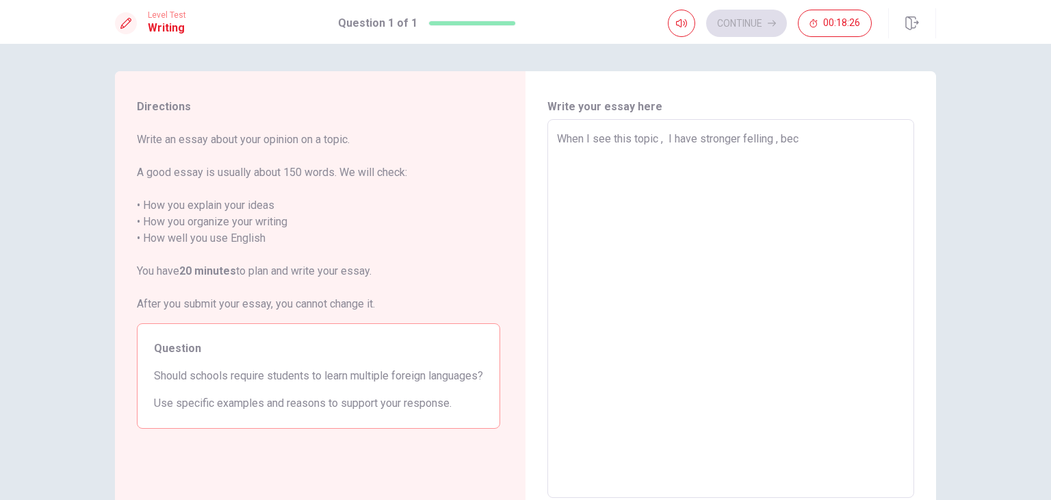
type textarea "x"
type textarea "When I see this topic , I have stronger felling , beca"
type textarea "x"
type textarea "When I see this topic , I have stronger felling , becau"
type textarea "x"
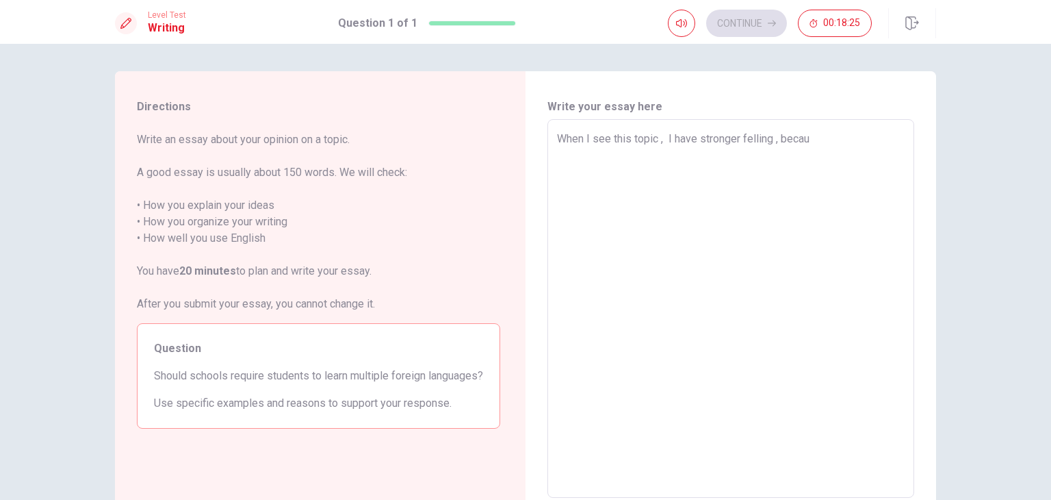
type textarea "When I see this topic , I have stronger felling , becaus"
type textarea "x"
type textarea "When I see this topic , I have stronger felling , because"
type textarea "x"
type textarea "When I see this topic , I have stronger felling , because"
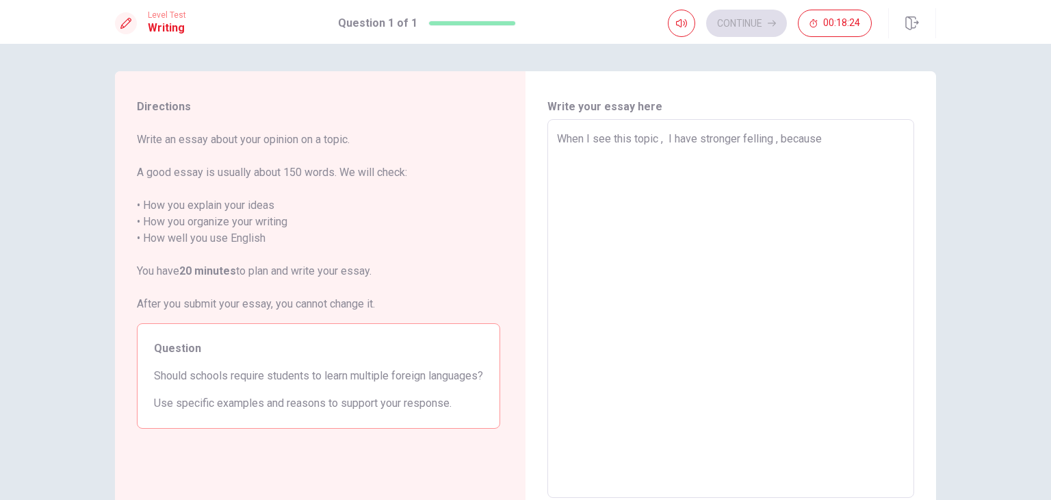
type textarea "x"
type textarea "When I see this topic , I have stronger felling , because u"
type textarea "x"
type textarea "When I see this topic , I have stronger felling , because"
type textarea "x"
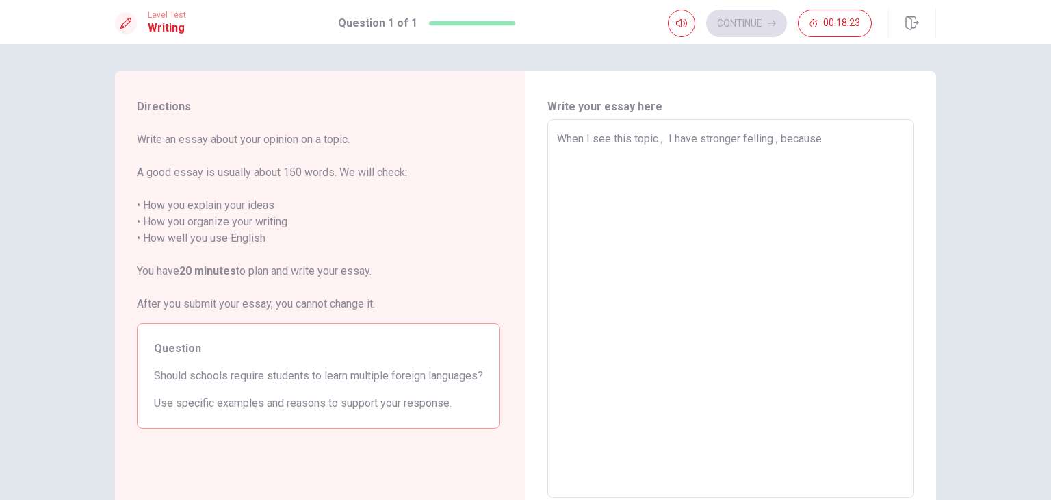
type textarea "When I see this topic , I have stronger felling , because i"
type textarea "x"
type textarea "When I see this topic , I have stronger felling , because in"
type textarea "x"
type textarea "When I see this topic , I have stronger felling , because in"
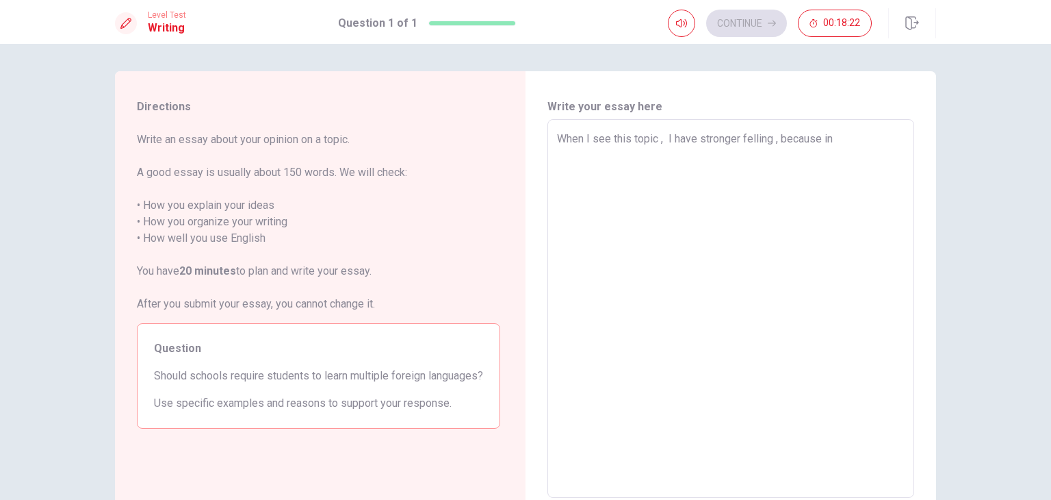
type textarea "x"
type textarea "When I see this topic , I have stronger felling , because in m"
type textarea "x"
type textarea "When I see this topic , I have stronger felling , because in my"
type textarea "x"
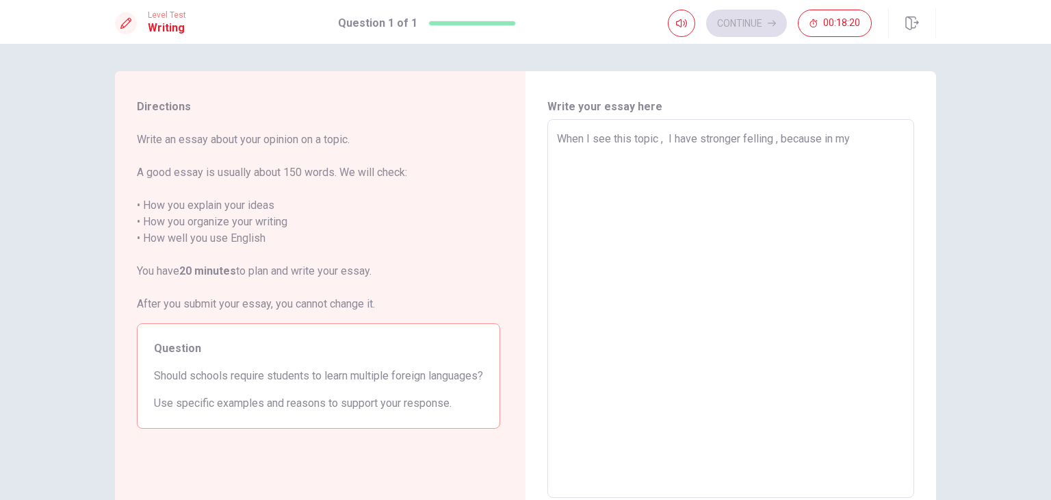
type textarea "When I see this topic , I have stronger felling , because in my"
type textarea "x"
type textarea "When I see this topic , I have stronger felling , because in my l"
type textarea "x"
type textarea "When I see this topic , I have stronger felling , because in my le"
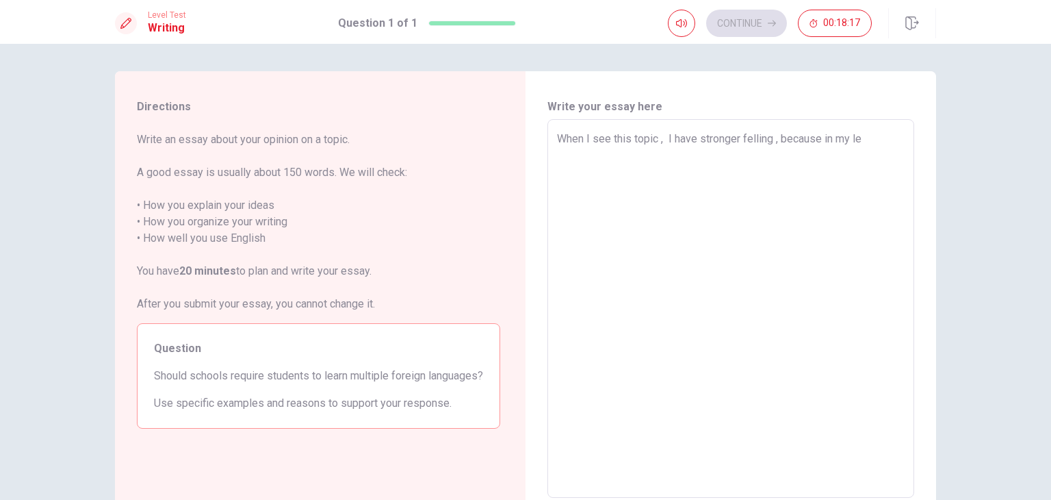
type textarea "x"
type textarea "When I see this topic , I have stronger felling , because in my lea"
type textarea "x"
type textarea "When I see this topic , I have stronger felling , because in my le"
type textarea "x"
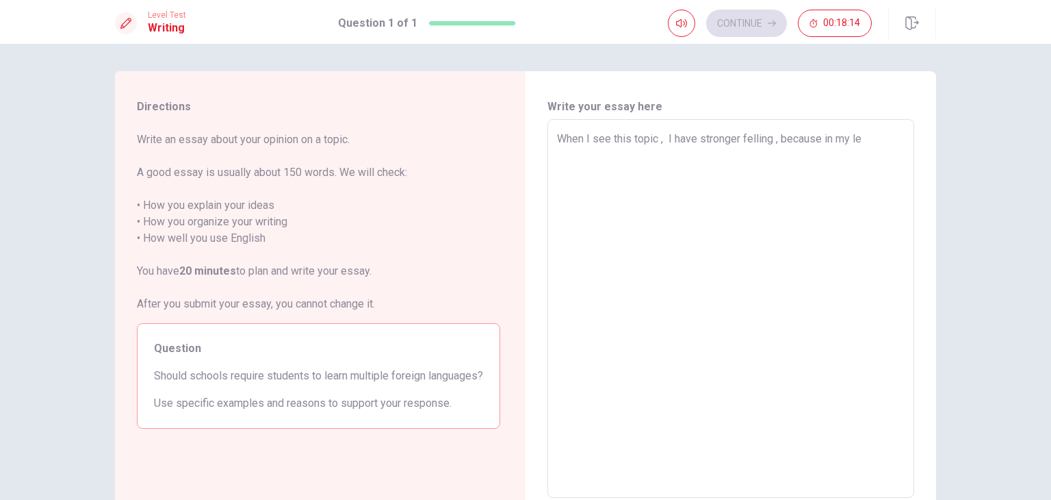
type textarea "When I see this topic , I have stronger felling , because in my l"
type textarea "x"
type textarea "When I see this topic , I have stronger felling , because in my"
type textarea "x"
type textarea "When I see this topic , I have stronger felling , because in my i"
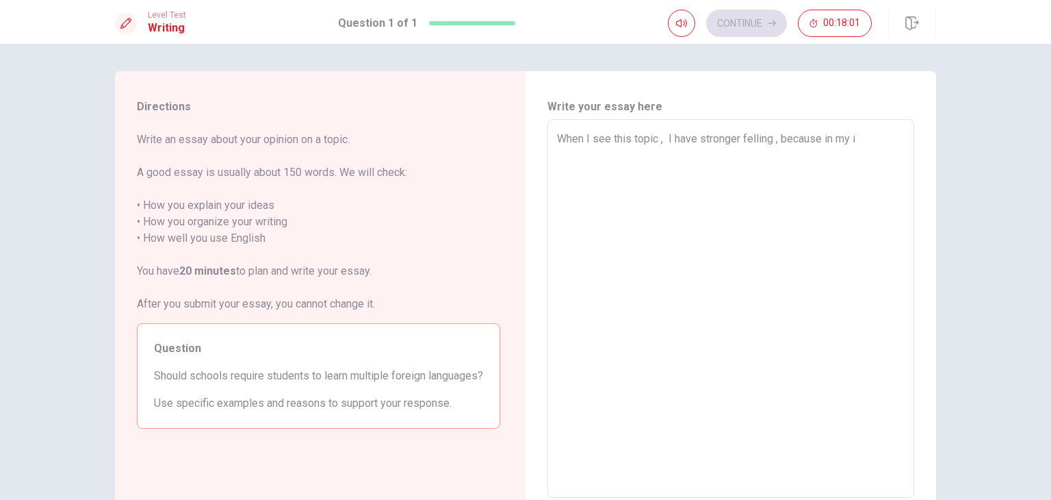
type textarea "x"
type textarea "When I see this topic , I have stronger felling , because in my iv"
type textarea "x"
type textarea "When I see this topic , I have stronger felling , because in my ive"
type textarea "x"
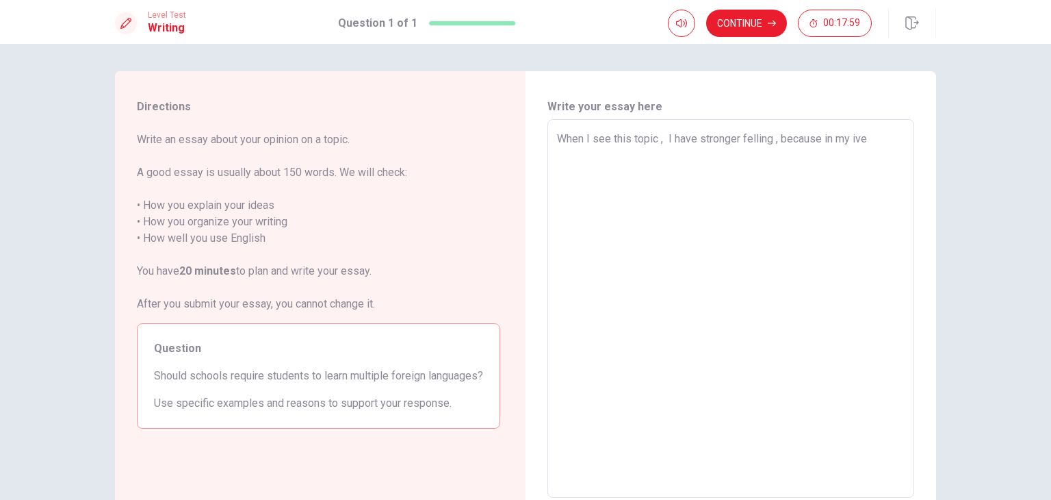
type textarea "When I see this topic , I have stronger felling , because in my iv"
type textarea "x"
type textarea "When I see this topic , I have stronger felling , because in my i"
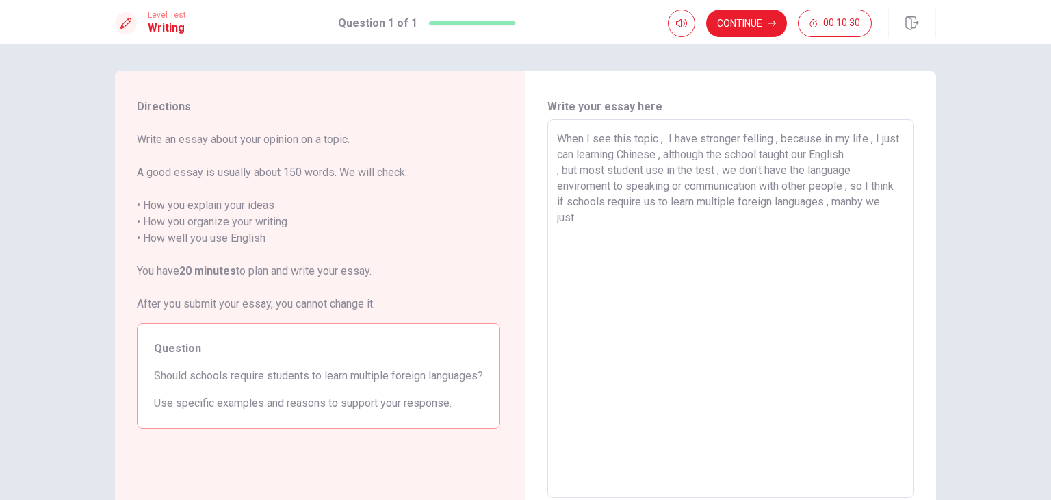
click at [880, 203] on textarea "When I see this topic , I have stronger felling , because in my life , I just c…" at bounding box center [731, 309] width 348 height 356
click at [887, 203] on textarea "When I see this topic , I have stronger felling , because in my life , I just c…" at bounding box center [731, 309] width 348 height 356
drag, startPoint x: 607, startPoint y: 219, endPoint x: 556, endPoint y: 219, distance: 51.3
click at [557, 219] on textarea "When I see this topic , I have stronger felling , because in my life , I just c…" at bounding box center [731, 309] width 348 height 356
click at [588, 205] on textarea "When I see this topic , I have stronger felling , because in my life , I just c…" at bounding box center [731, 309] width 348 height 356
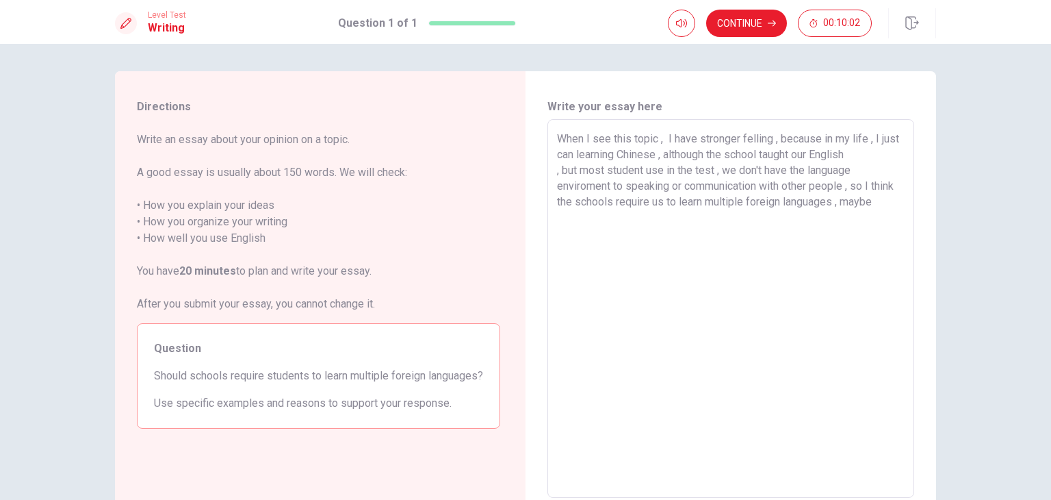
drag, startPoint x: 597, startPoint y: 214, endPoint x: 859, endPoint y: 203, distance: 262.3
click at [859, 203] on textarea "When I see this topic , I have stronger felling , because in my life , I just c…" at bounding box center [731, 309] width 348 height 356
click at [660, 144] on textarea "When I see this topic , I have stronger felling , because in my life , I just c…" at bounding box center [731, 309] width 348 height 356
click at [662, 144] on textarea "When I see this topic , I have stronger felling , because in my life , I just c…" at bounding box center [731, 309] width 348 height 356
click at [870, 142] on textarea "When I see this topic, I have stronger felling , because in my life , I just ca…" at bounding box center [731, 309] width 348 height 356
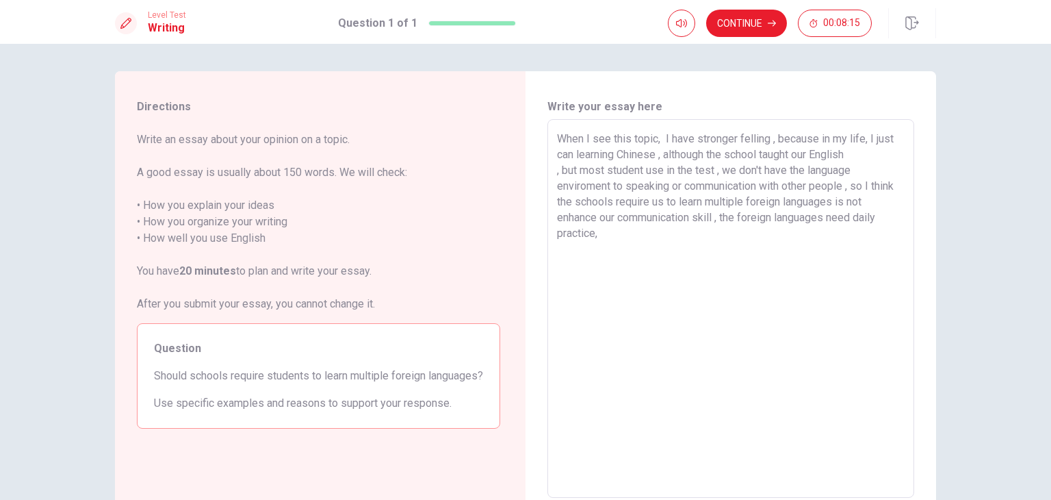
click at [552, 174] on div "When I see this topic, I have stronger felling , because in my life, I just can…" at bounding box center [731, 308] width 367 height 378
click at [557, 172] on textarea "When I see this topic, I have stronger felling , because in my life, I just can…" at bounding box center [731, 309] width 348 height 356
click at [693, 172] on textarea "When I see this topic, I have stronger felling , because in my life, I just can…" at bounding box center [731, 309] width 348 height 356
click at [777, 188] on textarea "When I see this topic, I have stronger felling , because in my life, I just can…" at bounding box center [731, 309] width 348 height 356
click at [653, 220] on textarea "When I see this topic, I have stronger felling , because in my life, I just can…" at bounding box center [731, 309] width 348 height 356
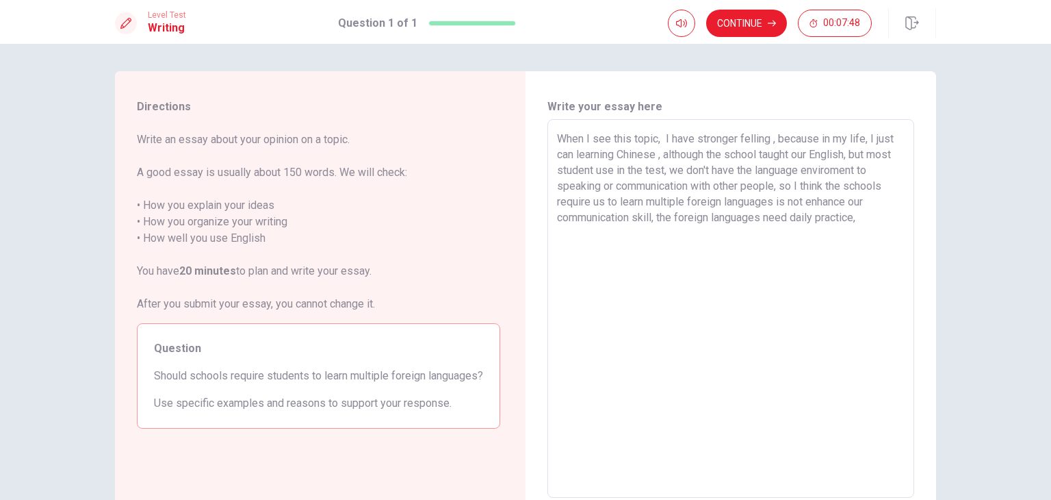
drag, startPoint x: 764, startPoint y: 157, endPoint x: 800, endPoint y: 155, distance: 35.6
click at [764, 157] on textarea "When I see this topic, I have stronger felling , because in my life, I just can…" at bounding box center [731, 309] width 348 height 356
click at [595, 188] on textarea "When I see this topic, I have stronger felling , because in my life, I just can…" at bounding box center [731, 309] width 348 height 356
click at [867, 218] on textarea "When I see this topic, I have stronger felling , because in my life, I just can…" at bounding box center [731, 309] width 348 height 356
click at [688, 172] on textarea "When I see this topic, I have stronger felling , because in my life, I just can…" at bounding box center [731, 309] width 348 height 356
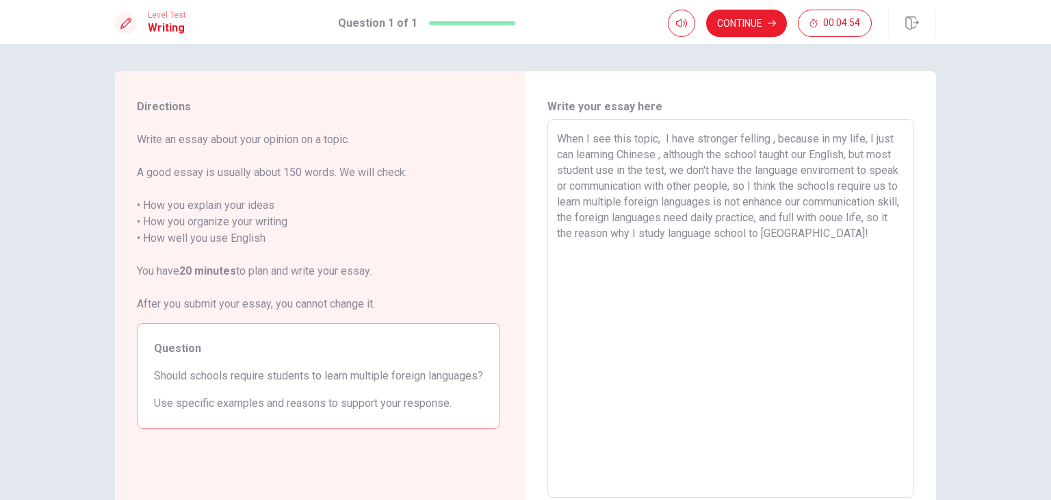
click at [654, 214] on textarea "When I see this topic, I have stronger felling , because in my life, I just can…" at bounding box center [731, 309] width 348 height 356
click at [735, 233] on textarea "When I see this topic, I have stronger felling , because in my life, I just can…" at bounding box center [731, 309] width 348 height 356
click at [769, 242] on textarea "When I see this topic, I have stronger felling , because in my life, I just can…" at bounding box center [731, 309] width 348 height 356
click at [684, 253] on textarea "When I see this topic, I have stronger felling , because in my life, I just can…" at bounding box center [731, 309] width 348 height 356
click at [706, 253] on textarea "When I see this topic, I have stronger felling , because in my life, I just can…" at bounding box center [731, 309] width 348 height 356
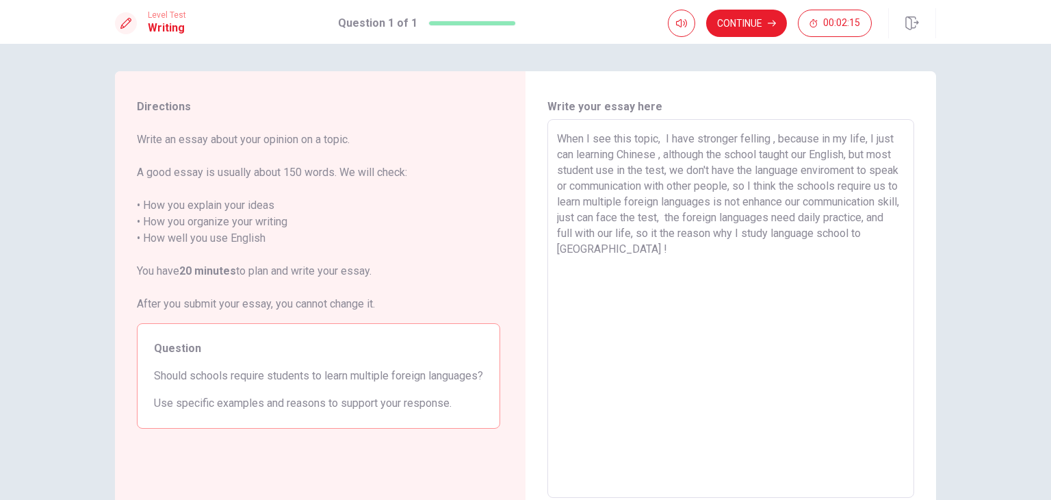
click at [638, 168] on textarea "When I see this topic, I have stronger felling , because in my life, I just can…" at bounding box center [731, 309] width 348 height 356
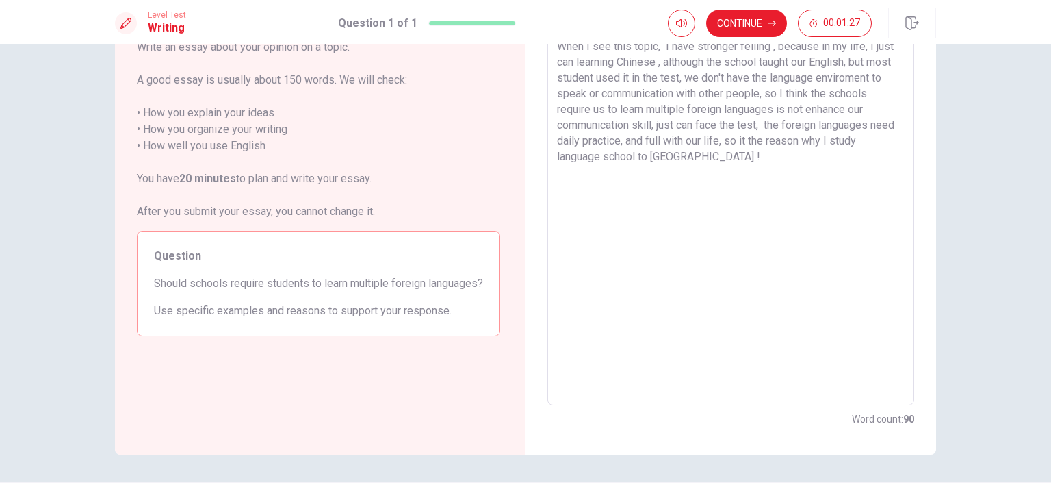
scroll to position [118, 0]
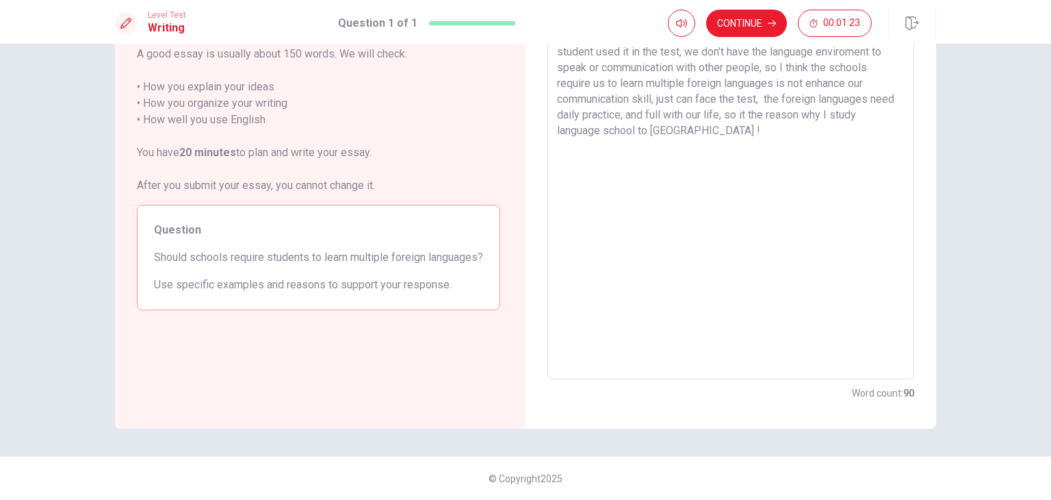
click at [783, 133] on textarea "When I see this topic, I have stronger felling , because in my life, I just can…" at bounding box center [731, 190] width 348 height 356
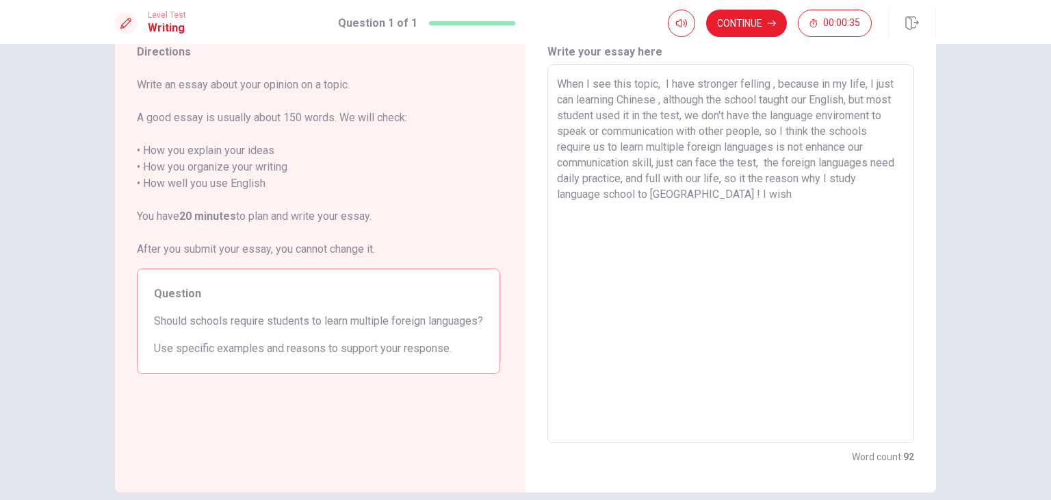
scroll to position [0, 0]
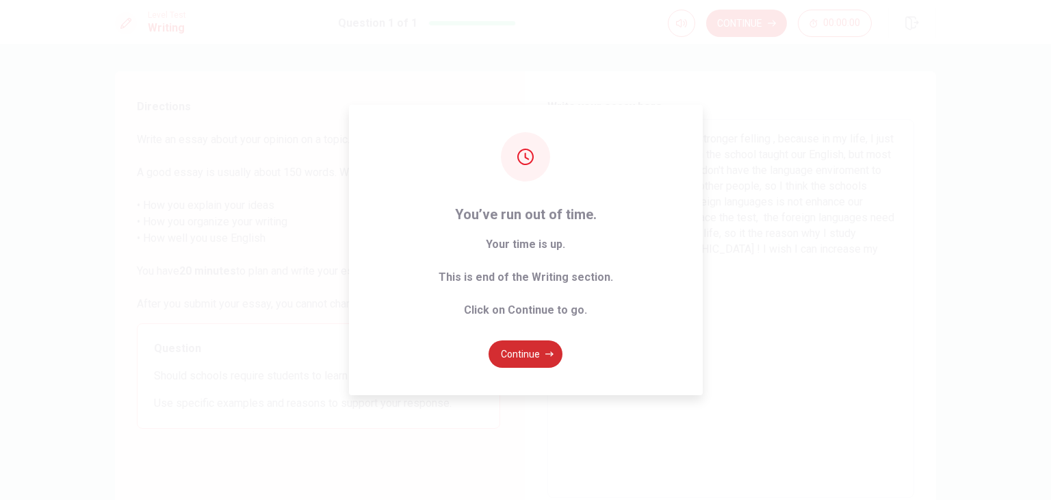
click at [541, 357] on button "Continue" at bounding box center [526, 353] width 74 height 27
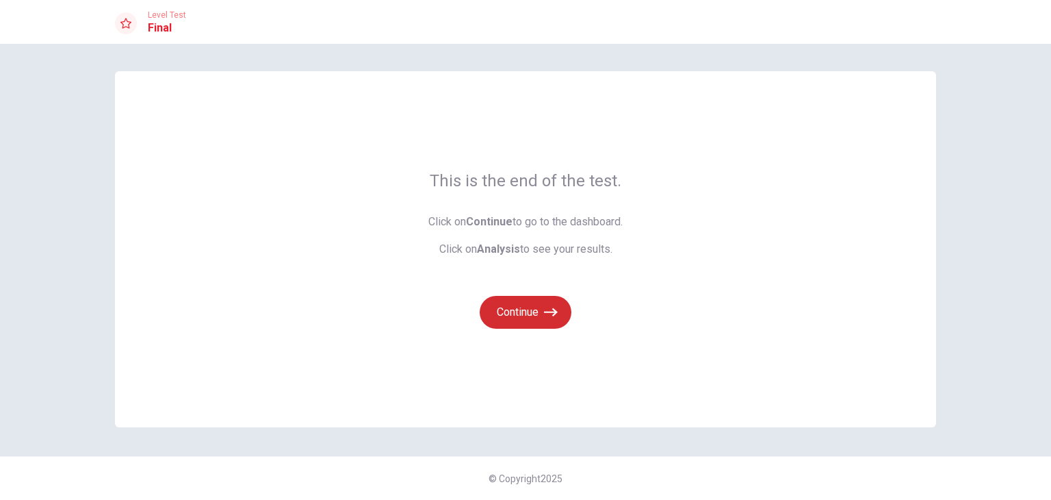
click at [539, 303] on button "Continue" at bounding box center [526, 312] width 92 height 33
